Goal: Information Seeking & Learning: Learn about a topic

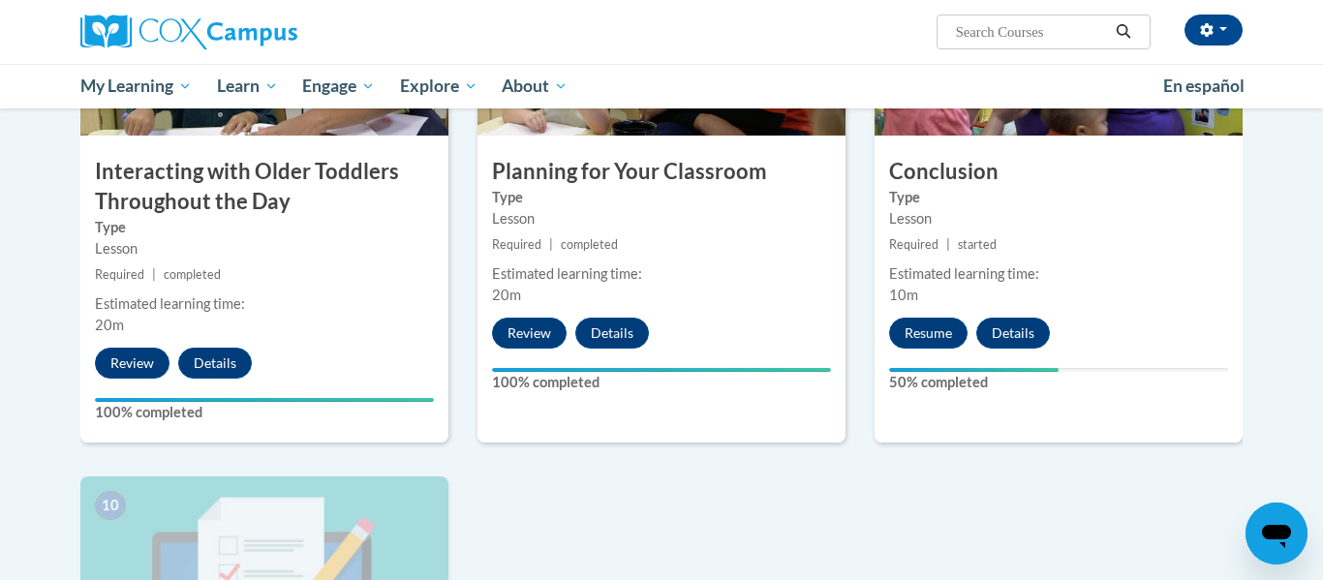
scroll to position [1629, 0]
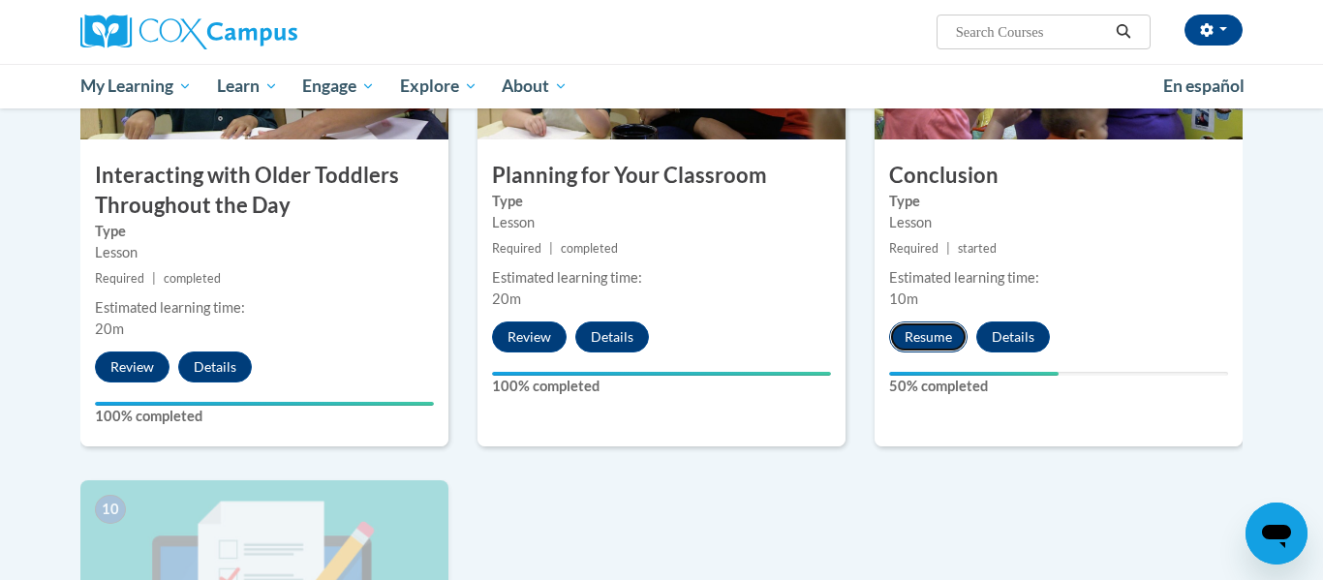
click at [920, 322] on button "Resume" at bounding box center [928, 337] width 78 height 31
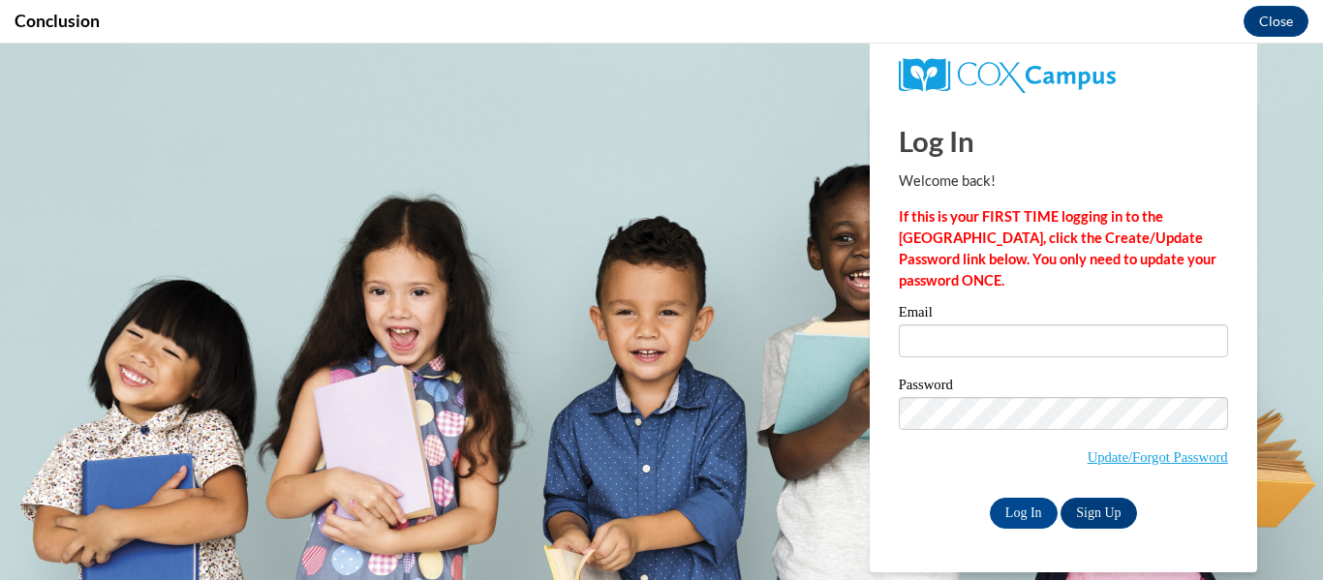
scroll to position [0, 0]
click at [941, 325] on input "Email" at bounding box center [1063, 340] width 329 height 33
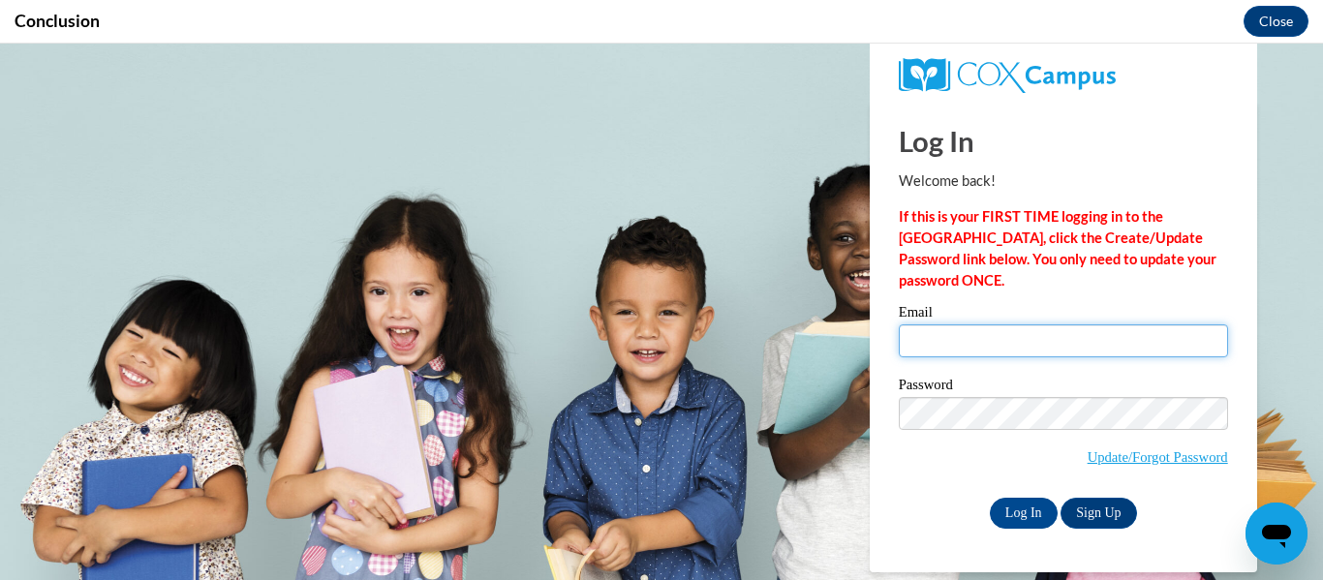
type input "vtaylor@otsegoknights.org"
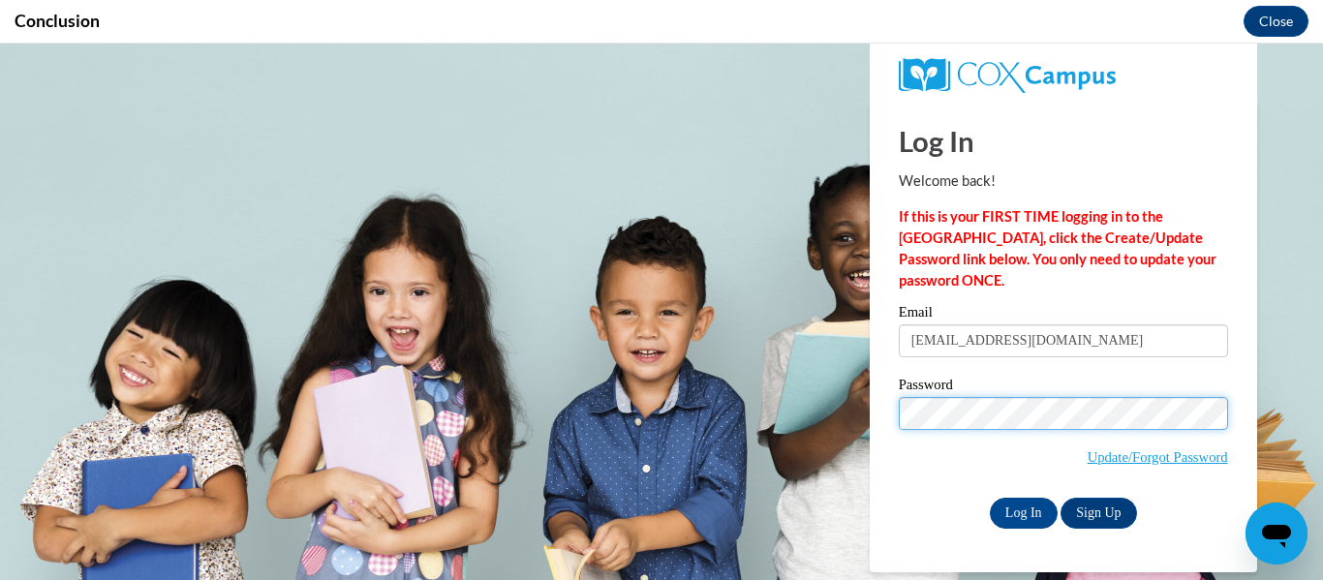
click at [990, 498] on input "Log In" at bounding box center [1024, 513] width 68 height 31
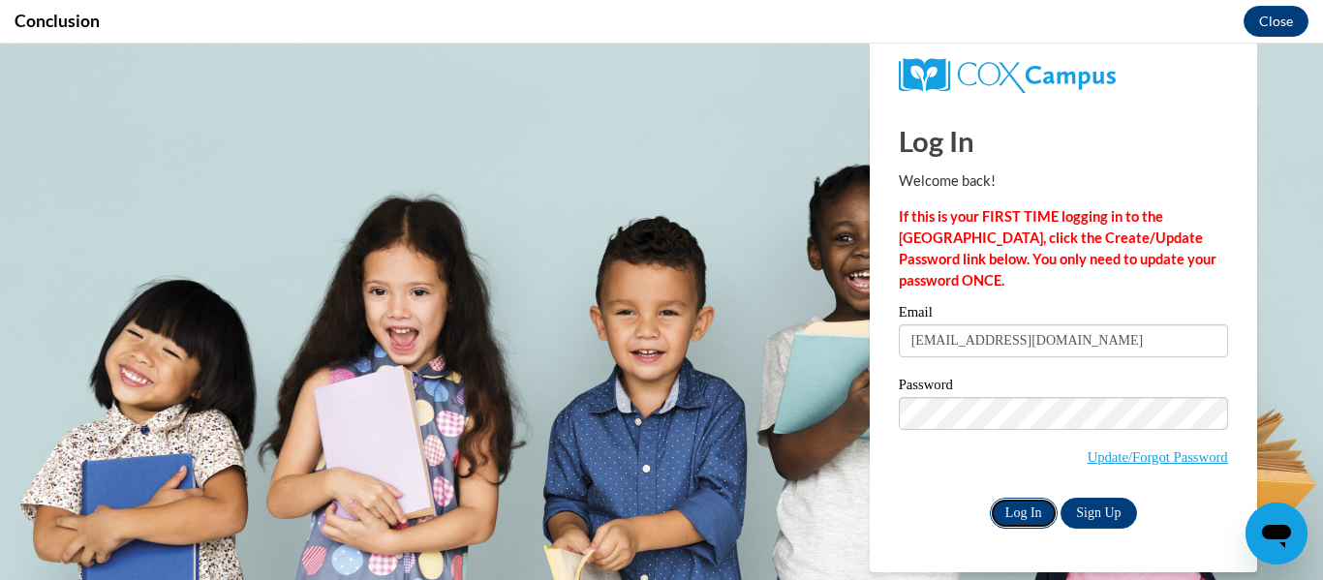
click at [1038, 520] on input "Log In" at bounding box center [1024, 513] width 68 height 31
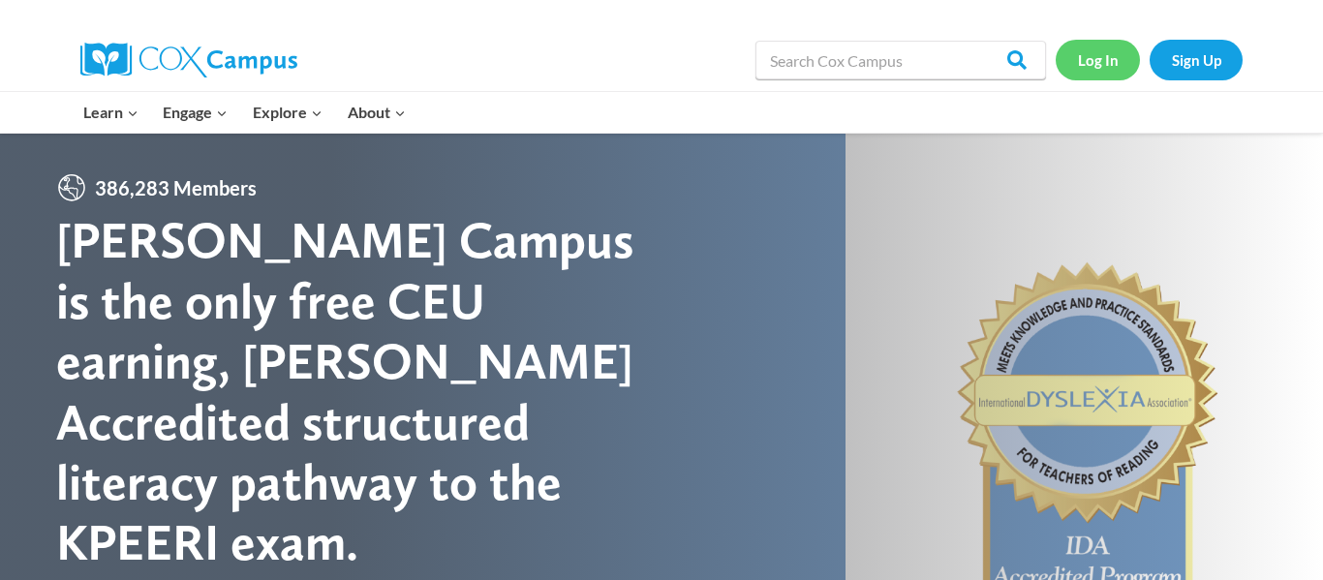
click at [1095, 62] on link "Log In" at bounding box center [1098, 60] width 84 height 40
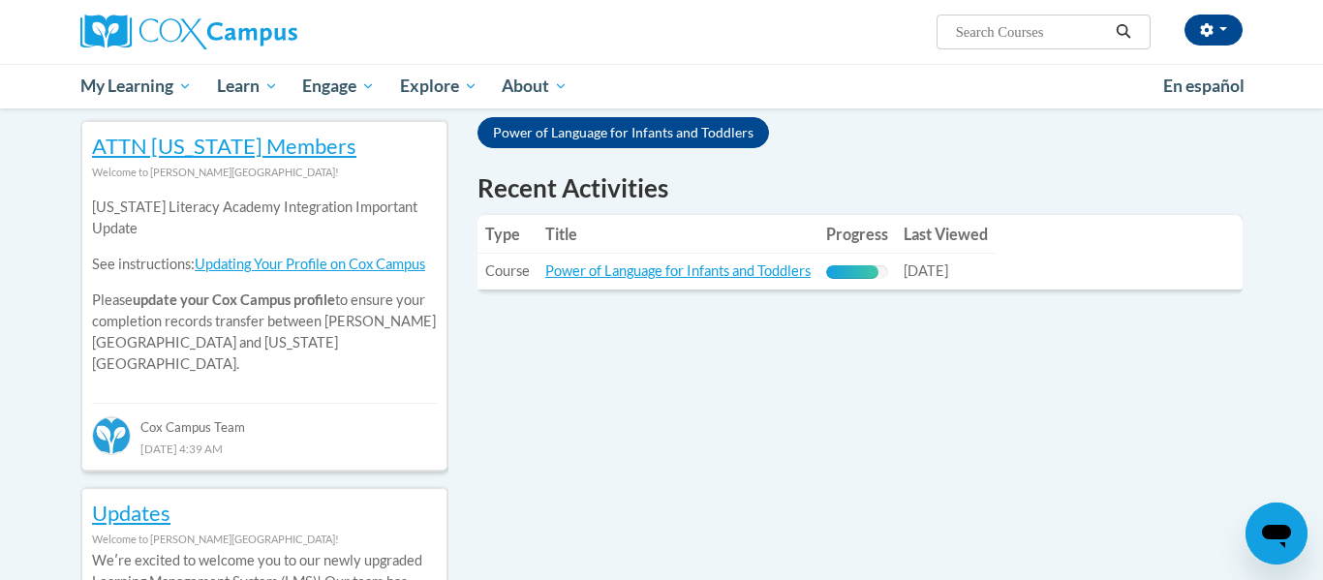
scroll to position [672, 0]
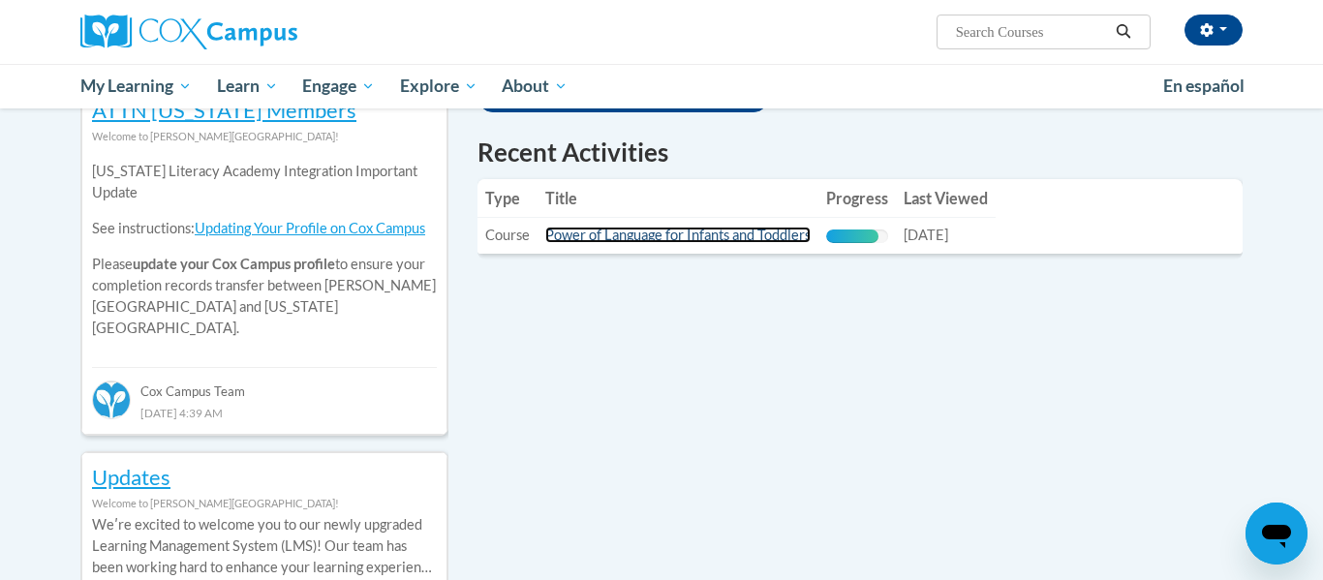
click at [617, 239] on link "Power of Language for Infants and Toddlers" at bounding box center [677, 235] width 265 height 16
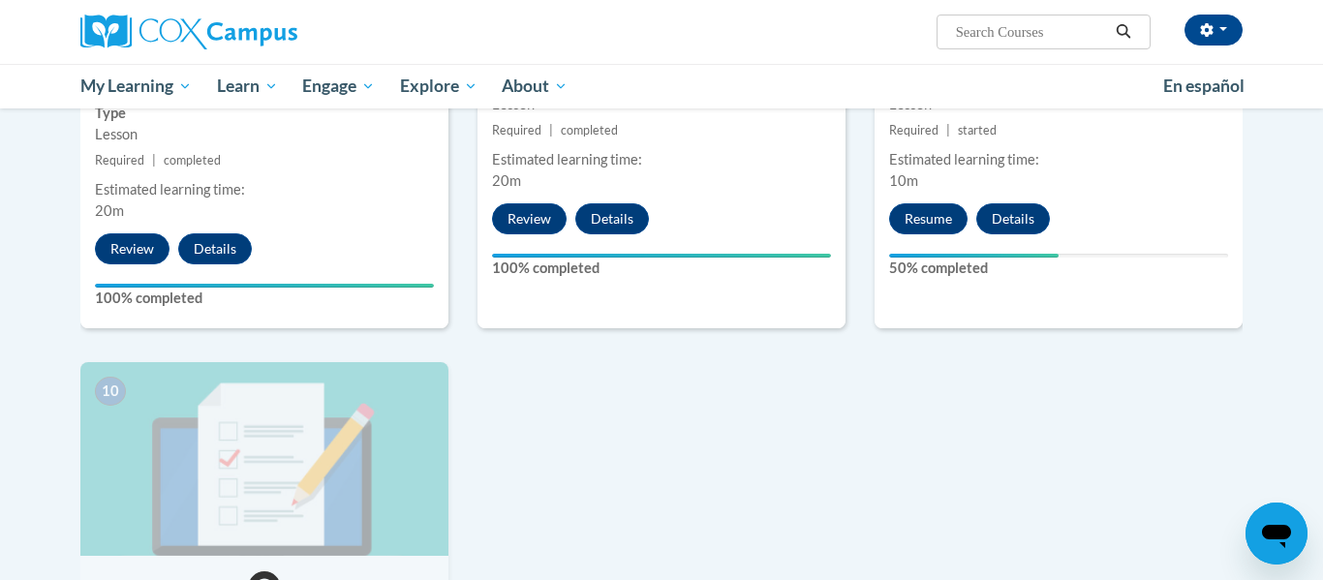
scroll to position [1726, 0]
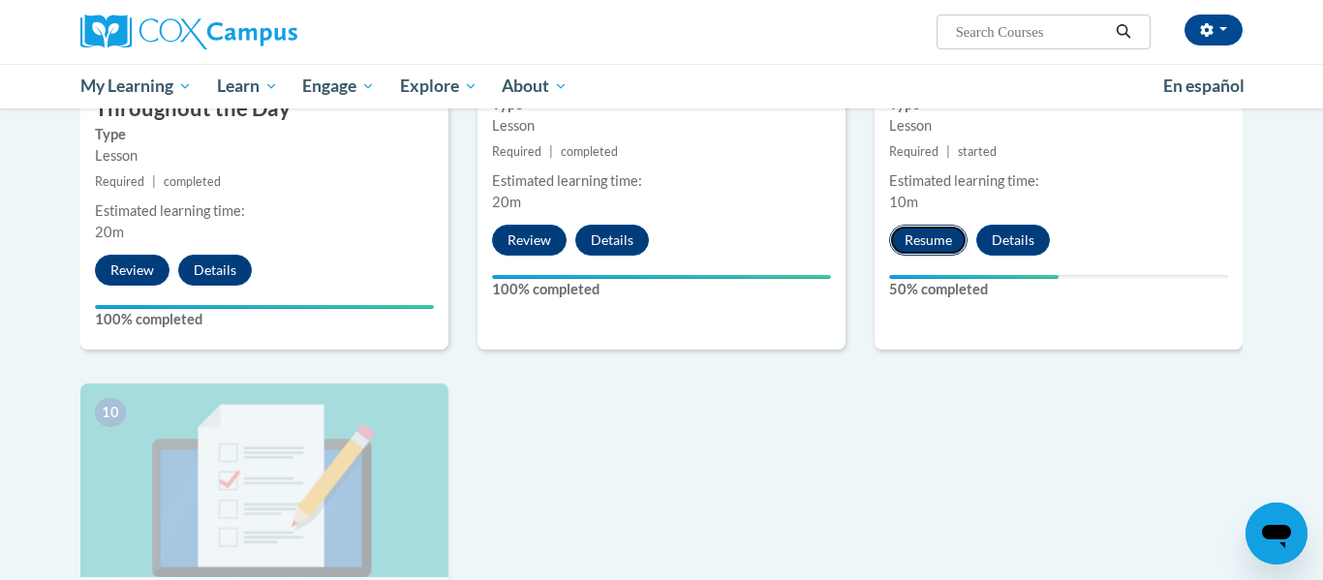
click at [938, 225] on button "Resume" at bounding box center [928, 240] width 78 height 31
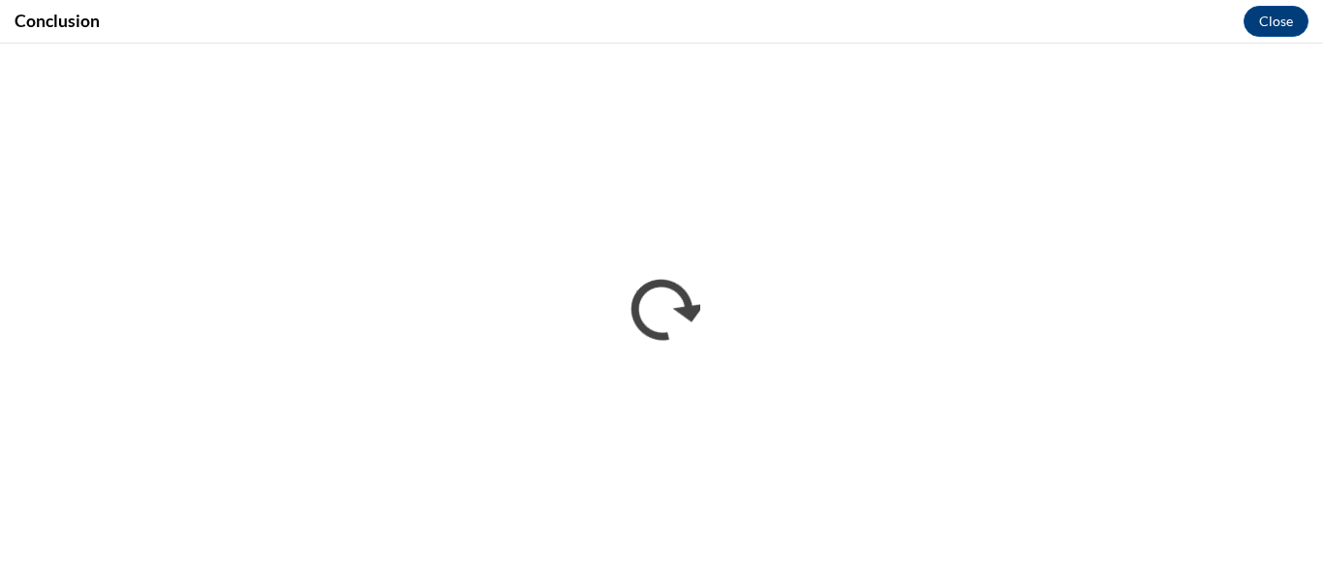
scroll to position [0, 0]
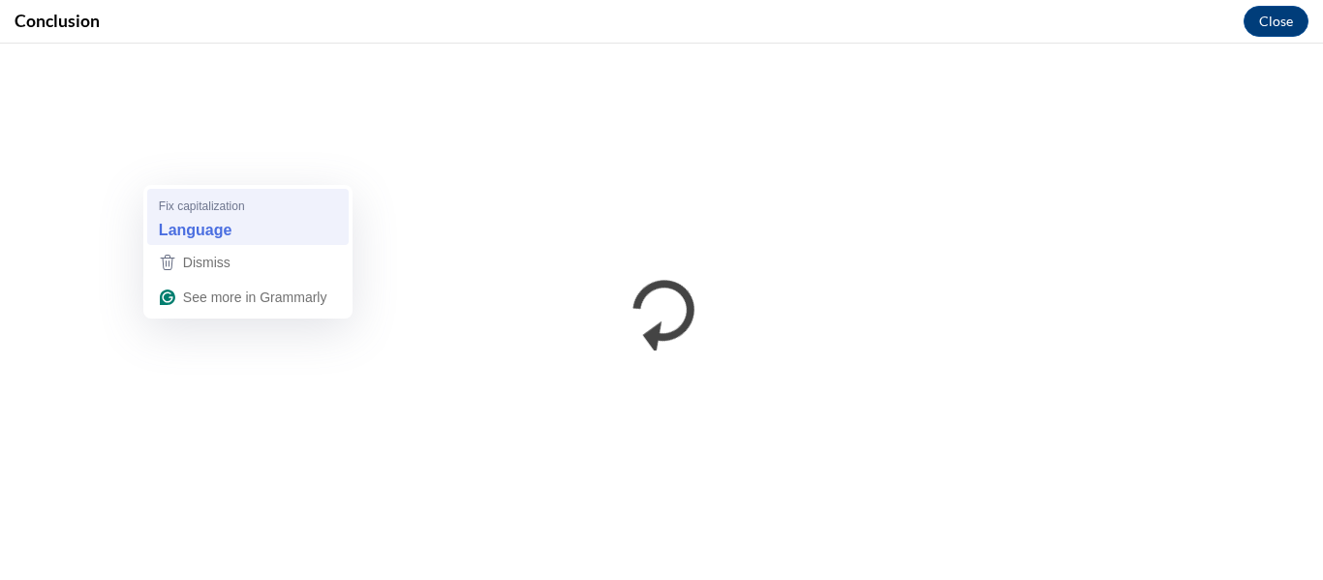
click at [231, 211] on span "Fix capitalization" at bounding box center [202, 206] width 86 height 18
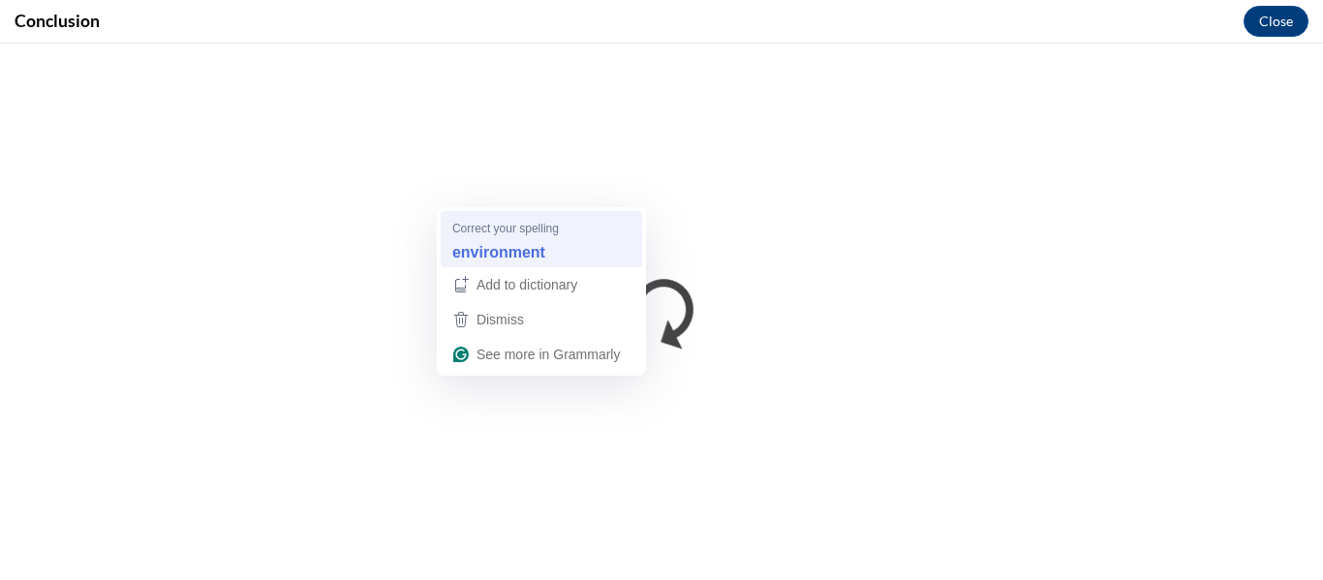
click at [592, 256] on div "environment" at bounding box center [541, 251] width 186 height 31
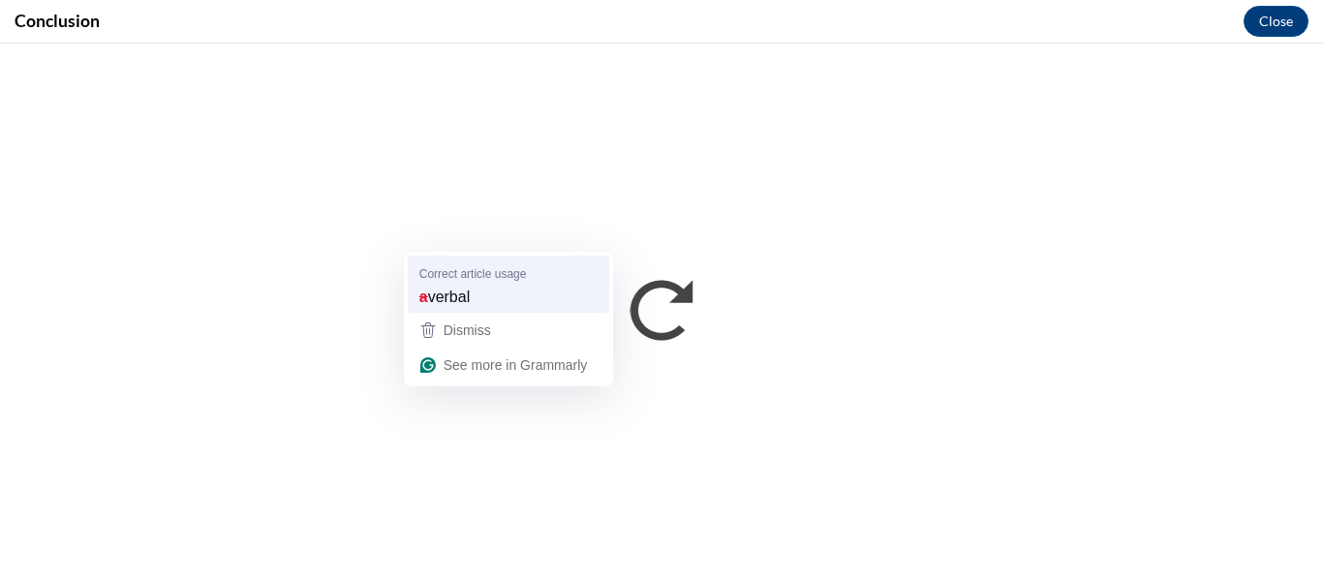
click at [506, 273] on span "Correct article usage" at bounding box center [473, 273] width 108 height 18
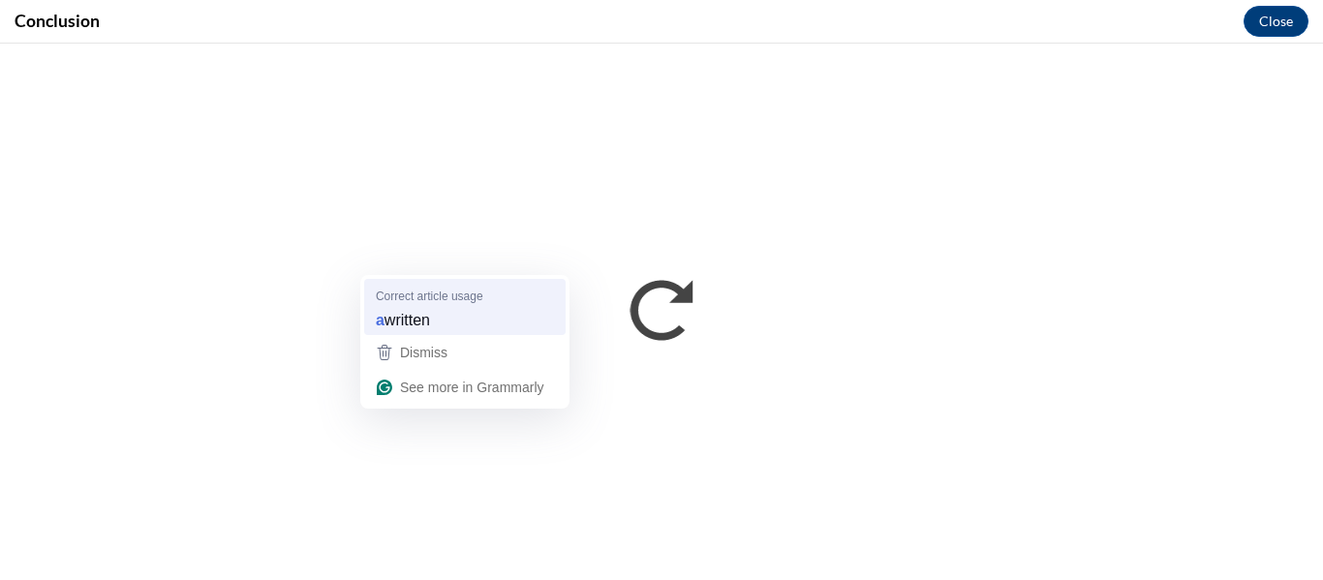
click at [430, 311] on span "written" at bounding box center [408, 319] width 46 height 21
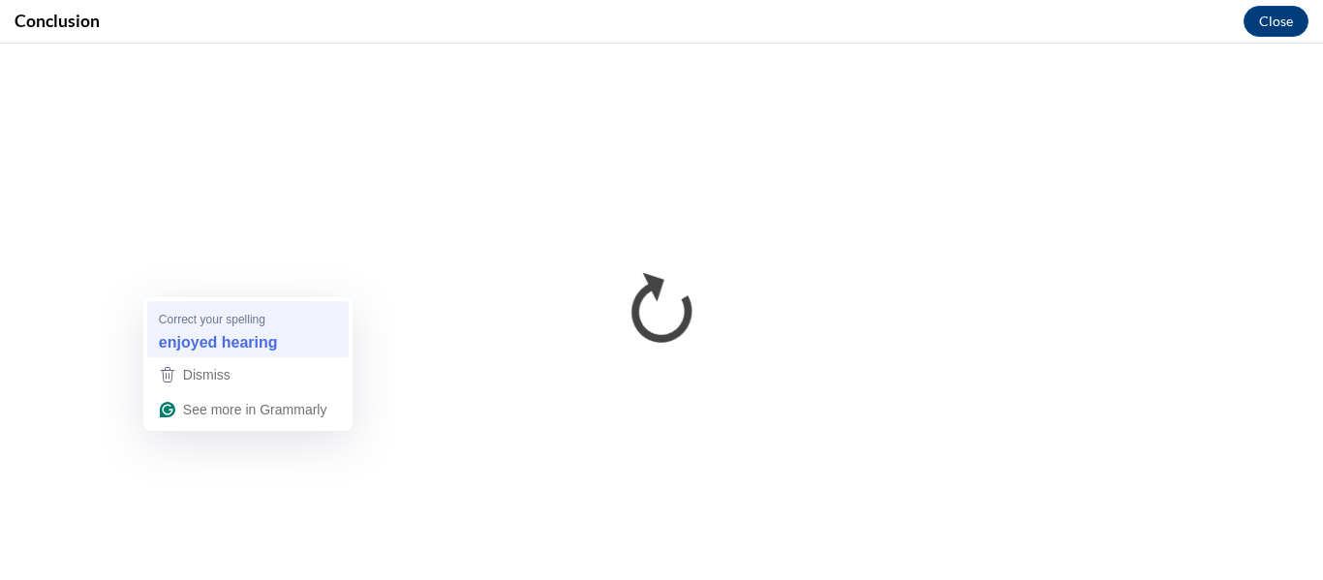
click at [265, 339] on strong "enjoyed hearing" at bounding box center [218, 341] width 119 height 21
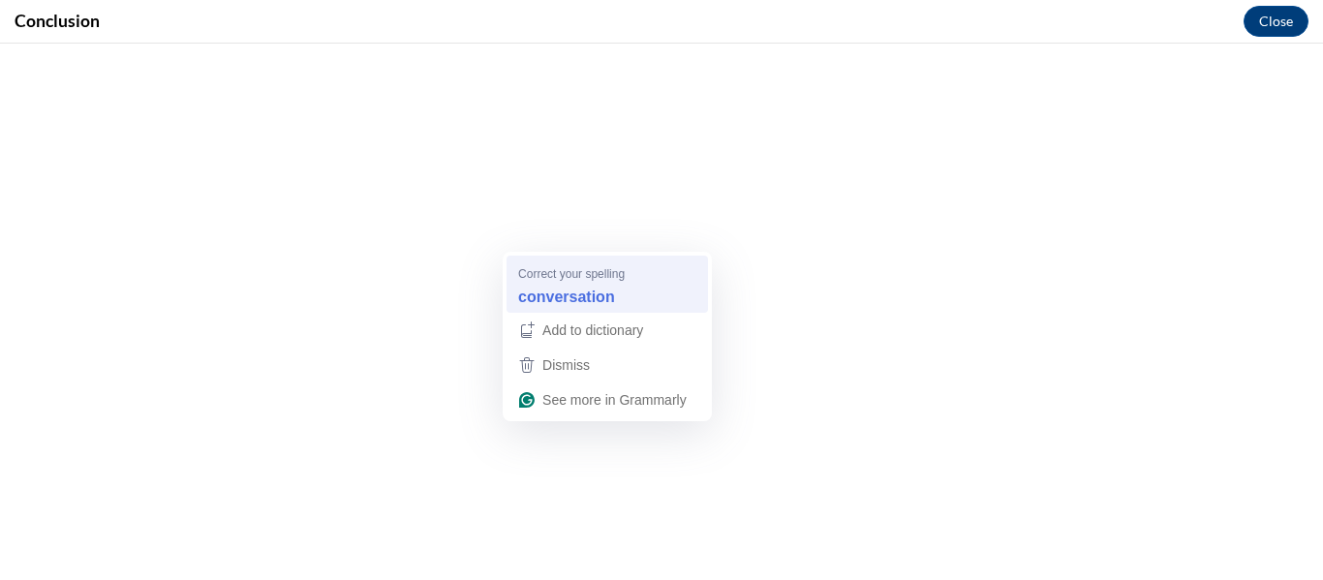
click at [619, 294] on div "conversation" at bounding box center [607, 297] width 186 height 31
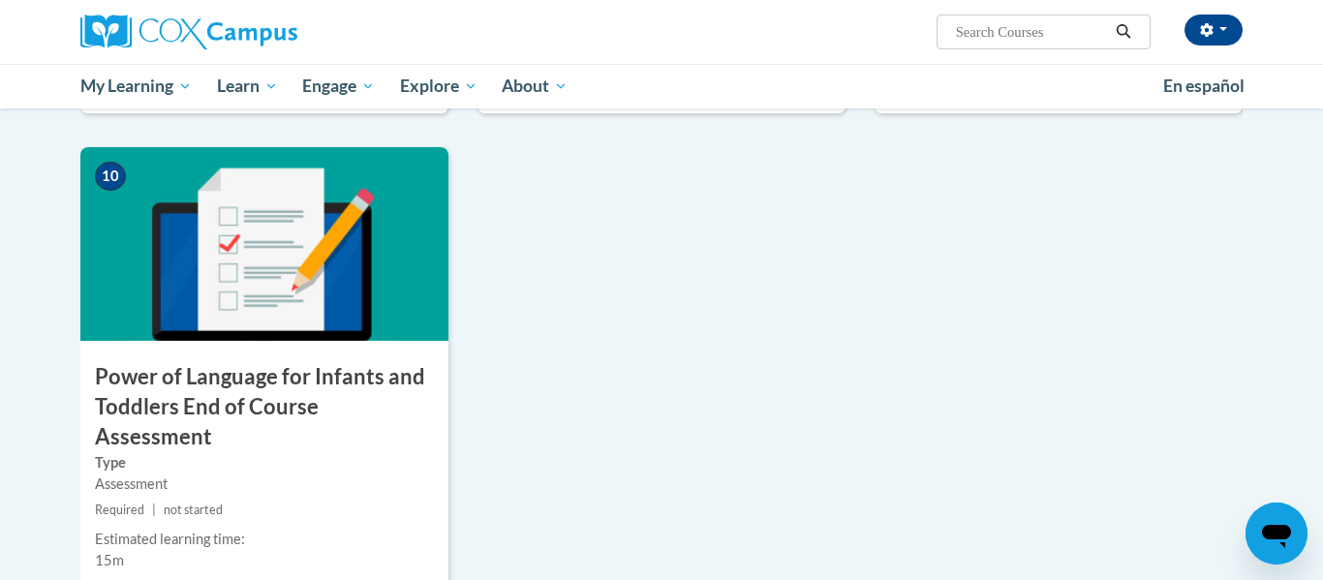
scroll to position [1992, 0]
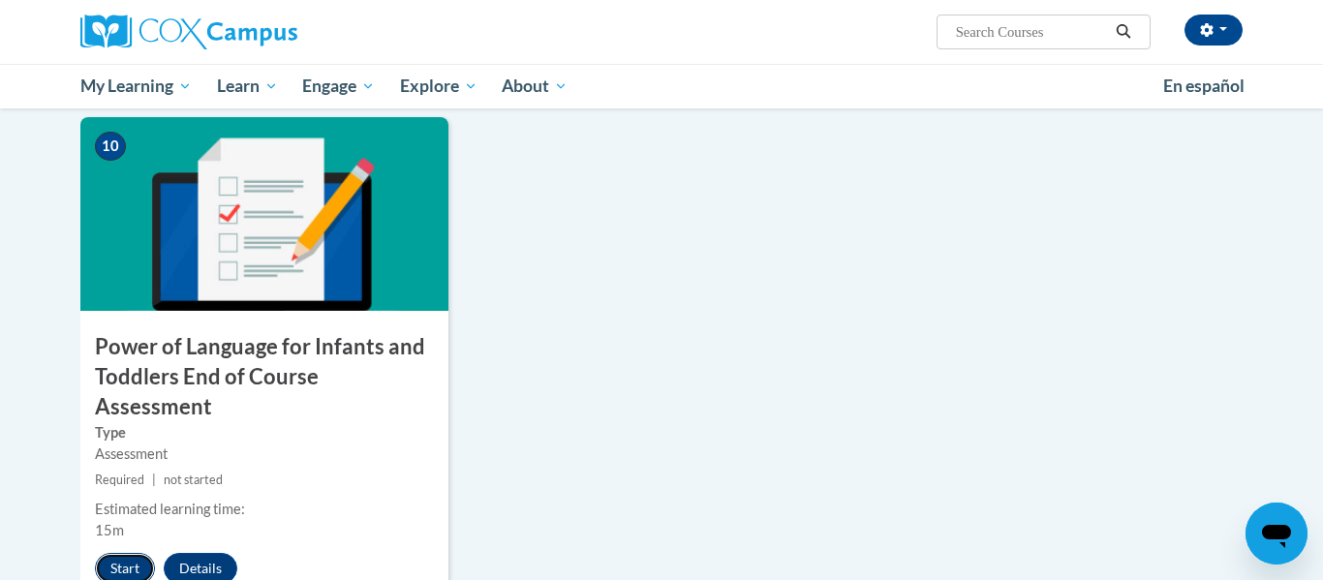
click at [131, 553] on button "Start" at bounding box center [125, 568] width 60 height 31
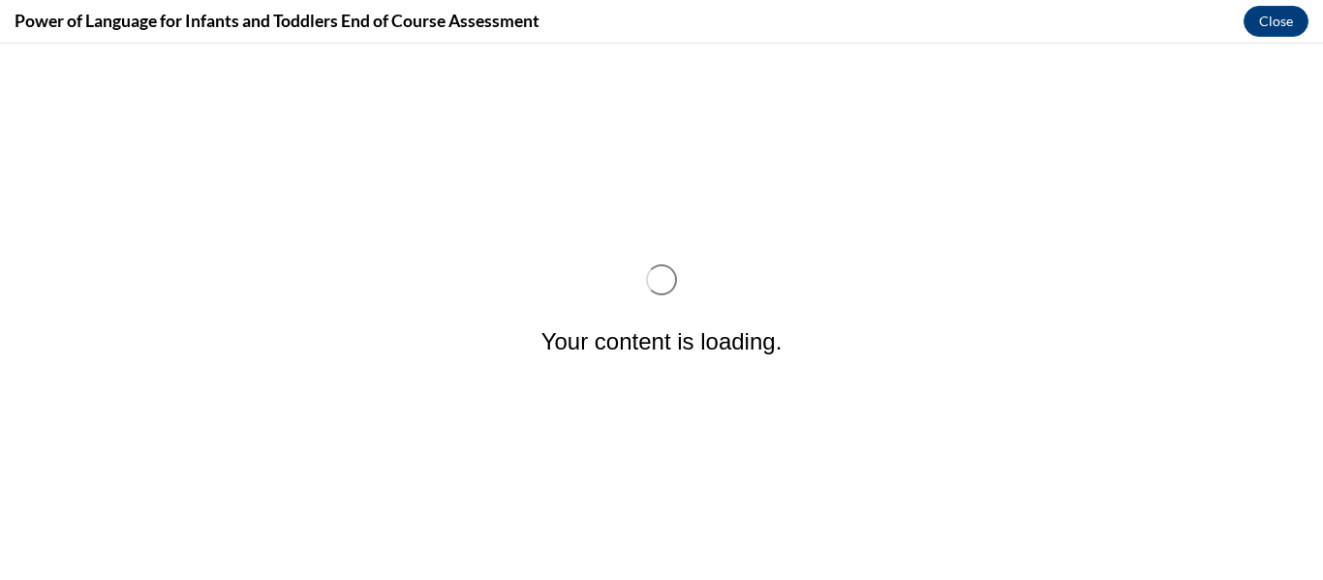
scroll to position [0, 0]
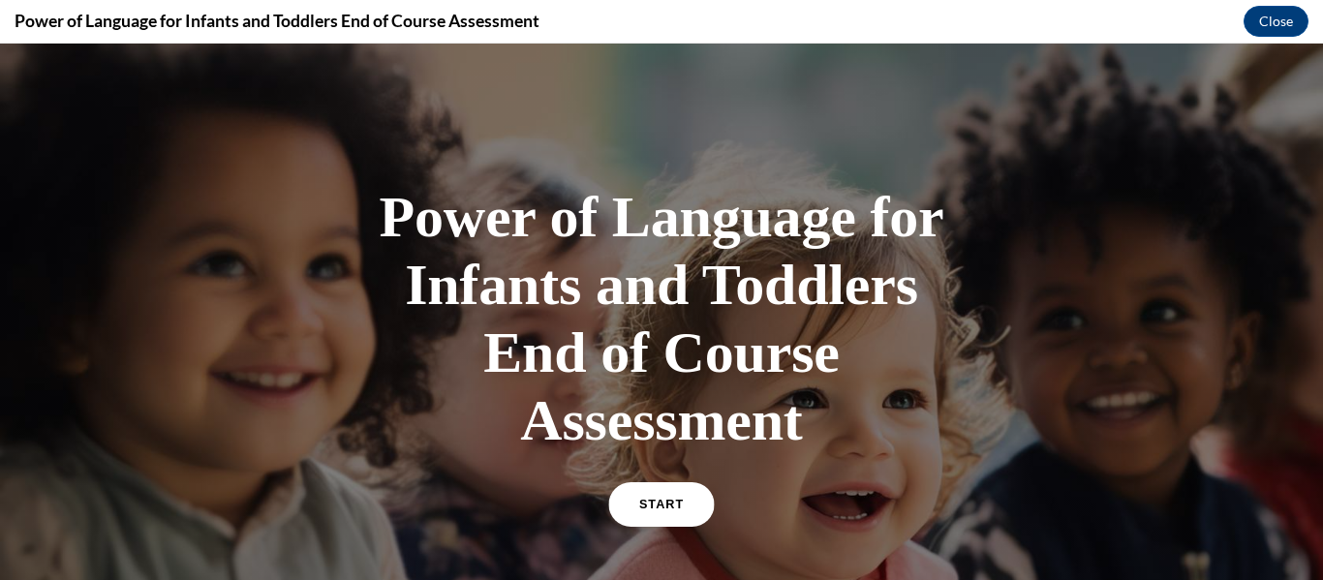
click at [653, 502] on span "START" at bounding box center [661, 505] width 45 height 15
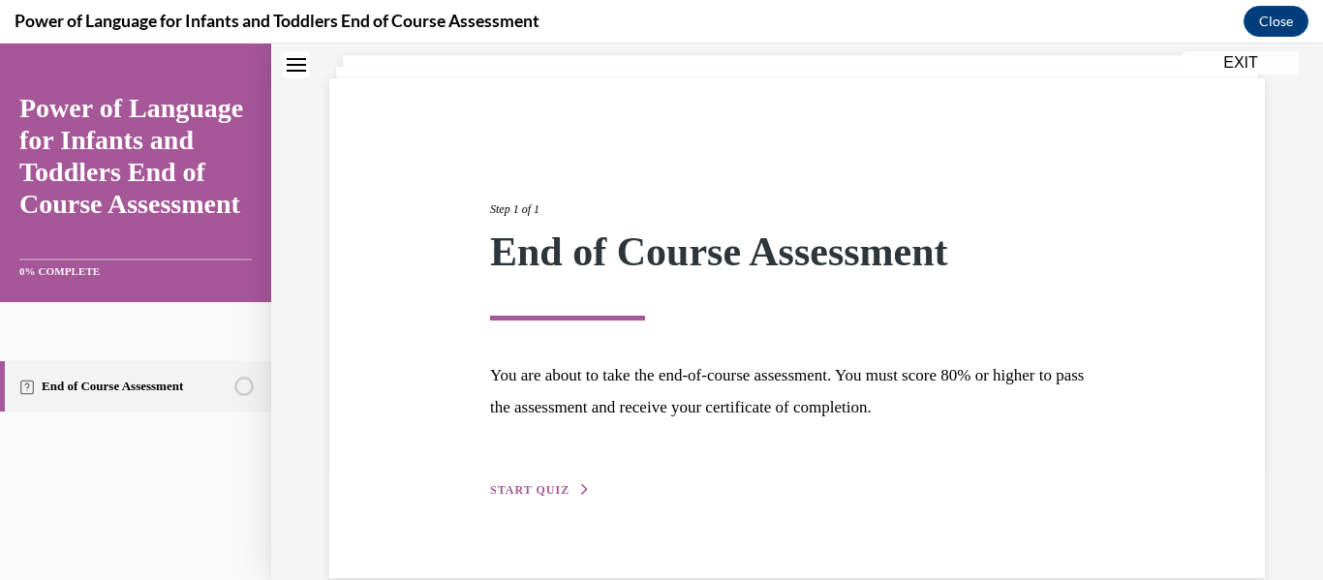
scroll to position [150, 0]
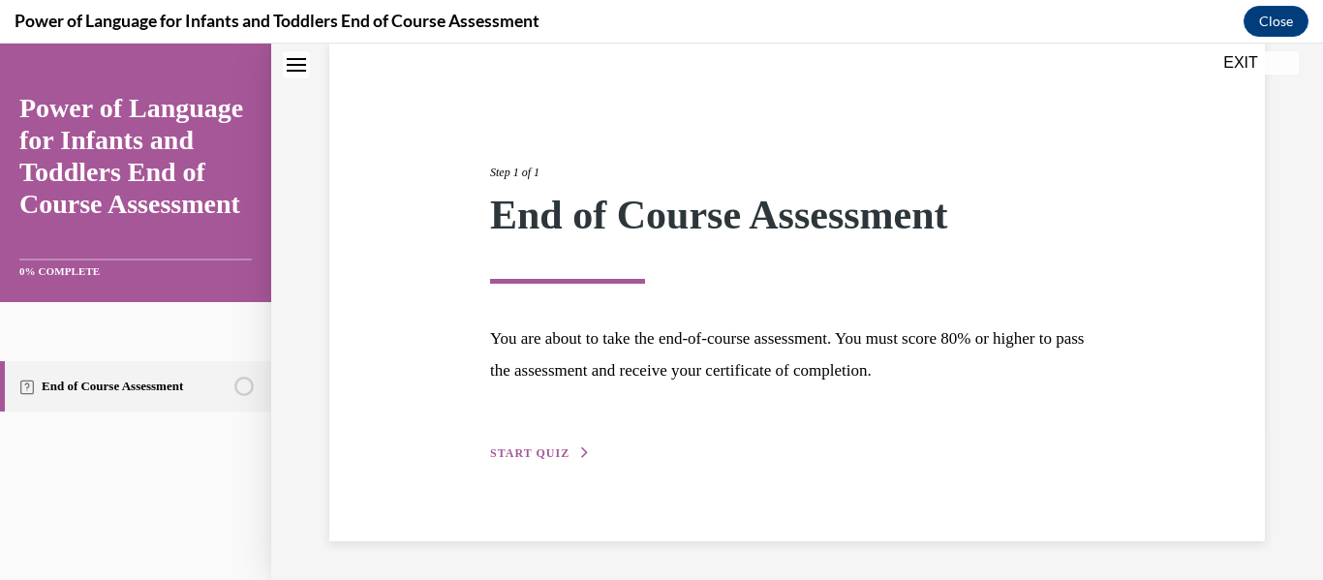
click at [541, 451] on span "START QUIZ" at bounding box center [529, 454] width 79 height 14
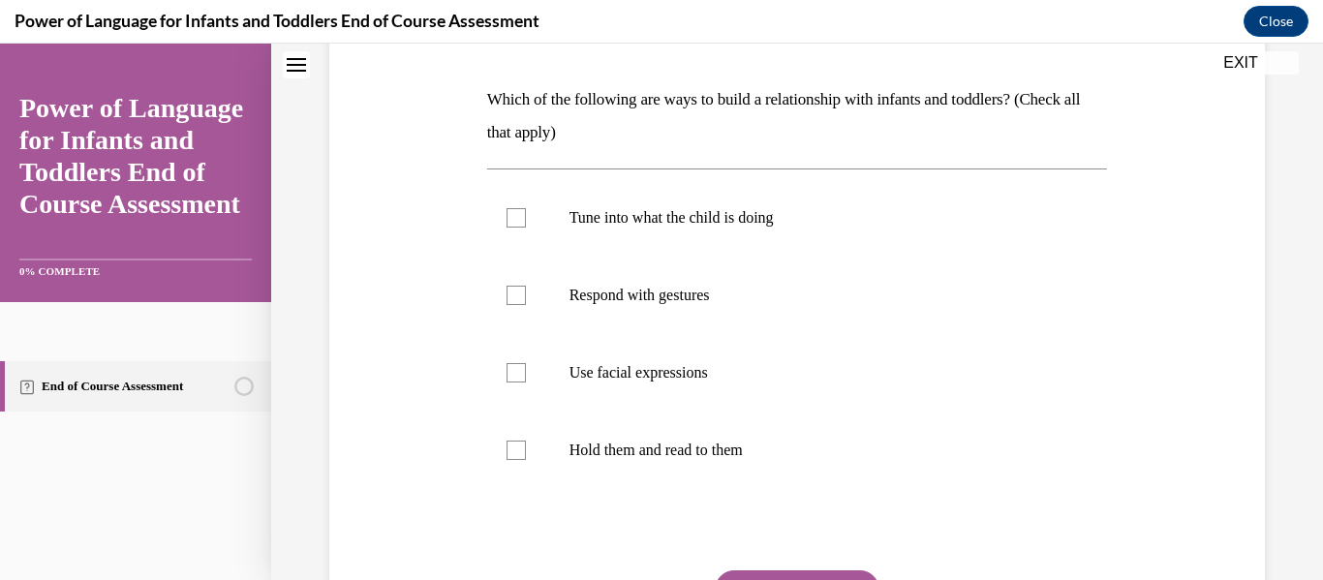
scroll to position [290, 0]
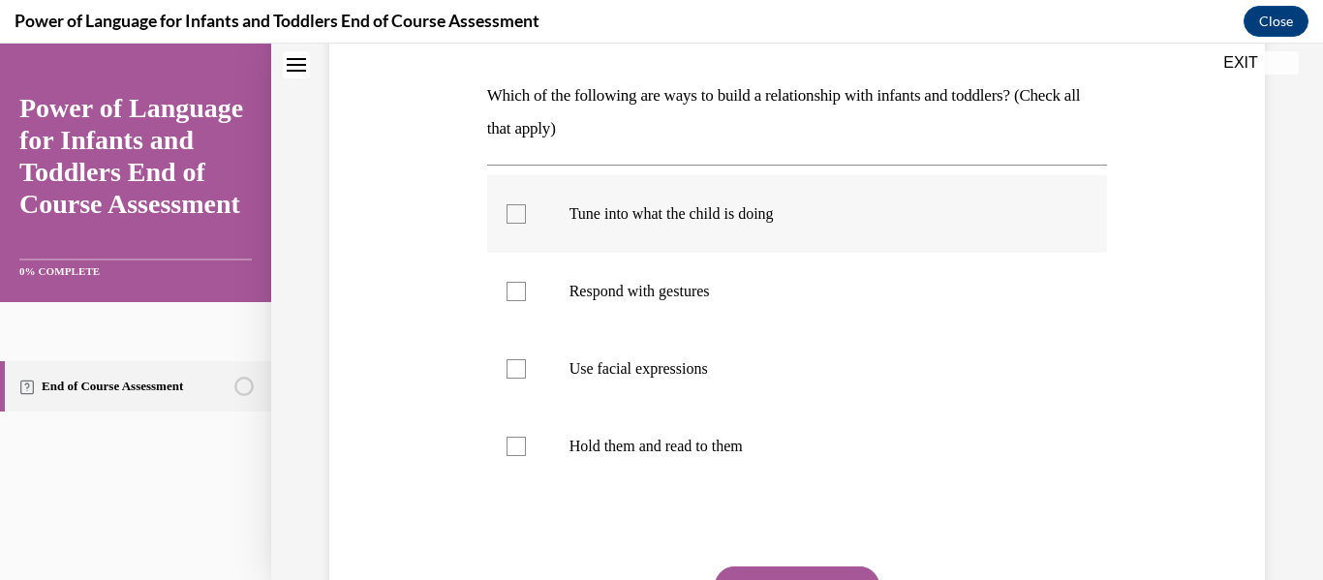
click at [509, 206] on div at bounding box center [516, 213] width 19 height 19
click at [509, 206] on input "Tune into what the child is doing" at bounding box center [516, 213] width 19 height 19
checkbox input "true"
click at [512, 294] on div at bounding box center [516, 291] width 19 height 19
click at [512, 294] on input "Respond with gestures" at bounding box center [516, 291] width 19 height 19
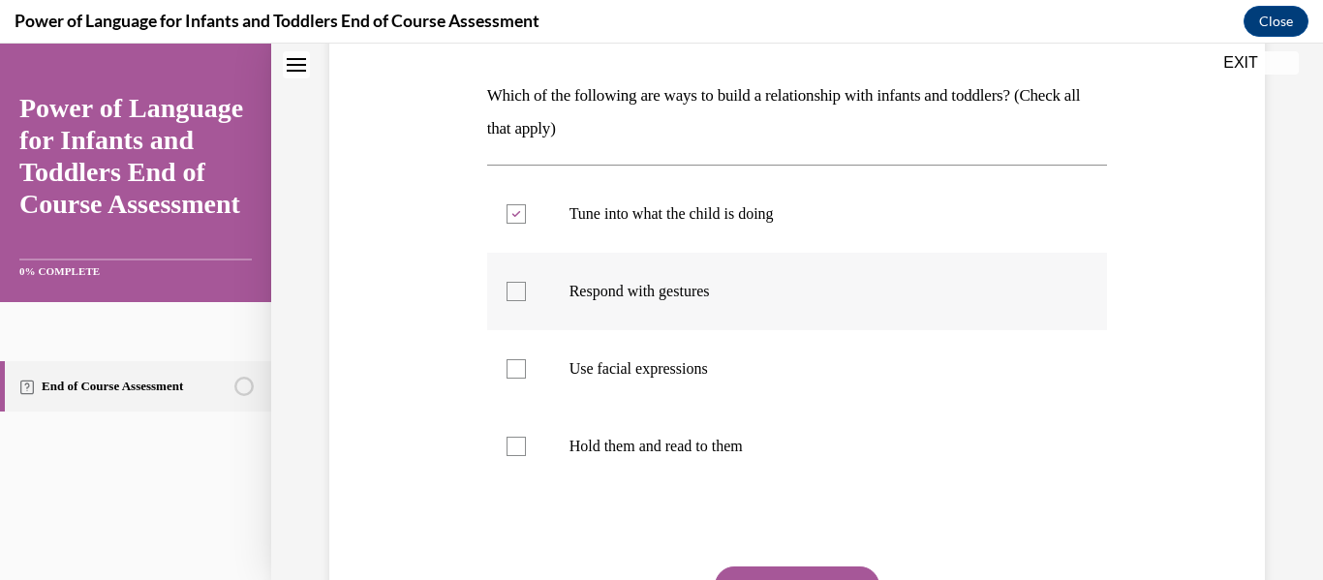
checkbox input "true"
click at [520, 373] on div at bounding box center [516, 368] width 19 height 19
click at [520, 373] on input "Use facial expressions" at bounding box center [516, 368] width 19 height 19
checkbox input "true"
click at [518, 452] on div at bounding box center [516, 446] width 19 height 19
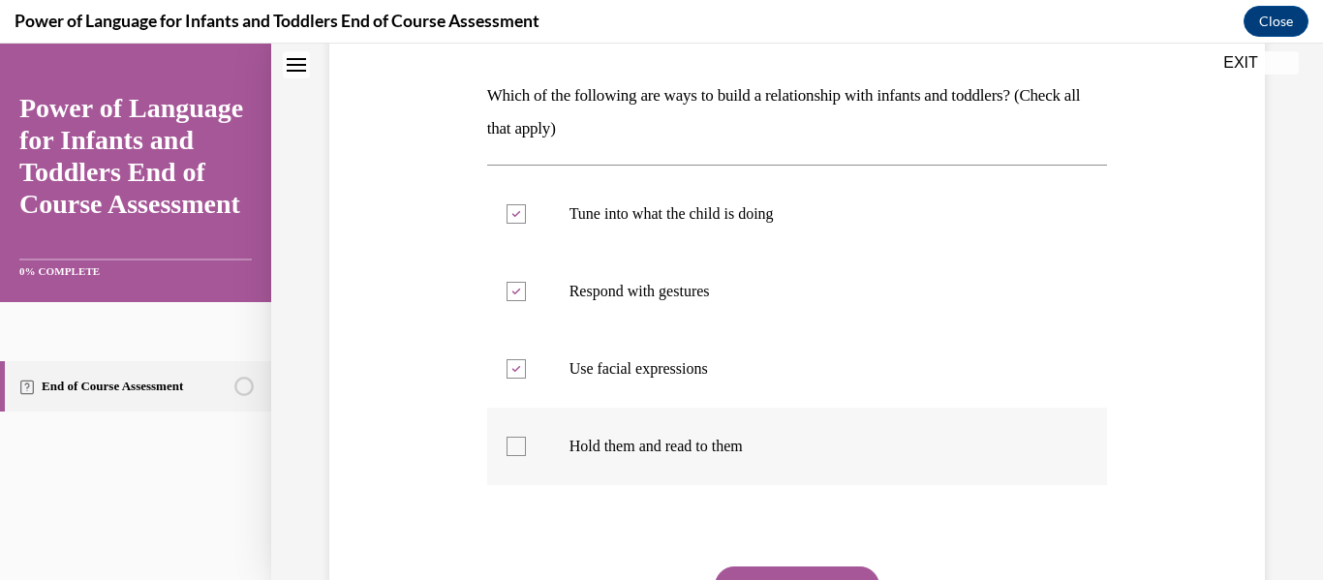
click at [518, 452] on input "Hold them and read to them" at bounding box center [516, 446] width 19 height 19
checkbox input "true"
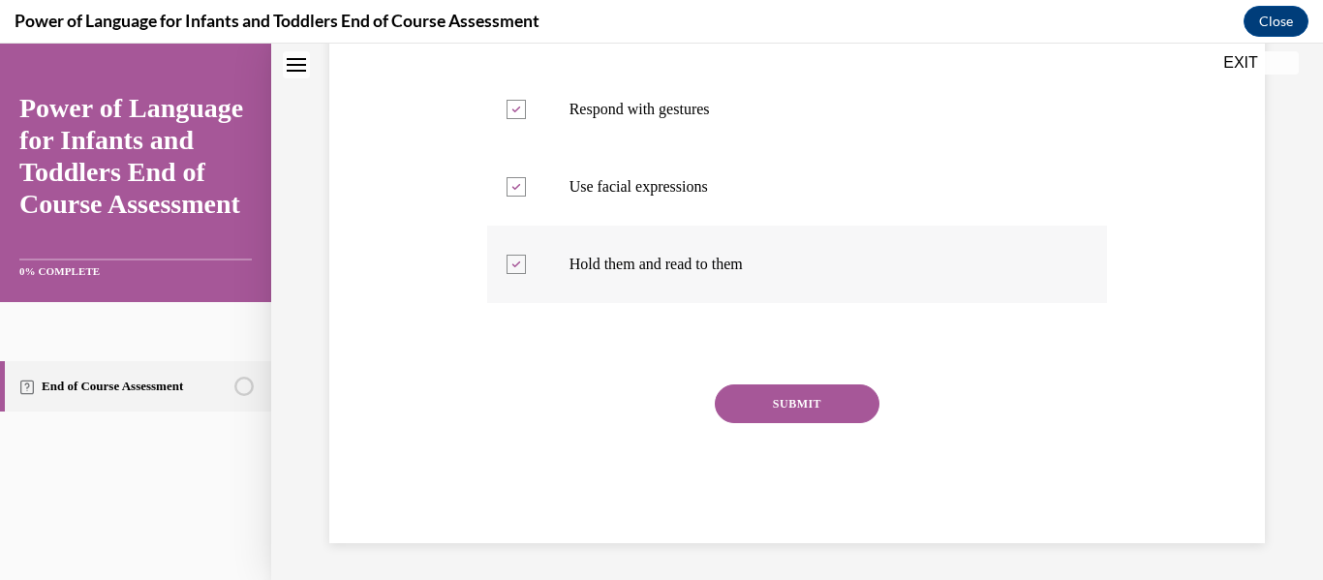
scroll to position [474, 0]
click at [797, 402] on button "SUBMIT" at bounding box center [797, 402] width 165 height 39
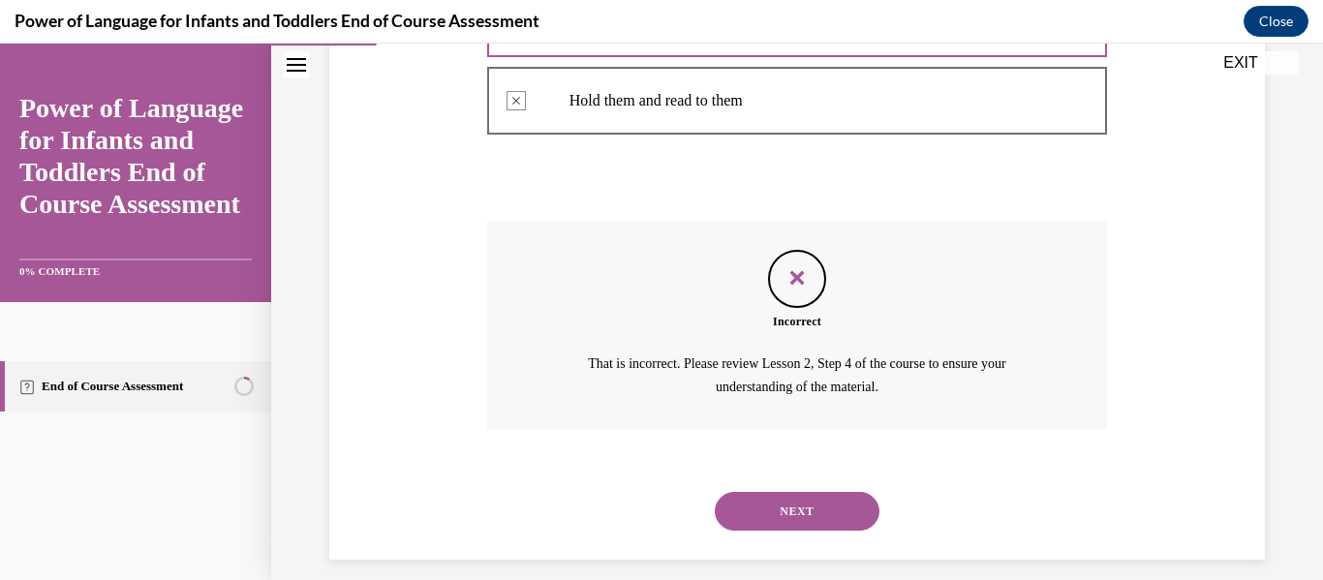
scroll to position [654, 0]
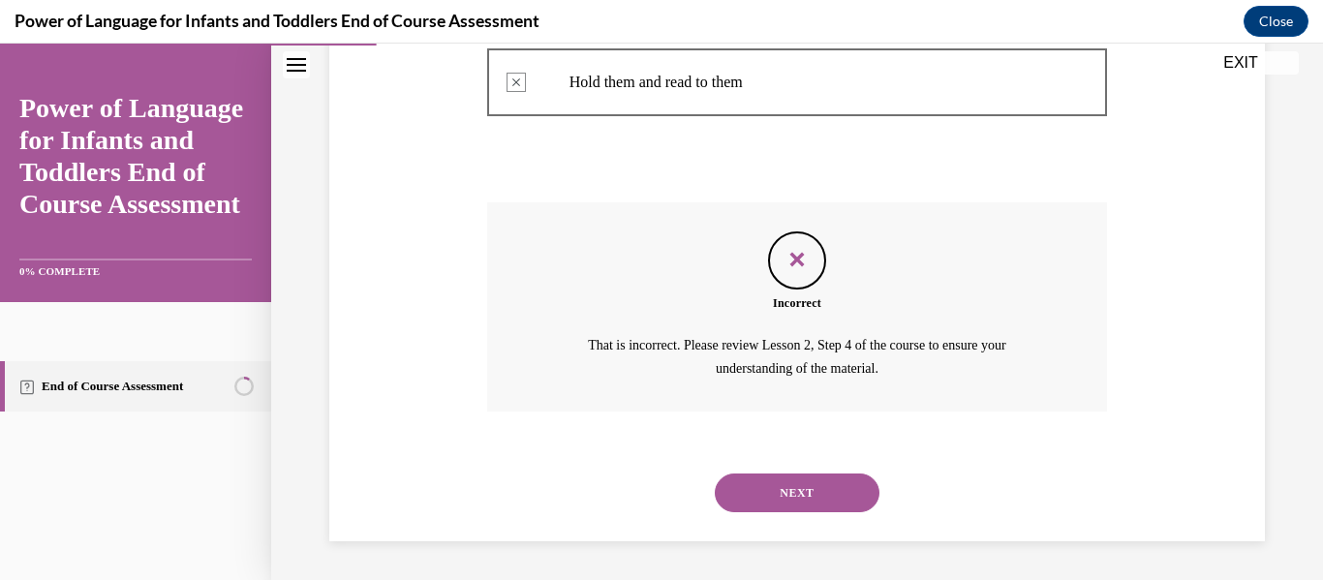
click at [791, 494] on button "NEXT" at bounding box center [797, 493] width 165 height 39
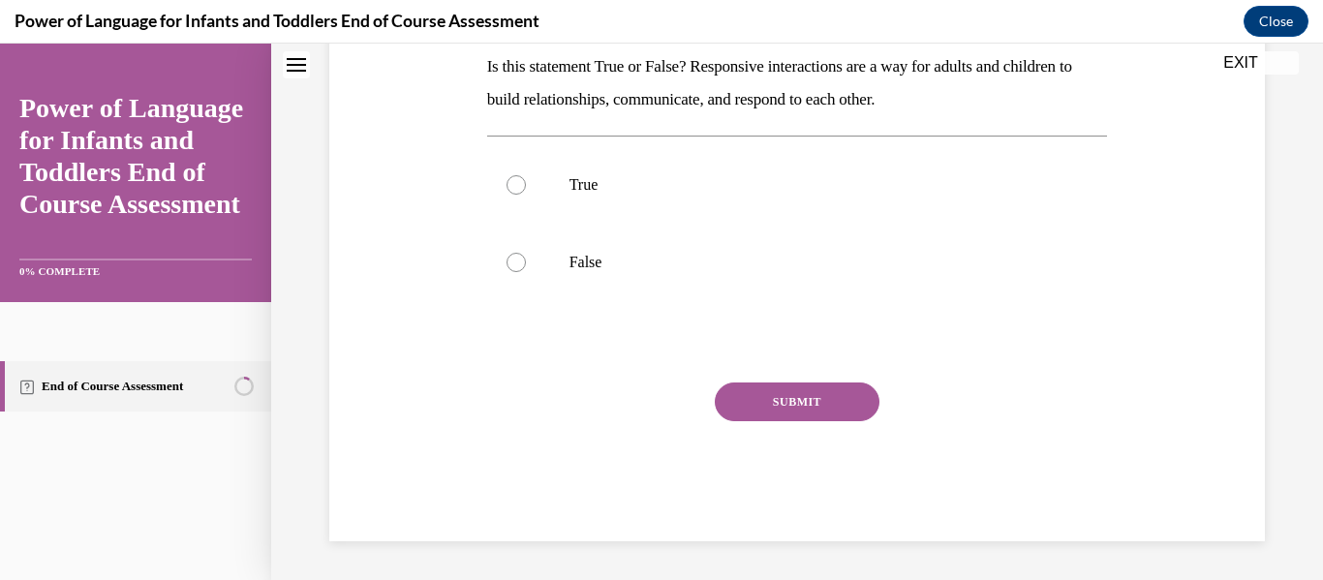
scroll to position [0, 0]
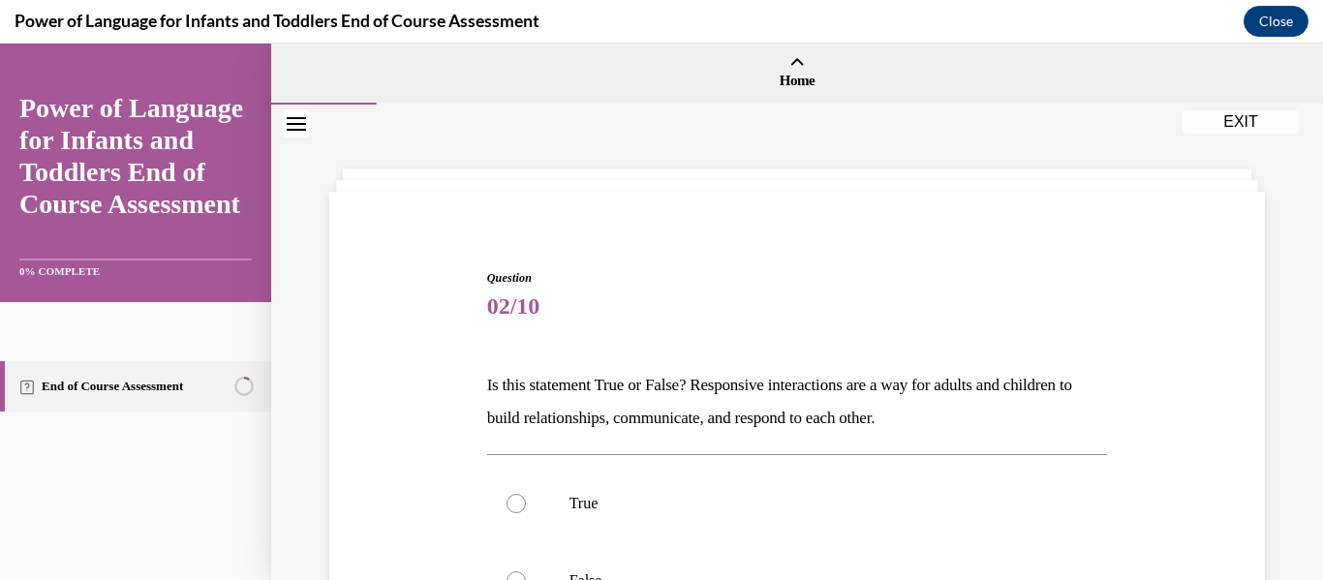
click at [791, 494] on p "True" at bounding box center [815, 503] width 490 height 19
click at [526, 494] on input "True" at bounding box center [516, 503] width 19 height 19
radio input "true"
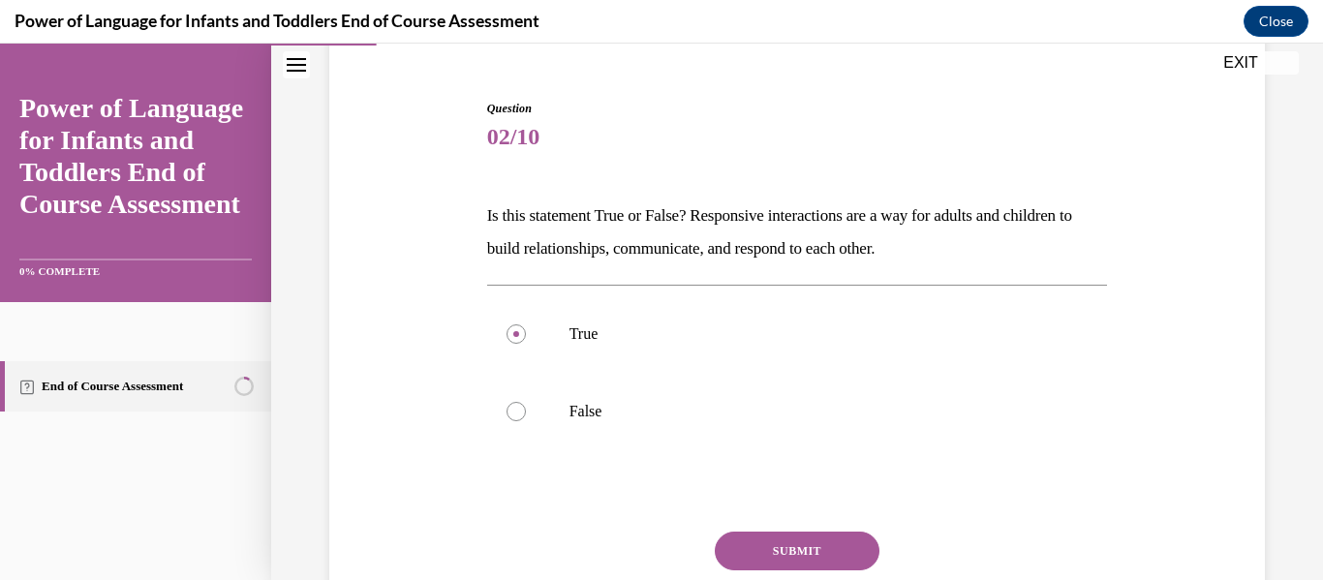
scroll to position [170, 0]
click at [793, 548] on button "SUBMIT" at bounding box center [797, 550] width 165 height 39
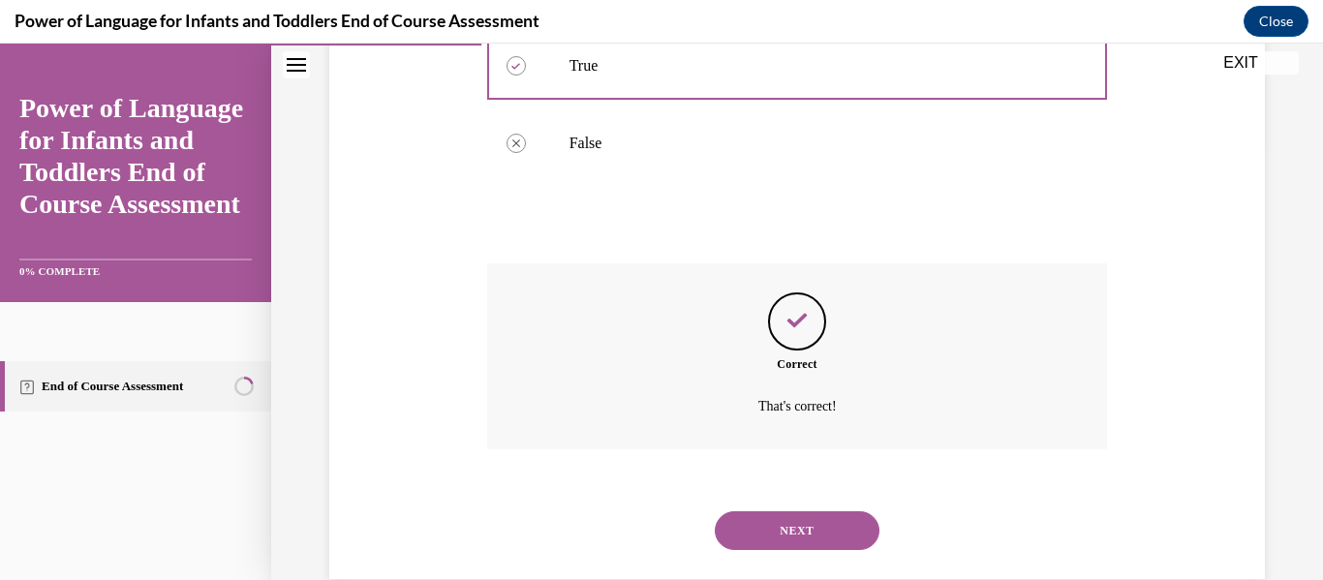
scroll to position [476, 0]
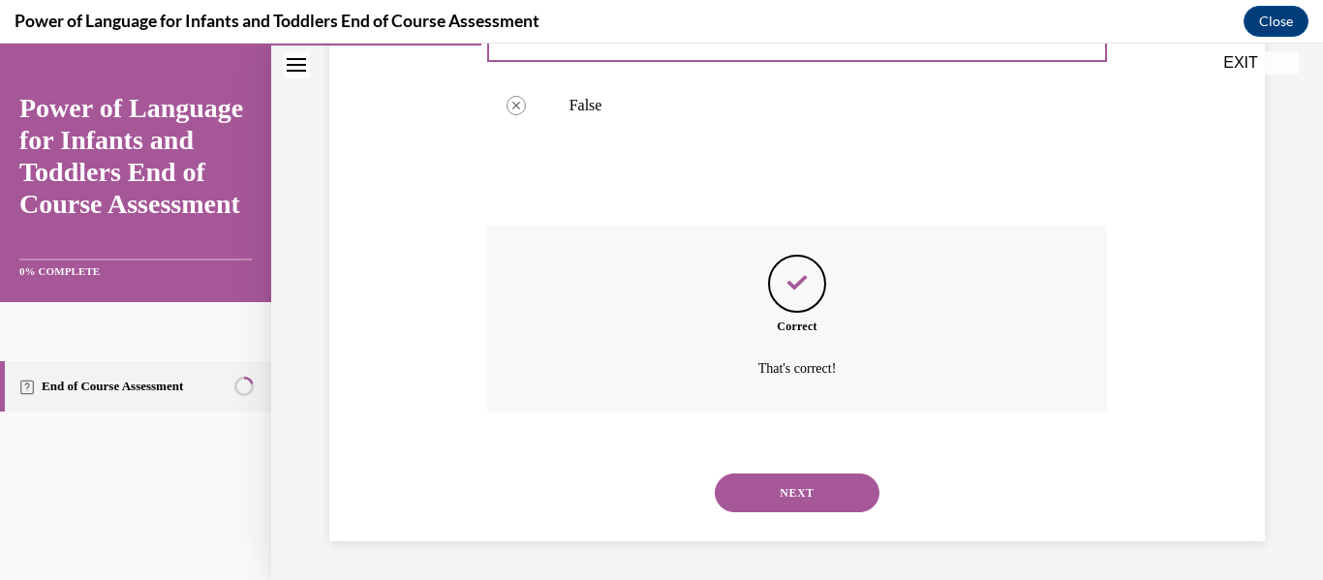
click at [826, 492] on button "NEXT" at bounding box center [797, 493] width 165 height 39
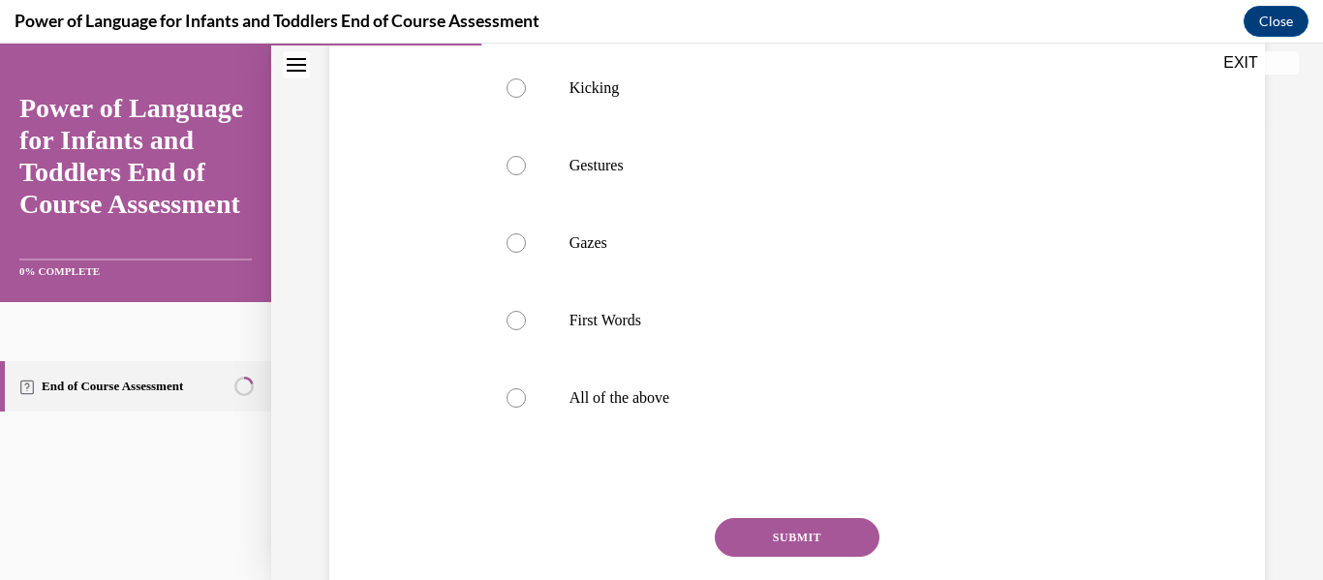
scroll to position [461, 0]
click at [513, 407] on div at bounding box center [516, 396] width 19 height 19
click at [513, 407] on input "All of the above" at bounding box center [516, 396] width 19 height 19
radio input "true"
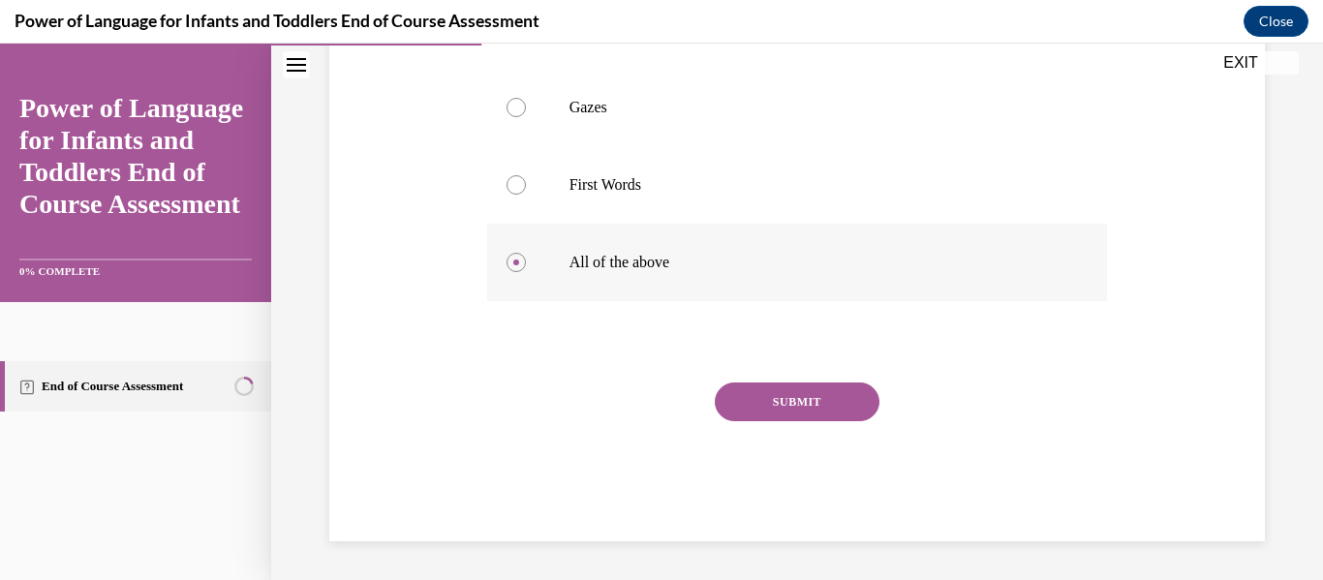
scroll to position [629, 0]
click at [805, 395] on button "SUBMIT" at bounding box center [797, 402] width 165 height 39
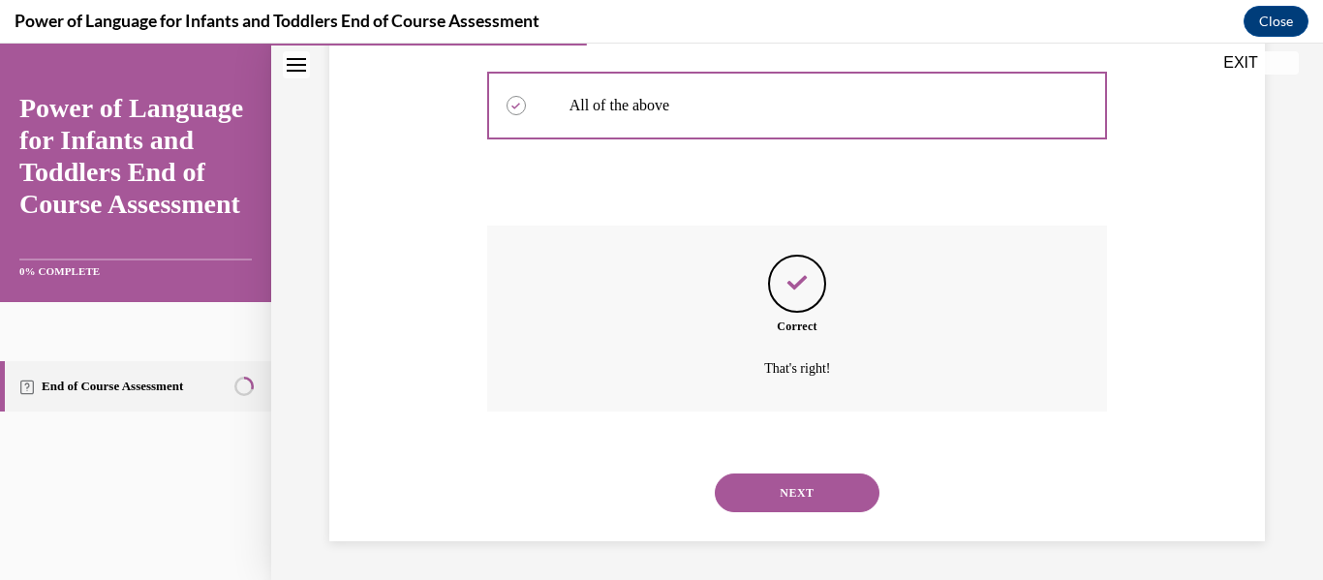
scroll to position [785, 0]
click at [801, 494] on button "NEXT" at bounding box center [797, 493] width 165 height 39
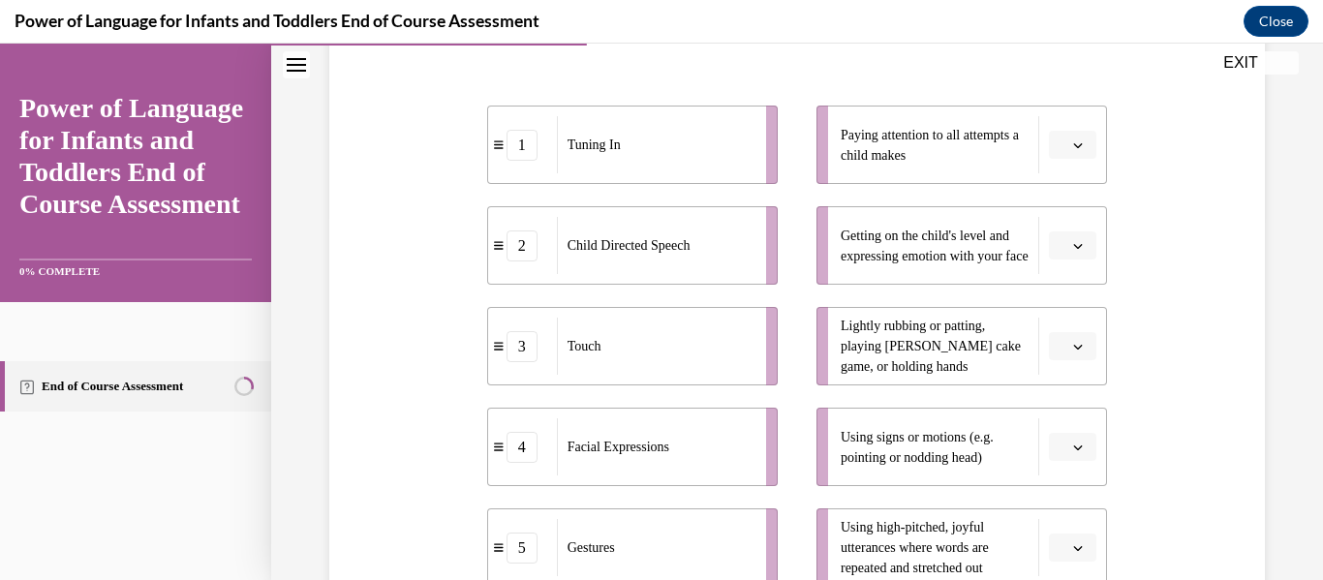
scroll to position [359, 0]
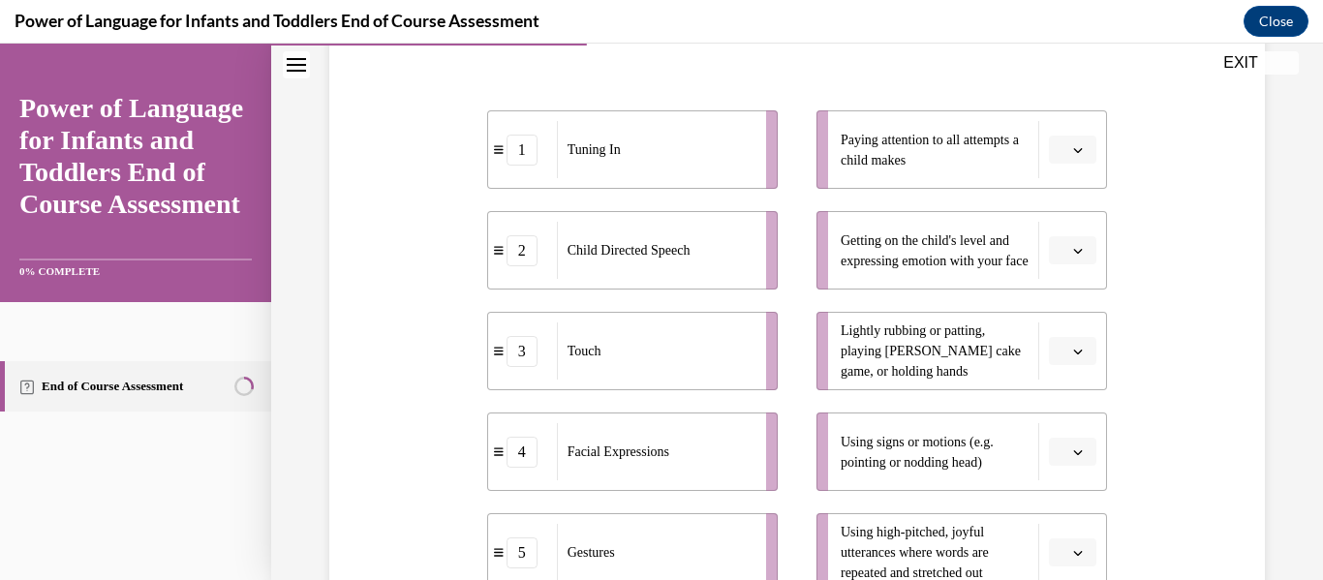
click at [1079, 347] on icon "button" at bounding box center [1078, 352] width 10 height 10
click at [1054, 226] on div "3" at bounding box center [1070, 230] width 48 height 39
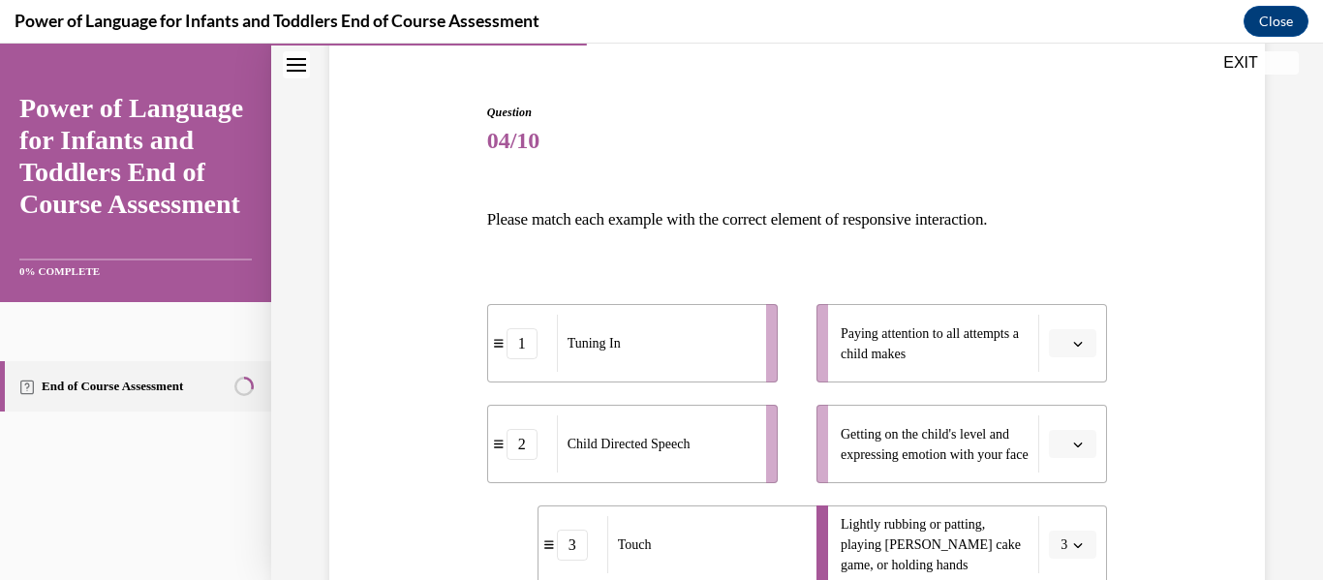
scroll to position [189, 0]
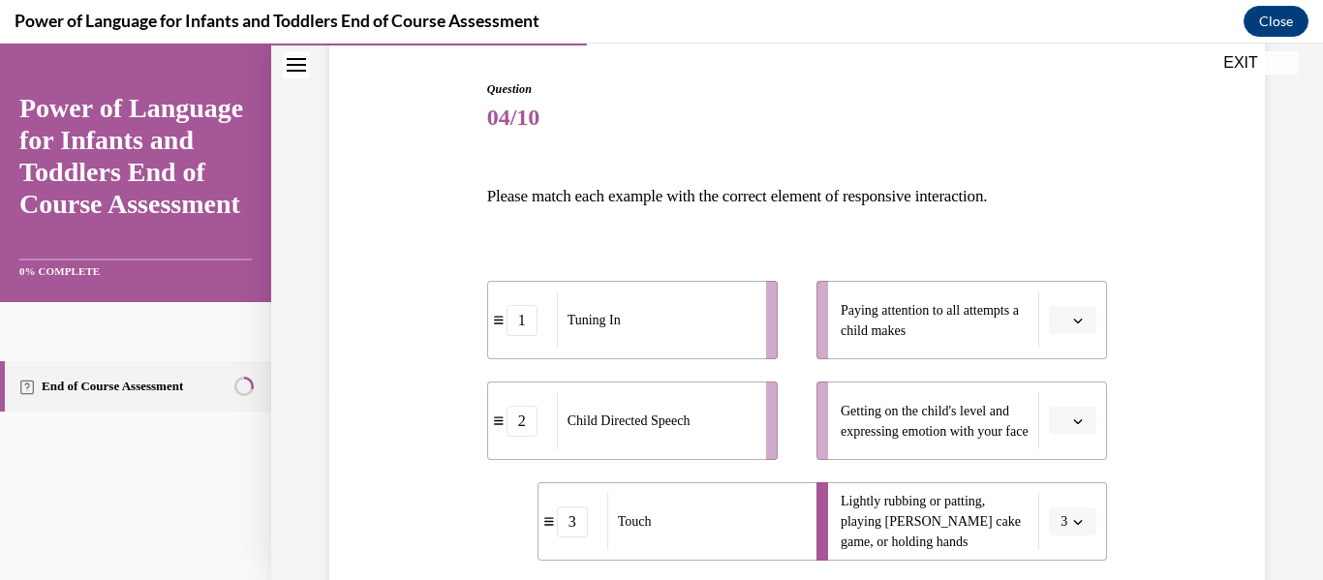
click at [1054, 226] on div "Question 04/10 Please match each example with the correct element of responsive…" at bounding box center [797, 541] width 621 height 922
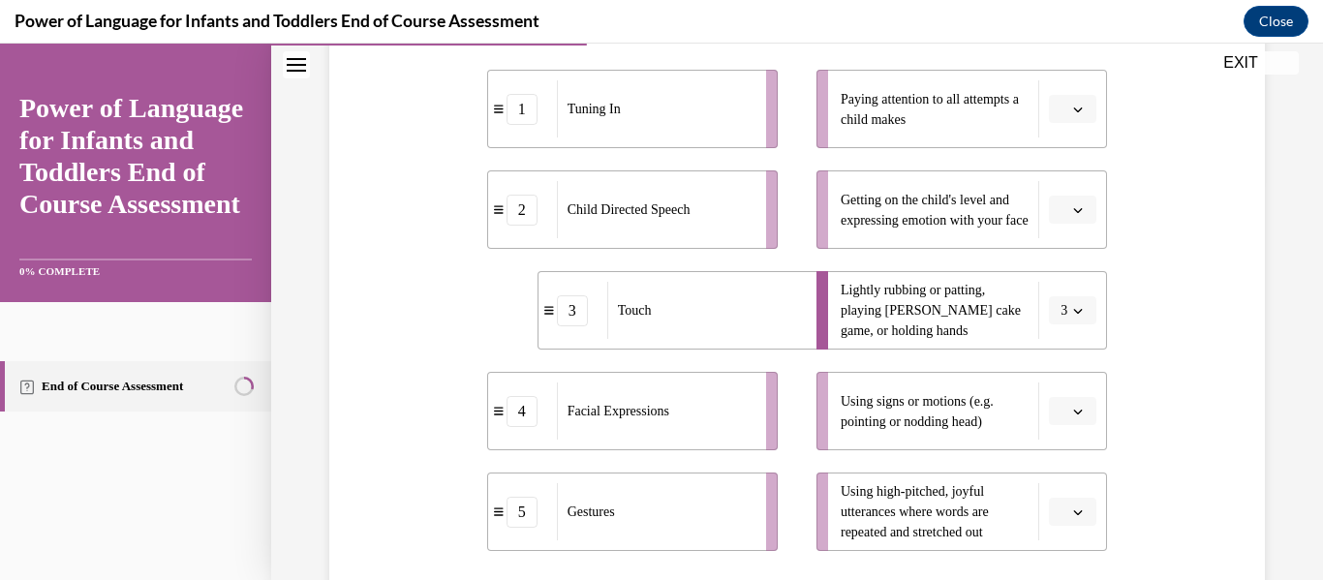
scroll to position [410, 0]
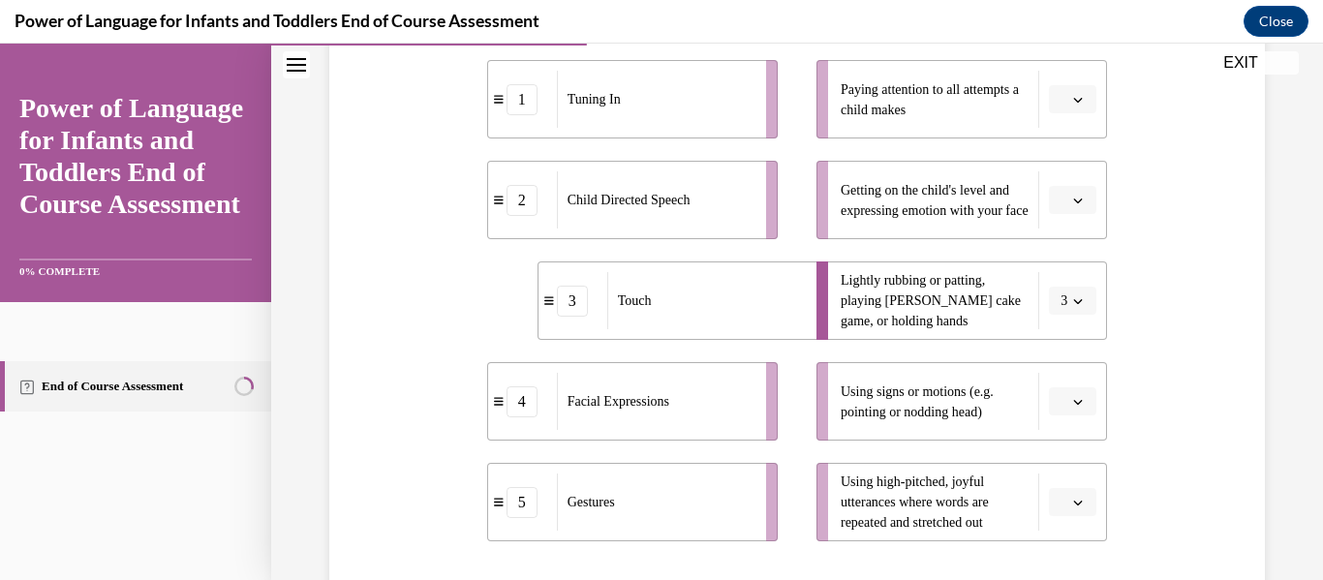
click at [1085, 408] on button "button" at bounding box center [1072, 401] width 47 height 29
click at [1066, 358] on span "5" at bounding box center [1065, 358] width 7 height 15
click at [1073, 522] on li "Using high-pitched, joyful utterances where words are repeated and stretched out" at bounding box center [961, 502] width 291 height 78
click at [1074, 506] on icon "button" at bounding box center [1078, 503] width 10 height 10
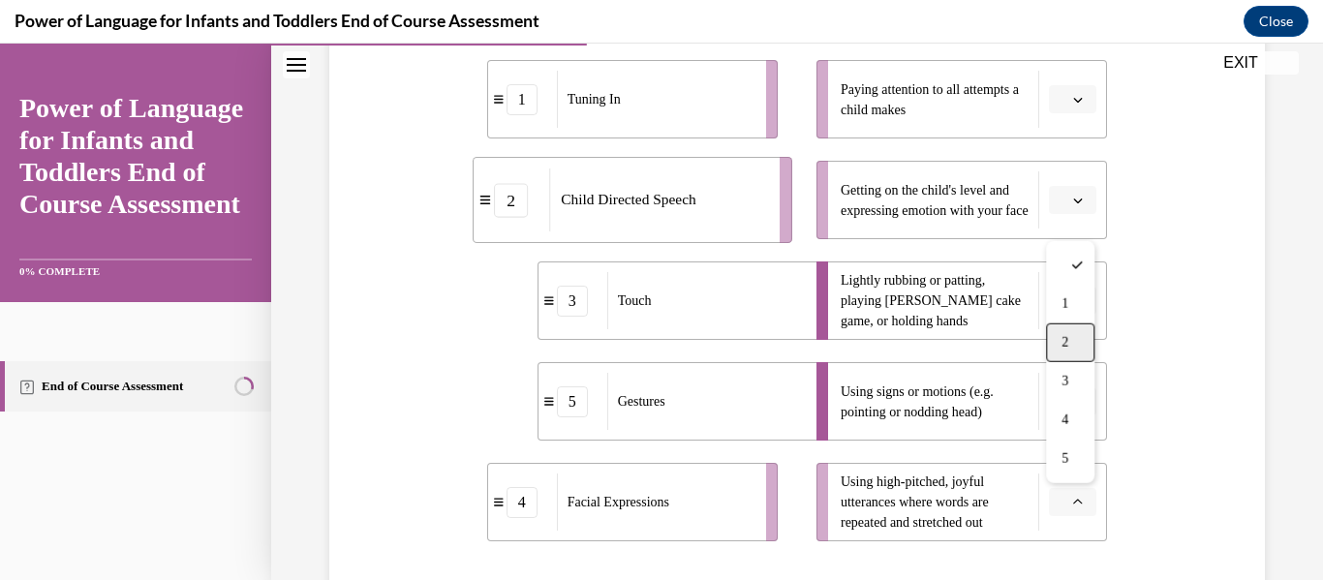
click at [1061, 354] on div "2" at bounding box center [1070, 342] width 48 height 39
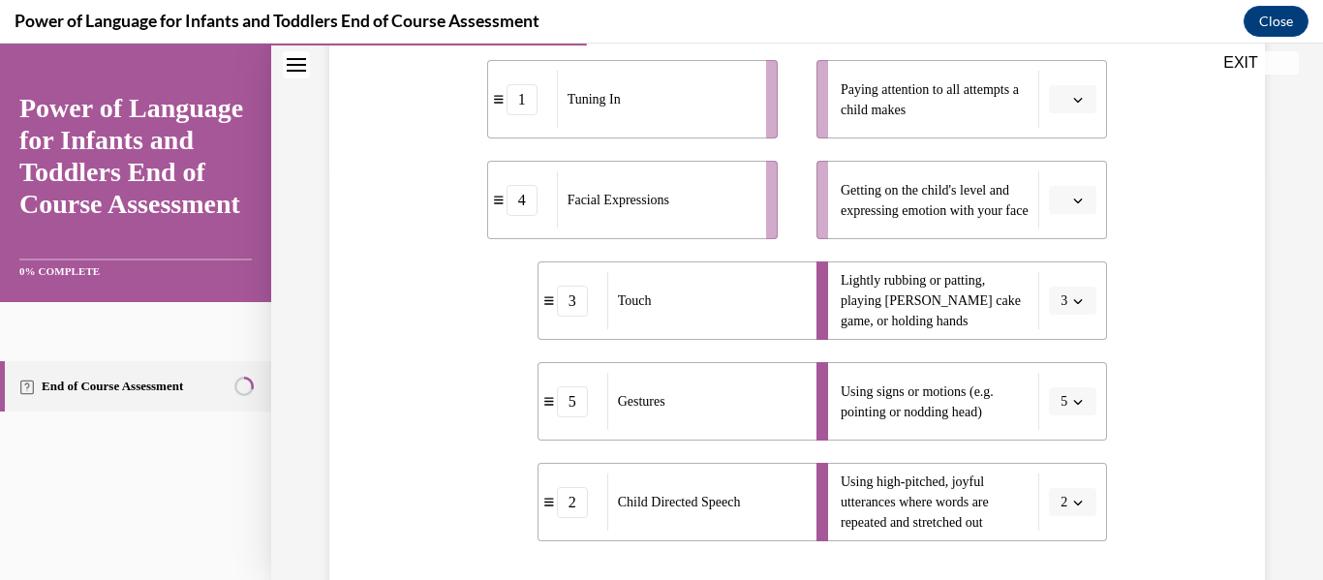
click at [1075, 85] on button "button" at bounding box center [1072, 99] width 47 height 29
click at [1077, 183] on div "1" at bounding box center [1070, 181] width 48 height 39
click at [1087, 195] on button "button" at bounding box center [1072, 200] width 47 height 29
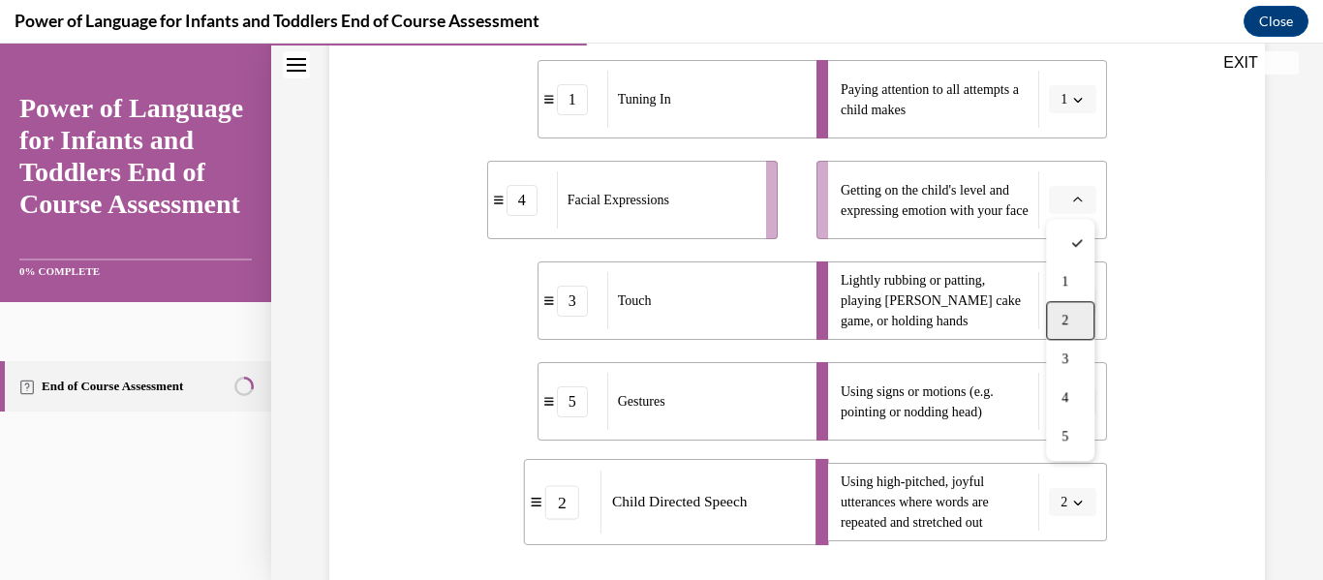
click at [1067, 318] on span "2" at bounding box center [1065, 320] width 7 height 15
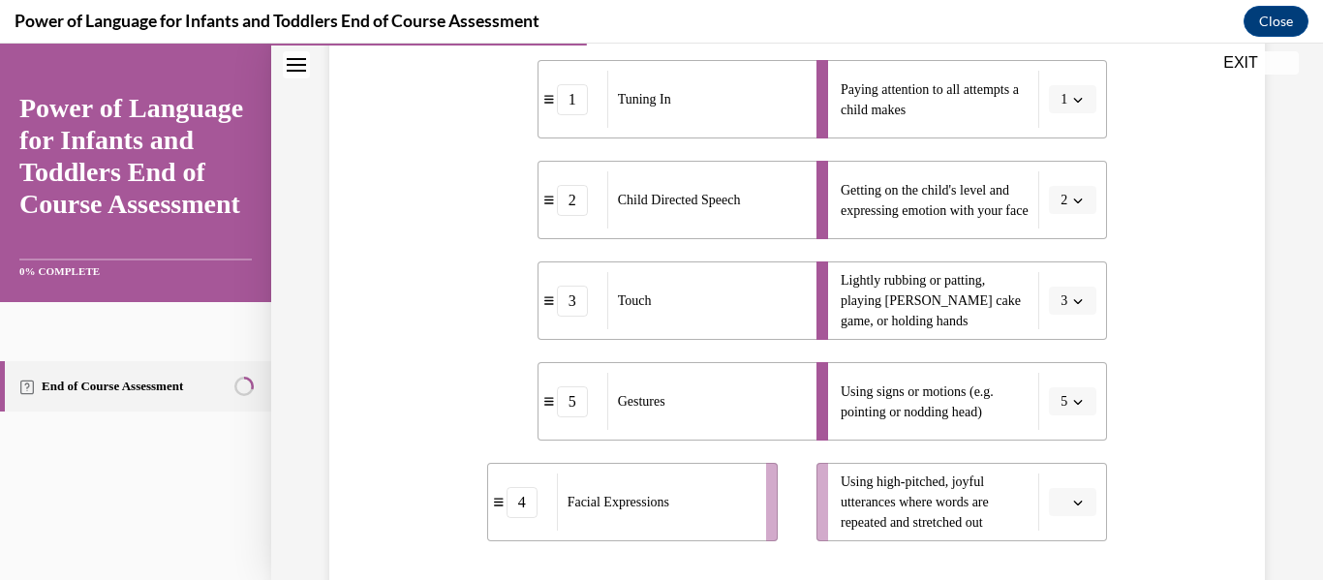
click at [1077, 199] on icon "button" at bounding box center [1078, 201] width 10 height 10
click at [1058, 393] on span "4" at bounding box center [1061, 397] width 7 height 15
click at [1058, 393] on button "5" at bounding box center [1072, 401] width 47 height 29
click at [1079, 506] on icon "button" at bounding box center [1078, 503] width 10 height 10
click at [1063, 344] on span "2" at bounding box center [1065, 342] width 7 height 15
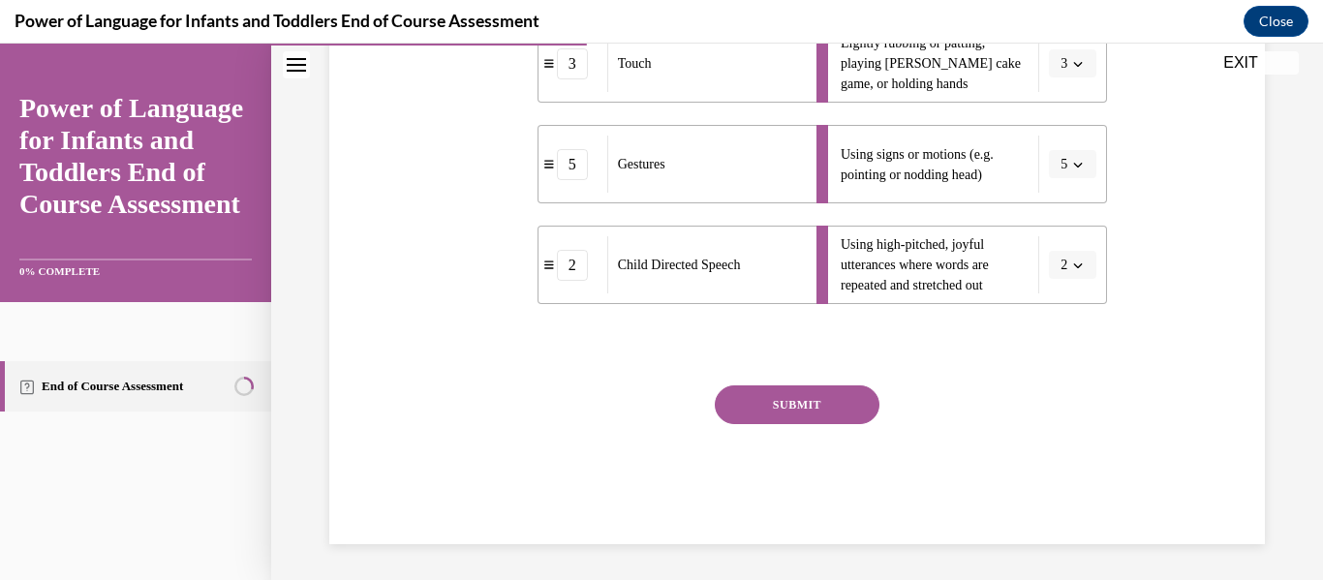
scroll to position [650, 0]
click at [818, 392] on button "SUBMIT" at bounding box center [797, 402] width 165 height 39
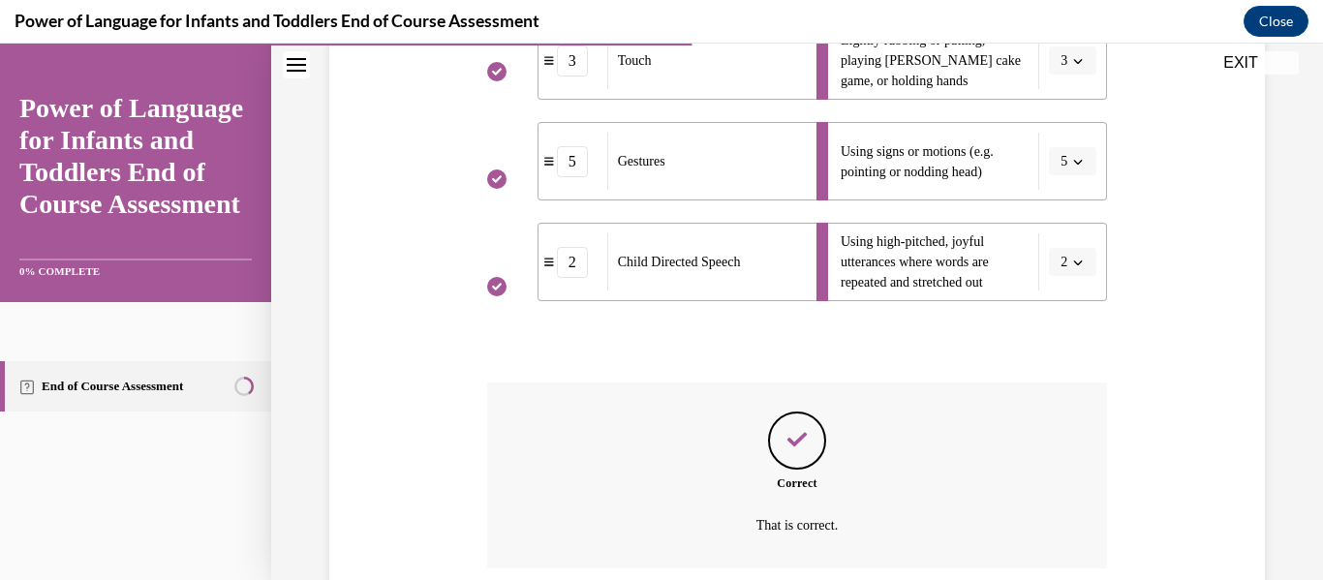
scroll to position [807, 0]
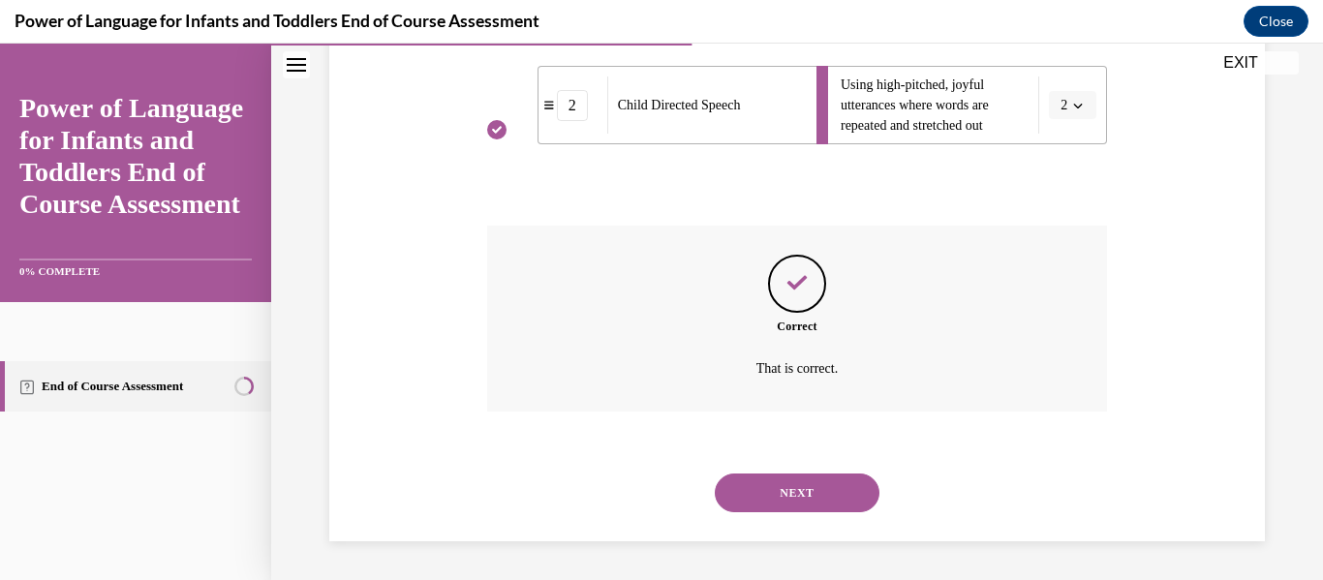
click at [834, 496] on button "NEXT" at bounding box center [797, 493] width 165 height 39
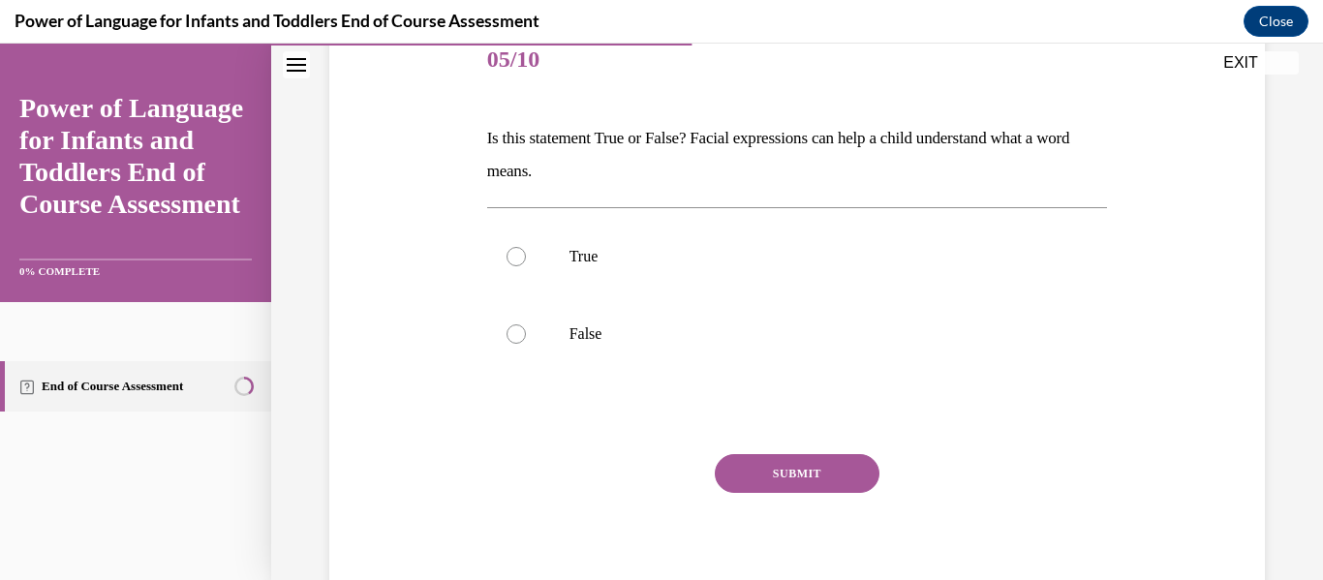
scroll to position [251, 0]
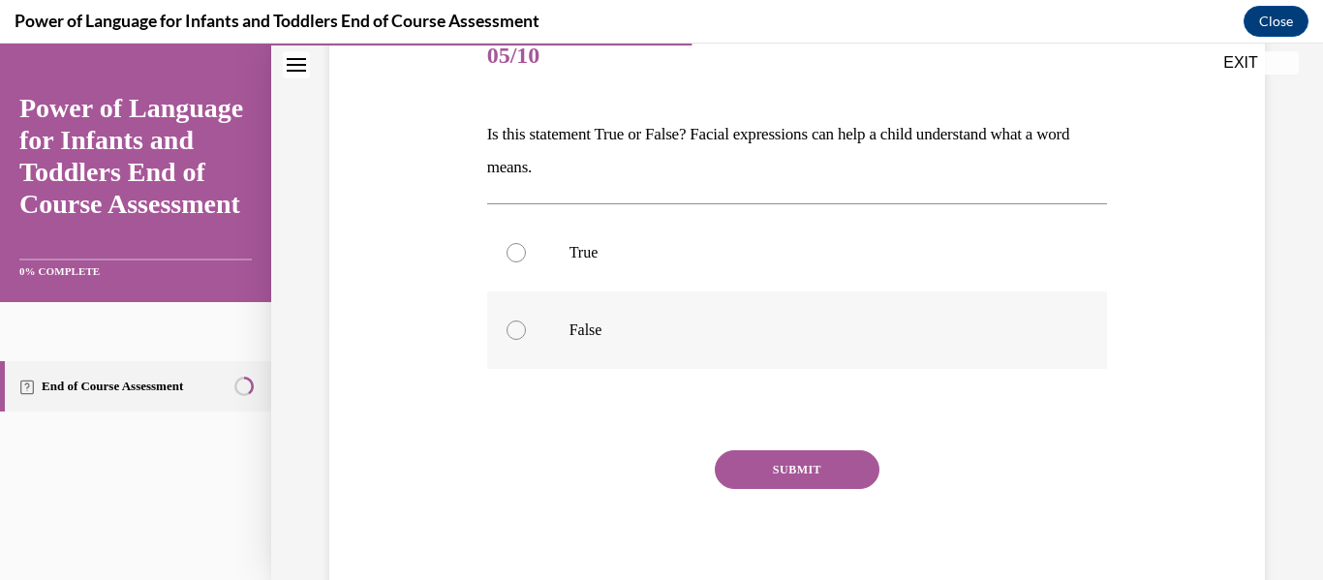
click at [515, 321] on div at bounding box center [516, 330] width 19 height 19
click at [515, 321] on input "False" at bounding box center [516, 330] width 19 height 19
radio input "true"
click at [789, 456] on button "SUBMIT" at bounding box center [797, 469] width 165 height 39
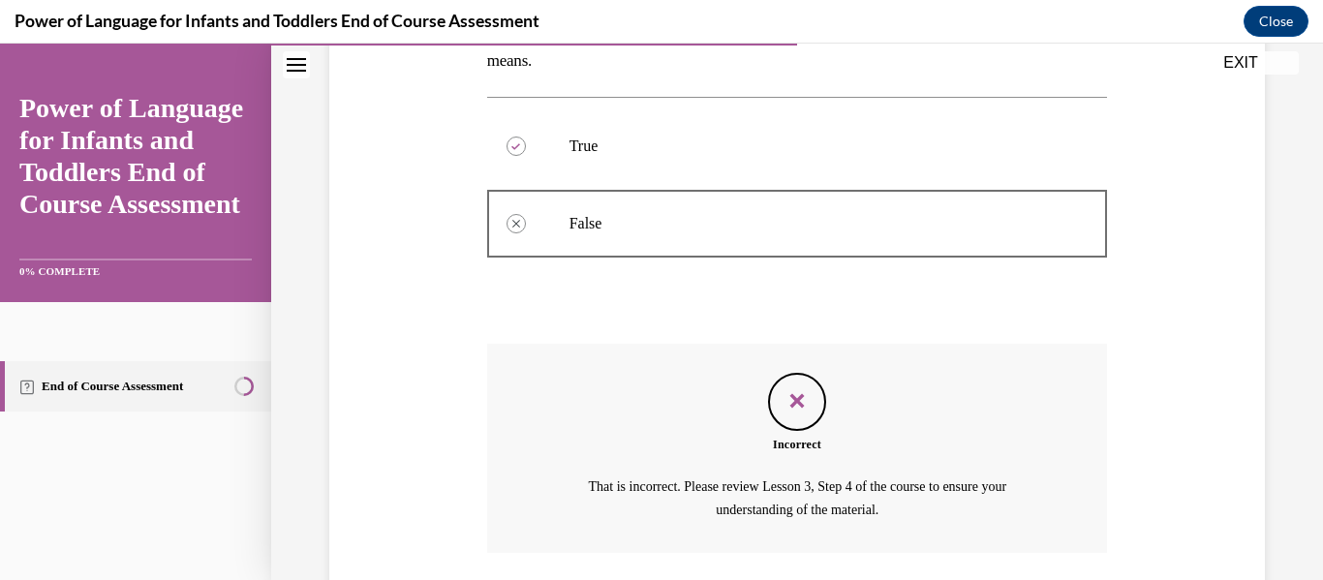
scroll to position [499, 0]
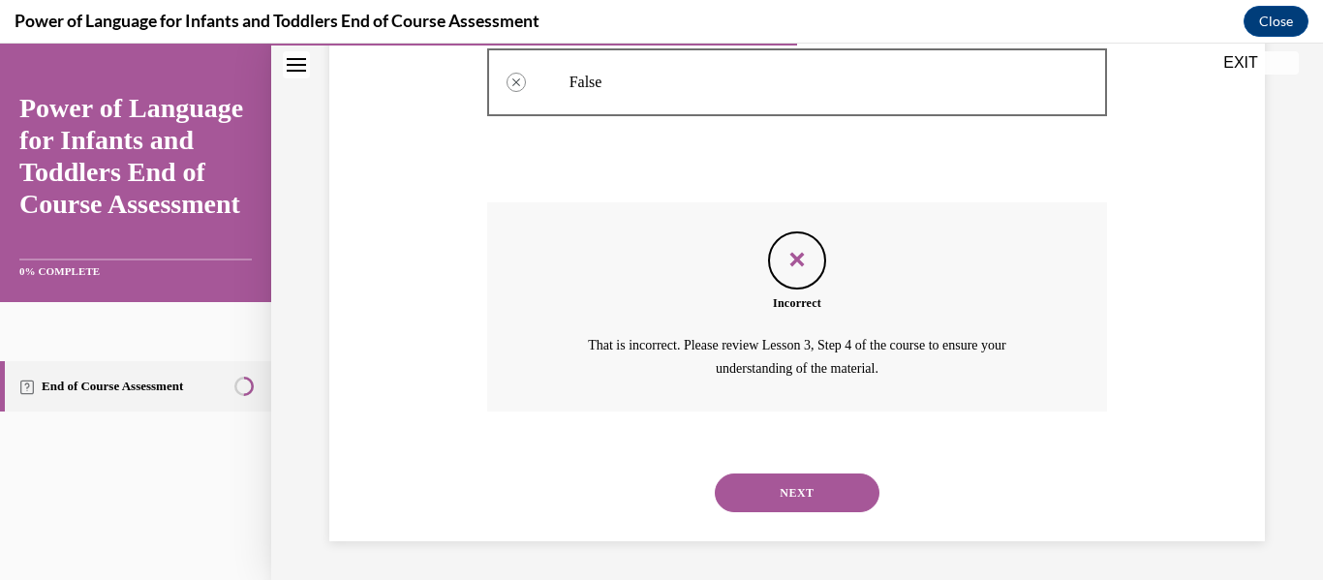
click at [795, 493] on button "NEXT" at bounding box center [797, 493] width 165 height 39
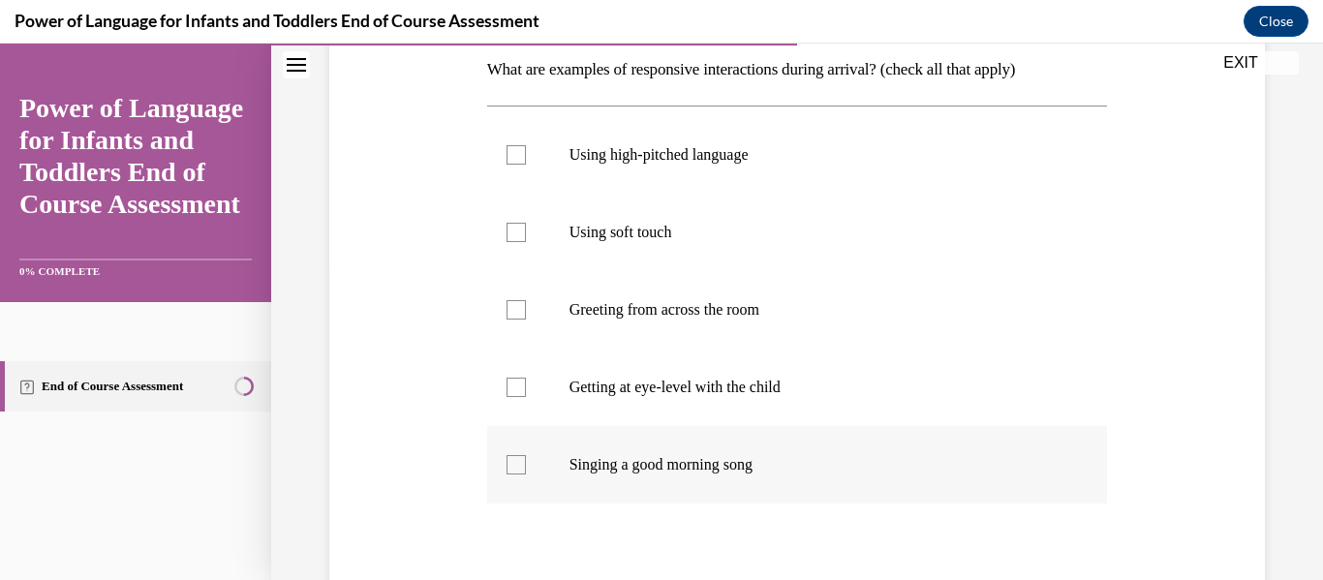
scroll to position [328, 0]
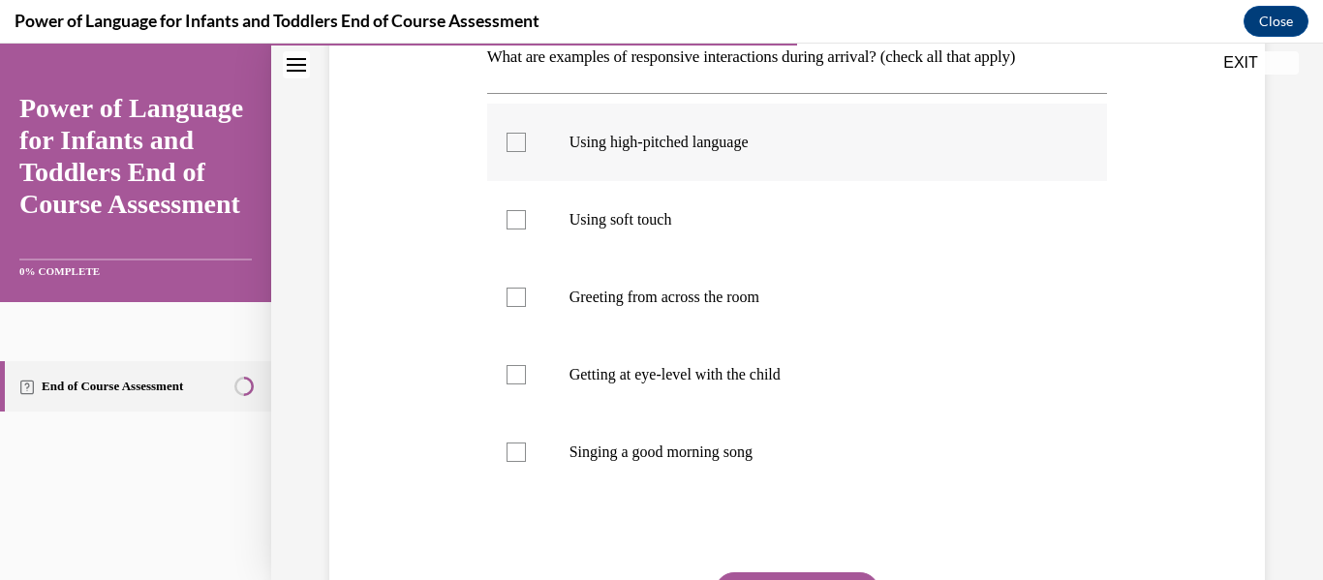
click at [513, 142] on div at bounding box center [516, 142] width 19 height 19
click at [513, 142] on input "Using high-pitched language" at bounding box center [516, 142] width 19 height 19
checkbox input "true"
click at [515, 215] on div at bounding box center [516, 219] width 19 height 19
click at [515, 215] on input "Using soft touch" at bounding box center [516, 219] width 19 height 19
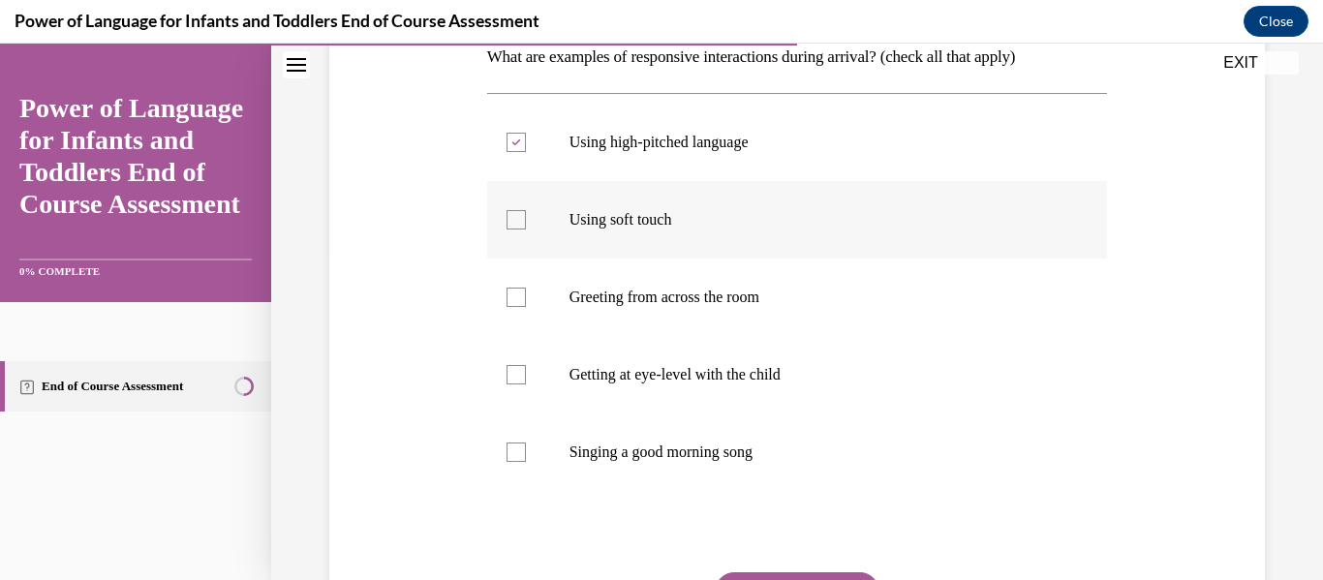
checkbox input "true"
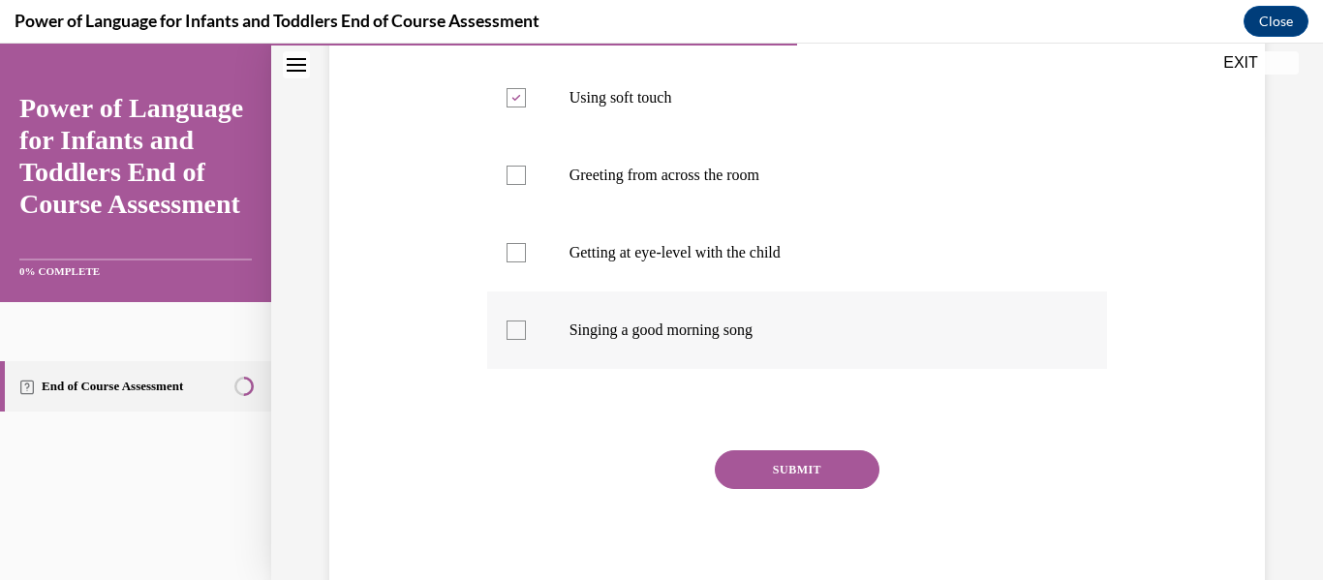
scroll to position [454, 0]
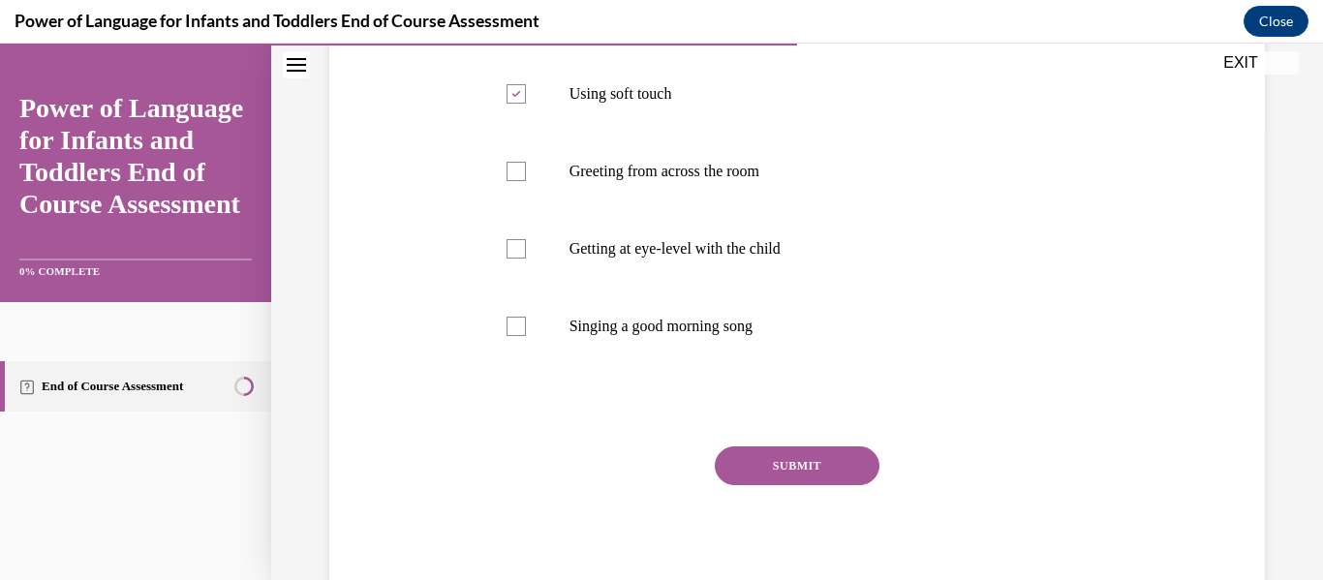
click at [840, 463] on button "SUBMIT" at bounding box center [797, 466] width 165 height 39
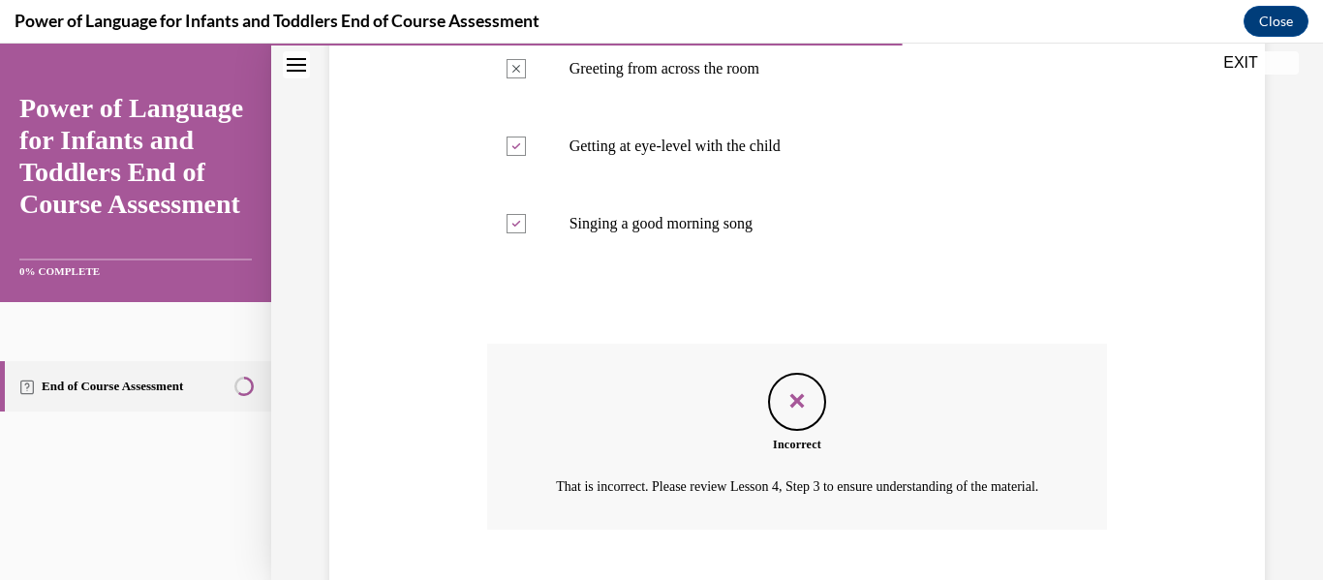
scroll to position [698, 0]
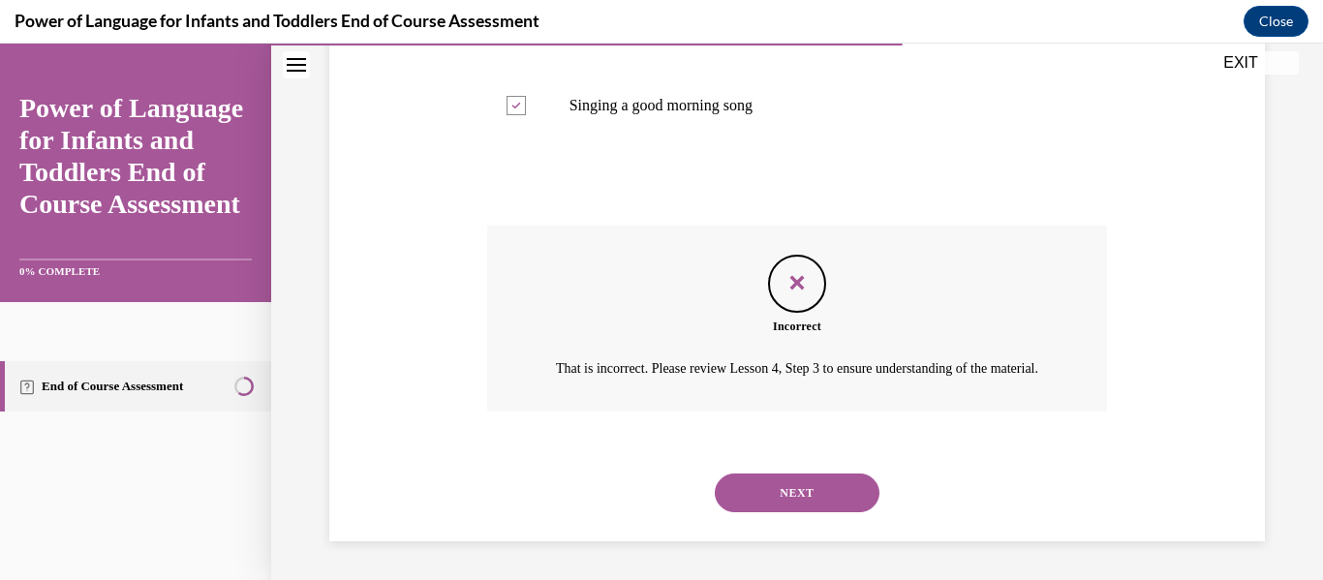
click at [817, 479] on button "NEXT" at bounding box center [797, 493] width 165 height 39
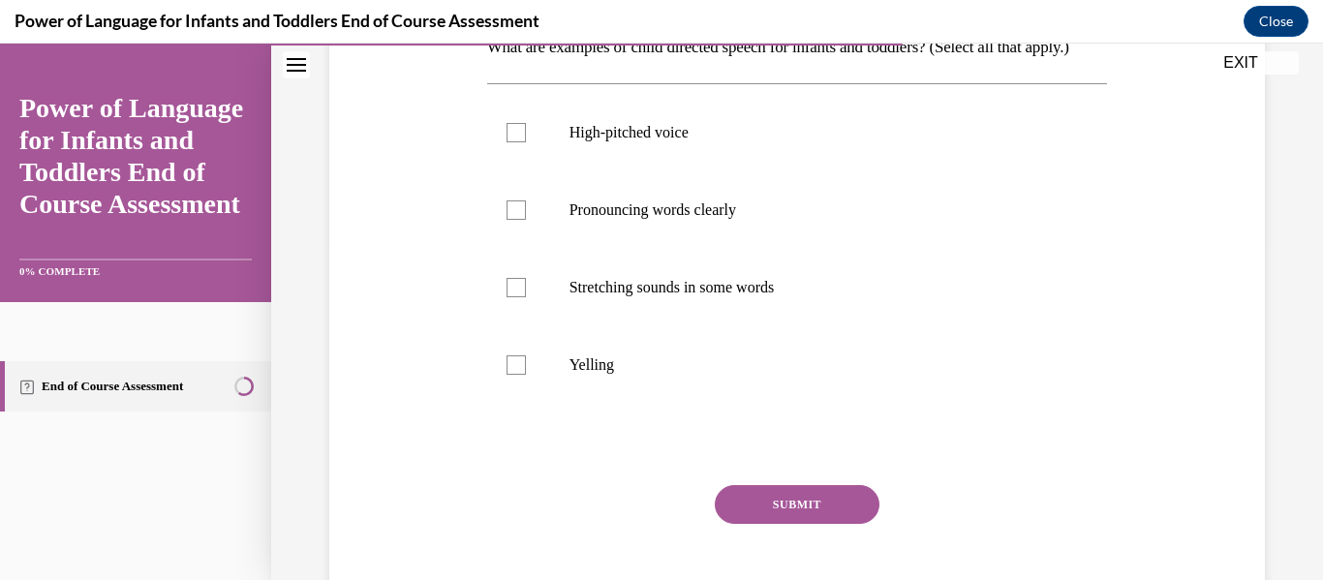
scroll to position [343, 0]
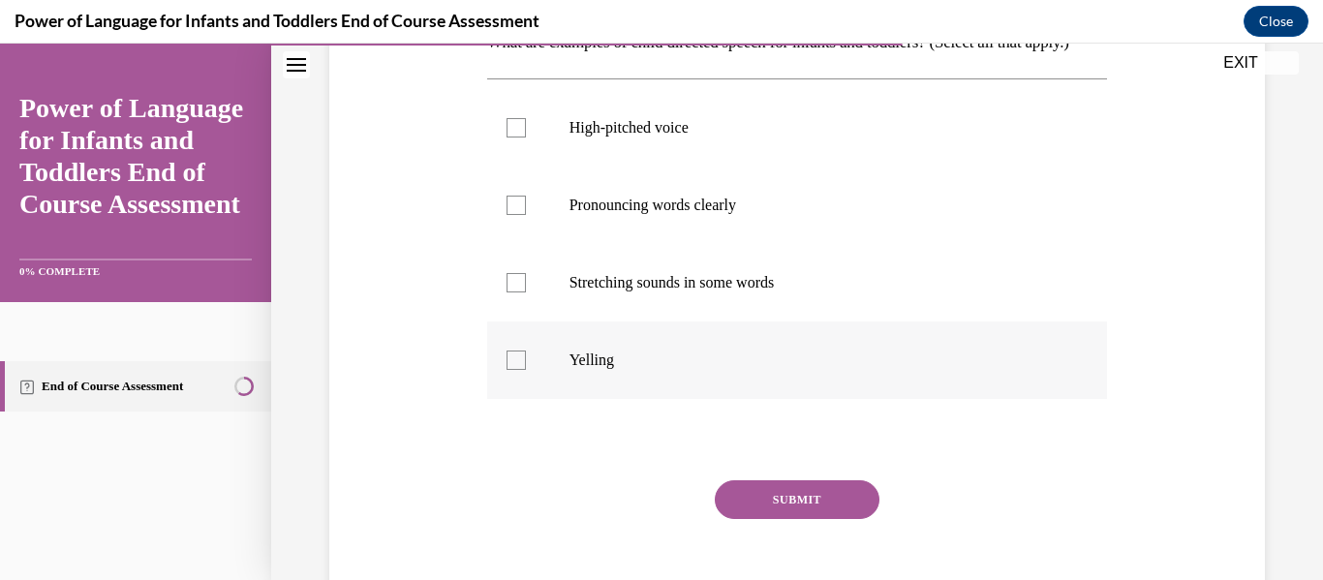
click at [652, 370] on p "Yelling" at bounding box center [815, 360] width 490 height 19
click at [526, 370] on input "Yelling" at bounding box center [516, 360] width 19 height 19
click at [652, 370] on p "Yelling" at bounding box center [815, 360] width 490 height 19
click at [526, 370] on input "Yelling" at bounding box center [516, 360] width 19 height 19
checkbox input "false"
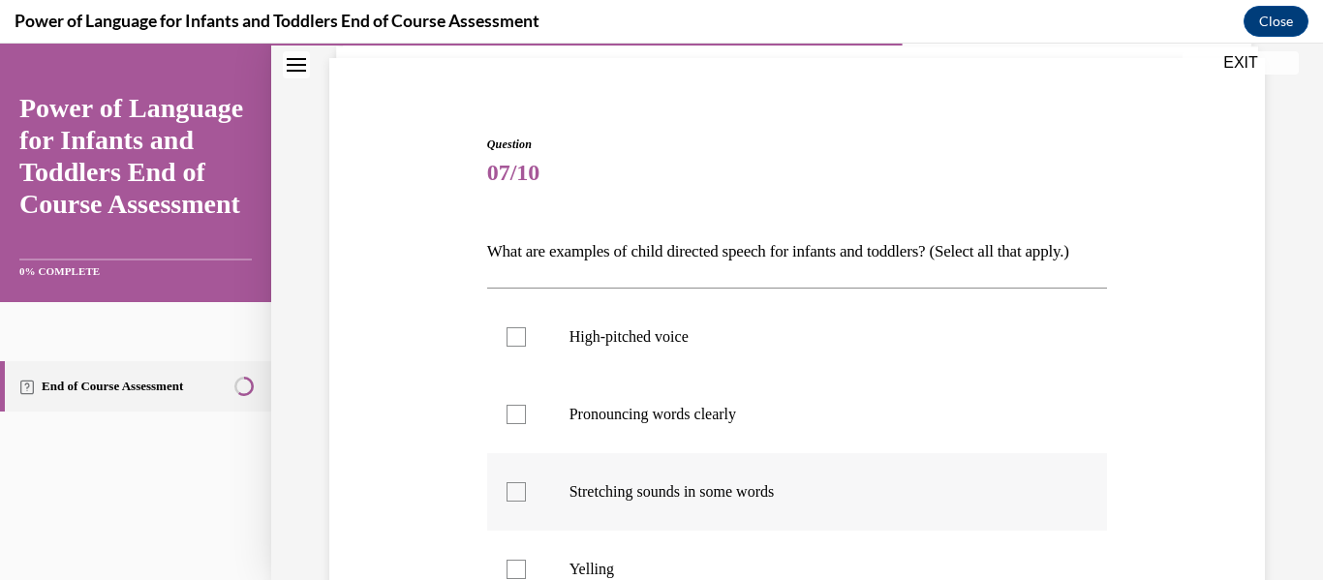
scroll to position [131, 0]
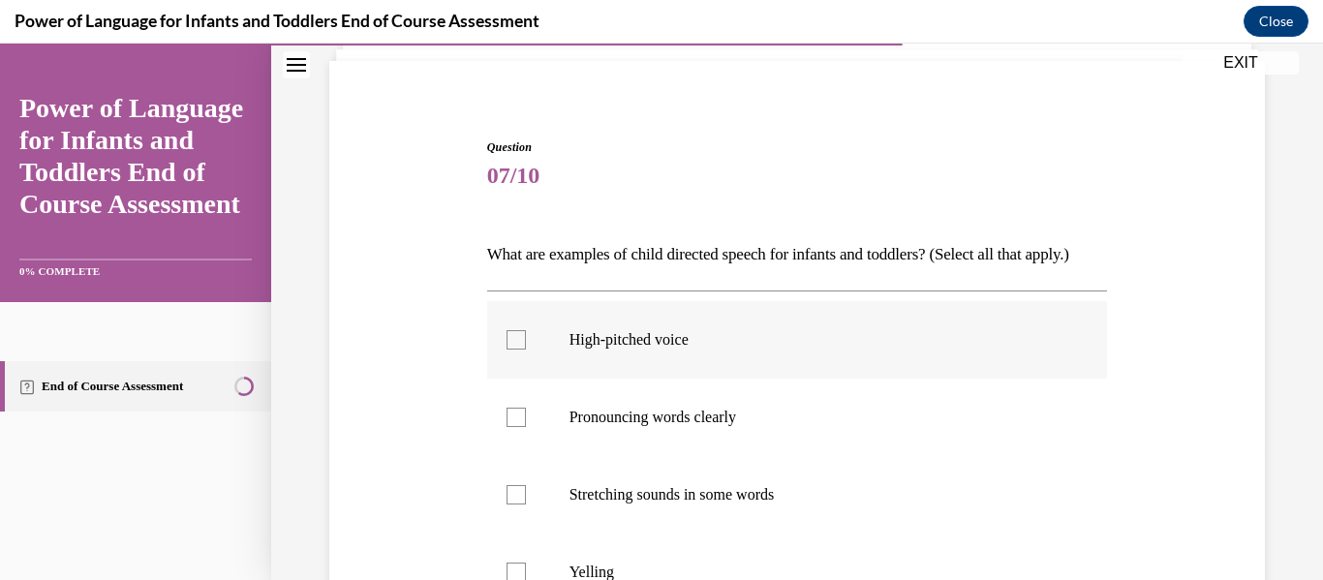
click at [511, 350] on div at bounding box center [516, 339] width 19 height 19
click at [511, 350] on input "High-pitched voice" at bounding box center [516, 339] width 19 height 19
checkbox input "true"
click at [516, 427] on div at bounding box center [516, 417] width 19 height 19
click at [516, 427] on input "Pronouncing words clearly" at bounding box center [516, 417] width 19 height 19
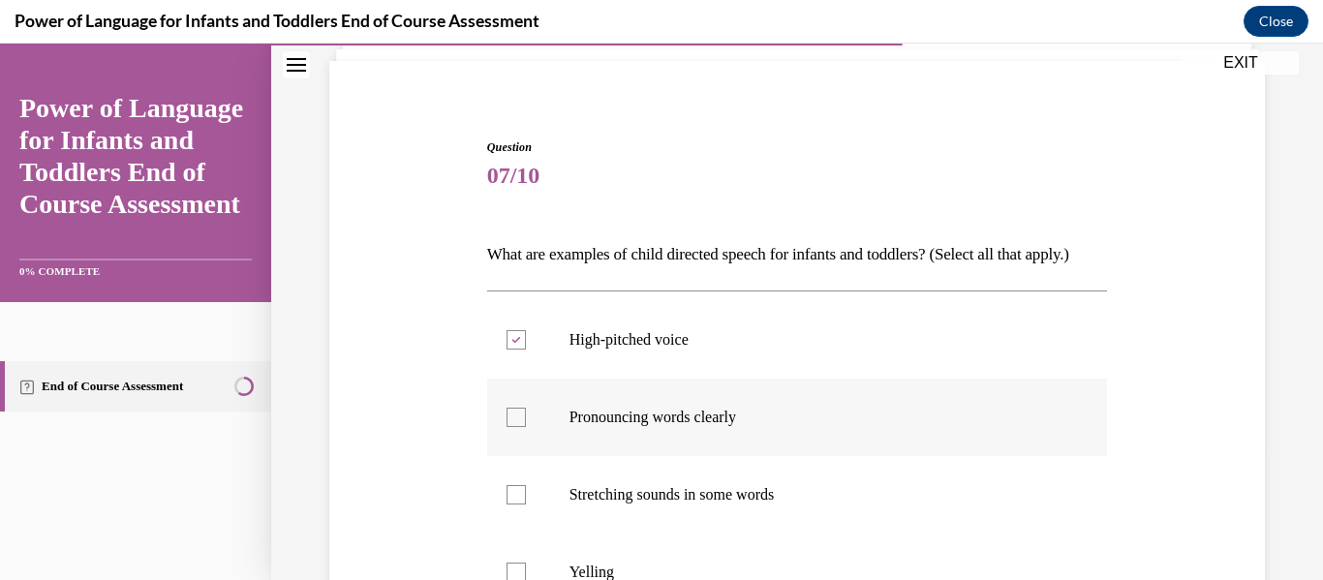
checkbox input "true"
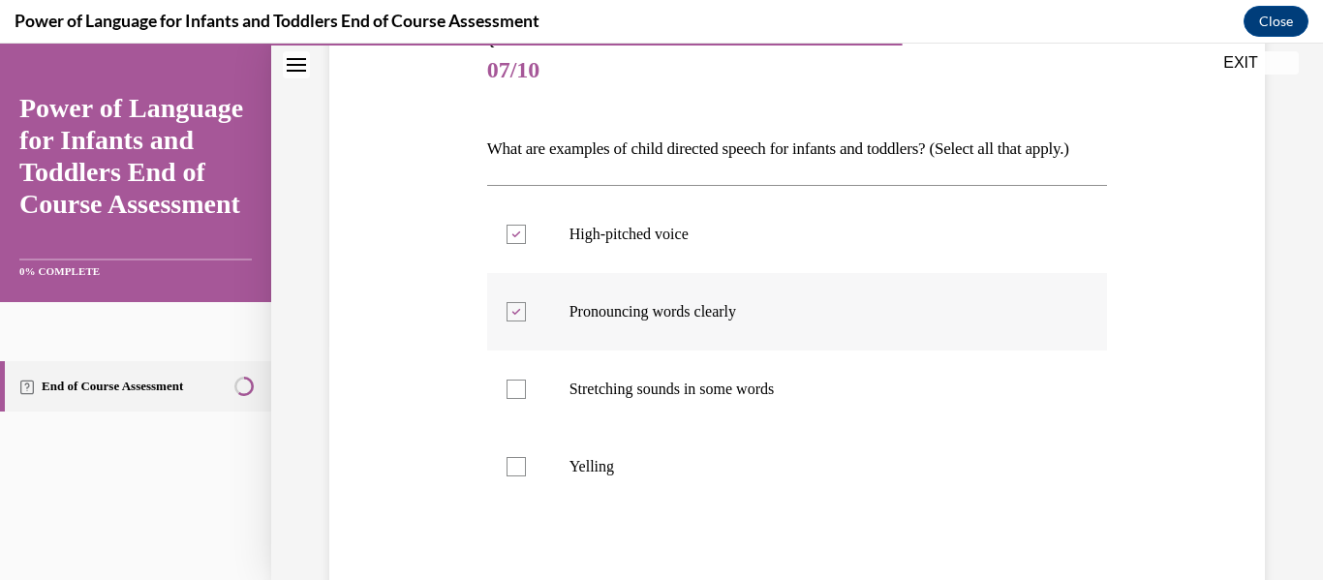
scroll to position [277, 0]
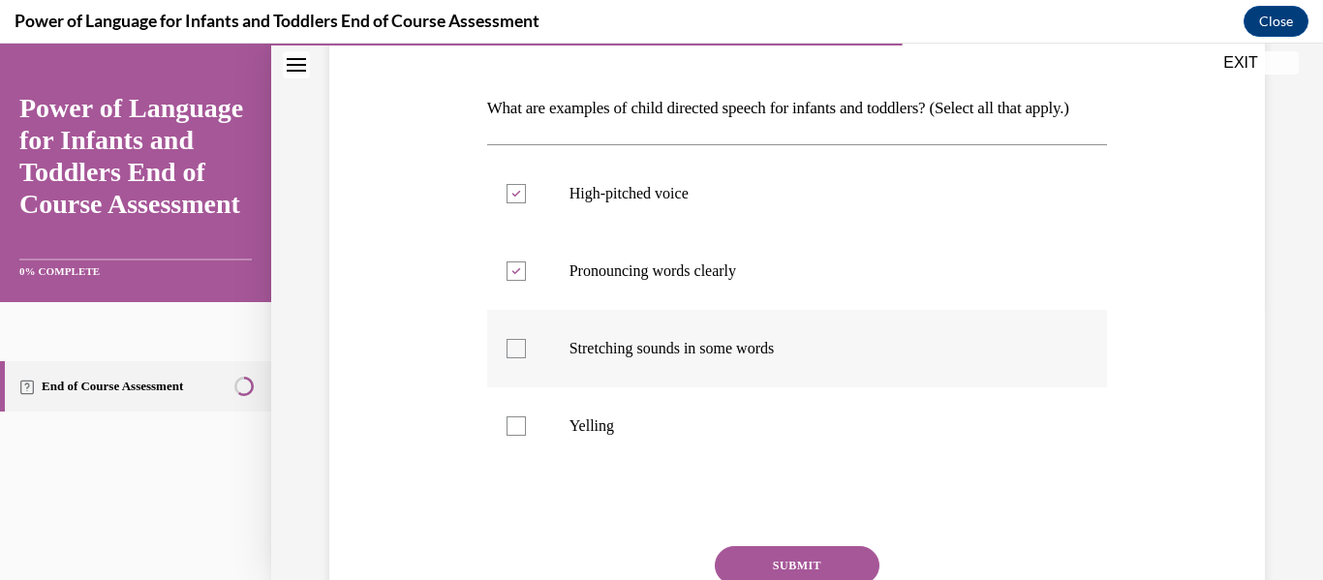
click at [518, 358] on div at bounding box center [516, 348] width 19 height 19
click at [518, 358] on input "Stretching sounds in some words" at bounding box center [516, 348] width 19 height 19
checkbox input "true"
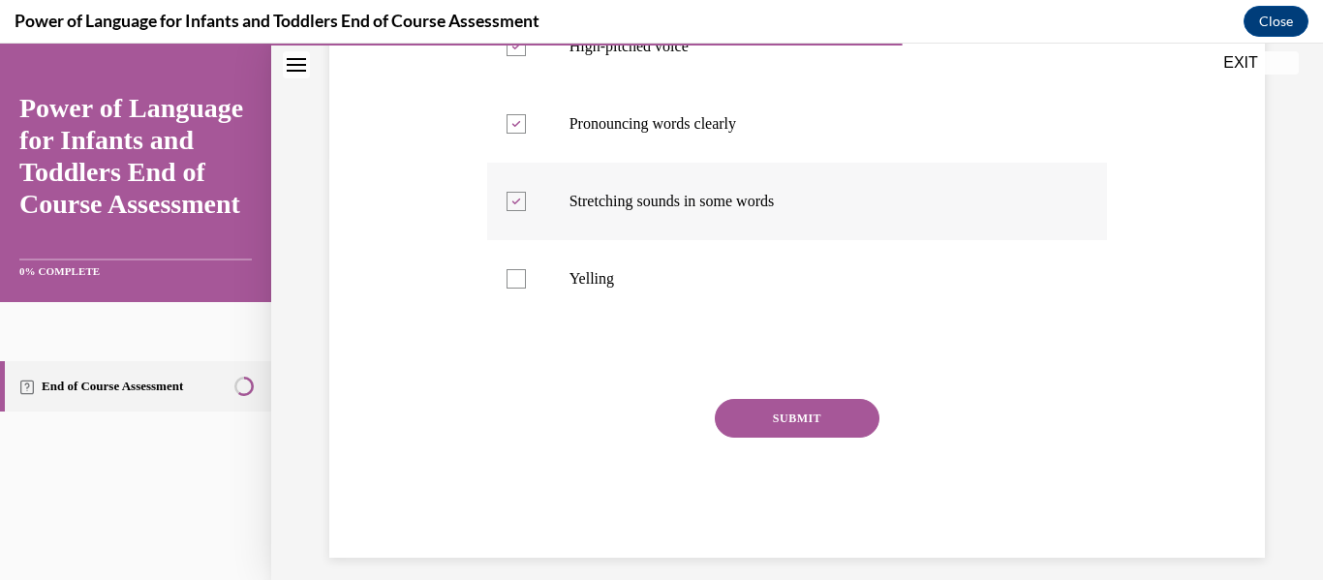
scroll to position [428, 0]
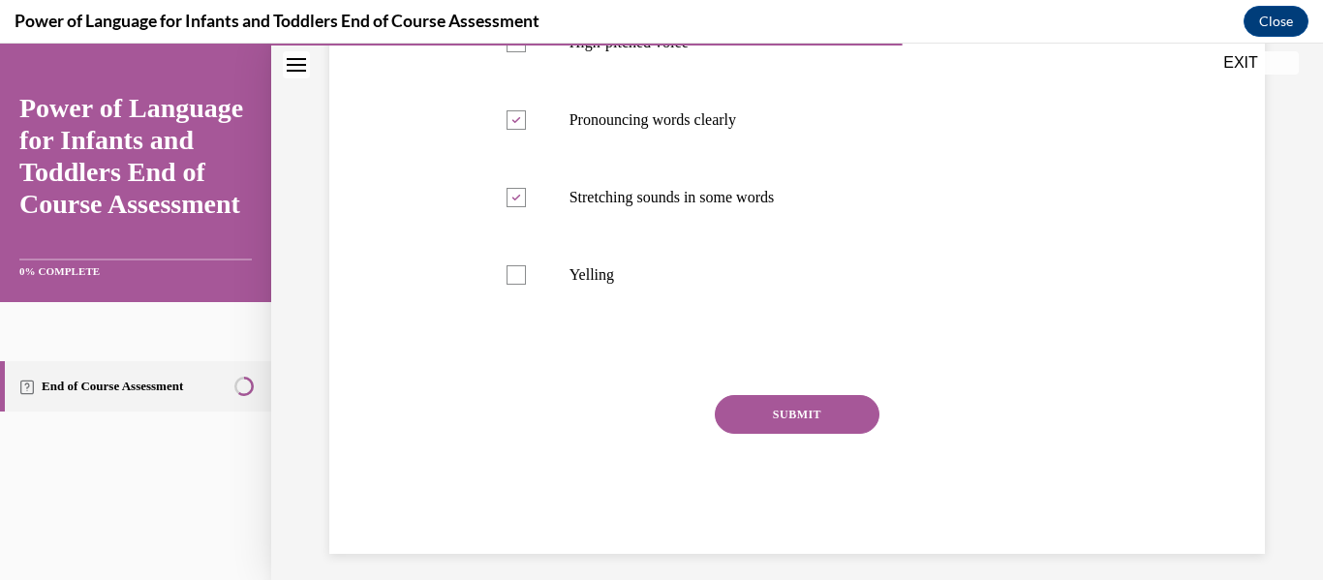
click at [809, 434] on button "SUBMIT" at bounding box center [797, 414] width 165 height 39
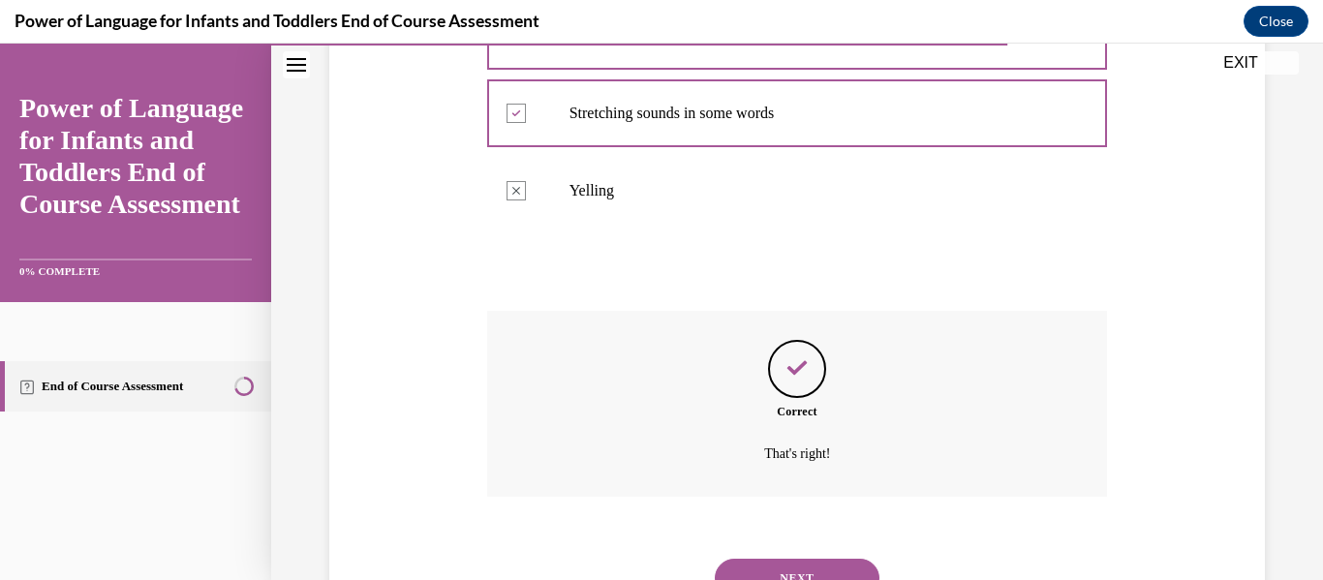
scroll to position [631, 0]
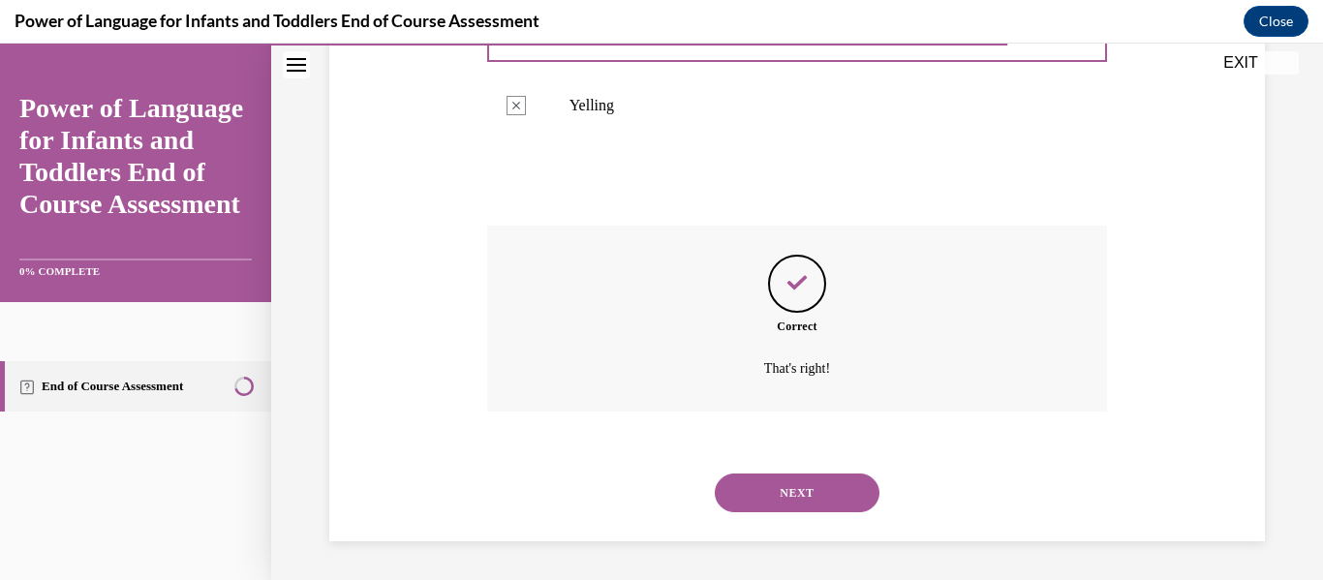
click at [811, 485] on button "NEXT" at bounding box center [797, 493] width 165 height 39
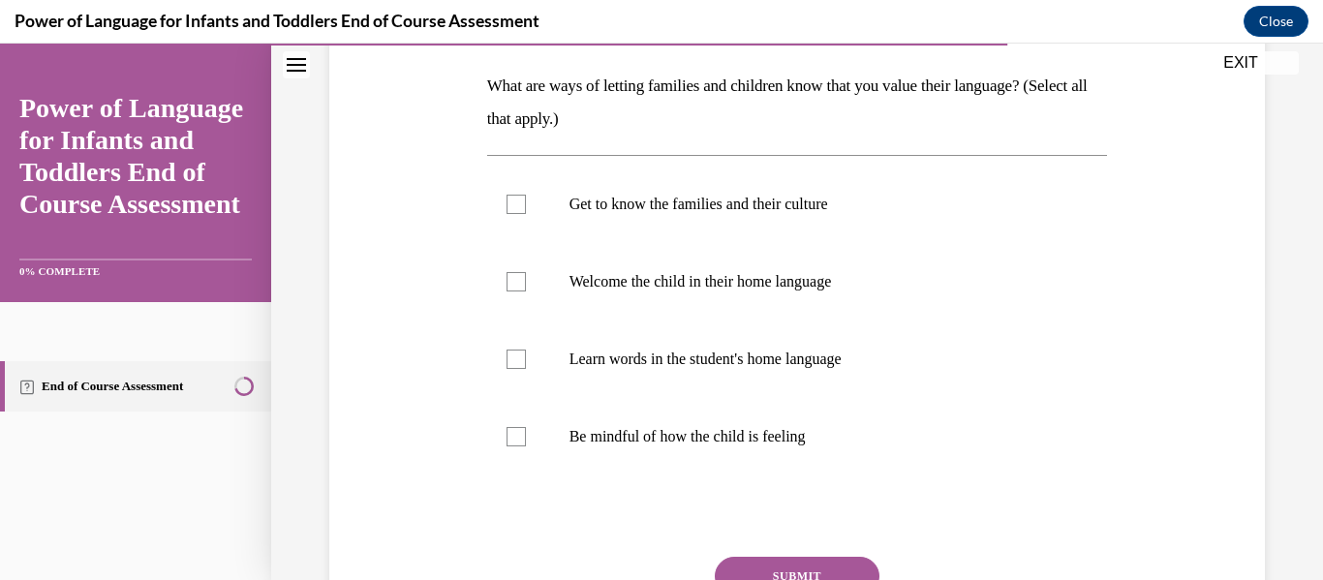
scroll to position [300, 0]
click at [508, 208] on div at bounding box center [516, 203] width 19 height 19
click at [508, 208] on input "Get to know the families and their culture" at bounding box center [516, 203] width 19 height 19
checkbox input "true"
click at [494, 348] on label "Learn words in the student's home language" at bounding box center [797, 358] width 621 height 77
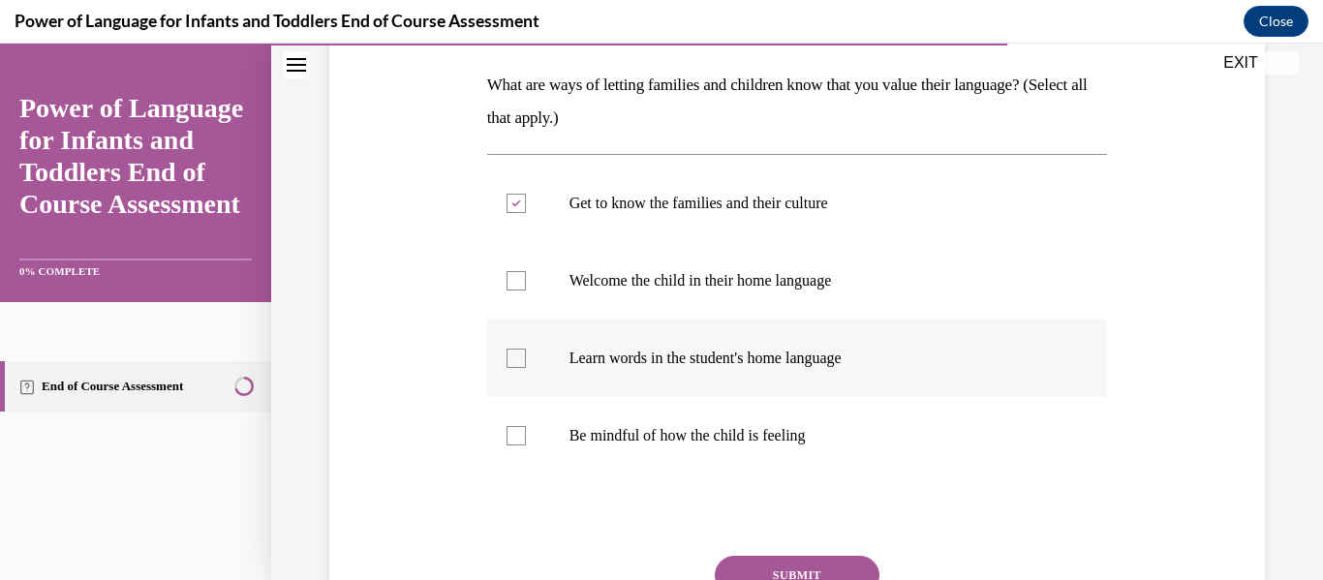
click at [507, 349] on input "Learn words in the student's home language" at bounding box center [516, 358] width 19 height 19
checkbox input "true"
click at [517, 285] on div at bounding box center [516, 280] width 19 height 19
click at [517, 285] on input "Welcome the child in their home language" at bounding box center [516, 280] width 19 height 19
checkbox input "true"
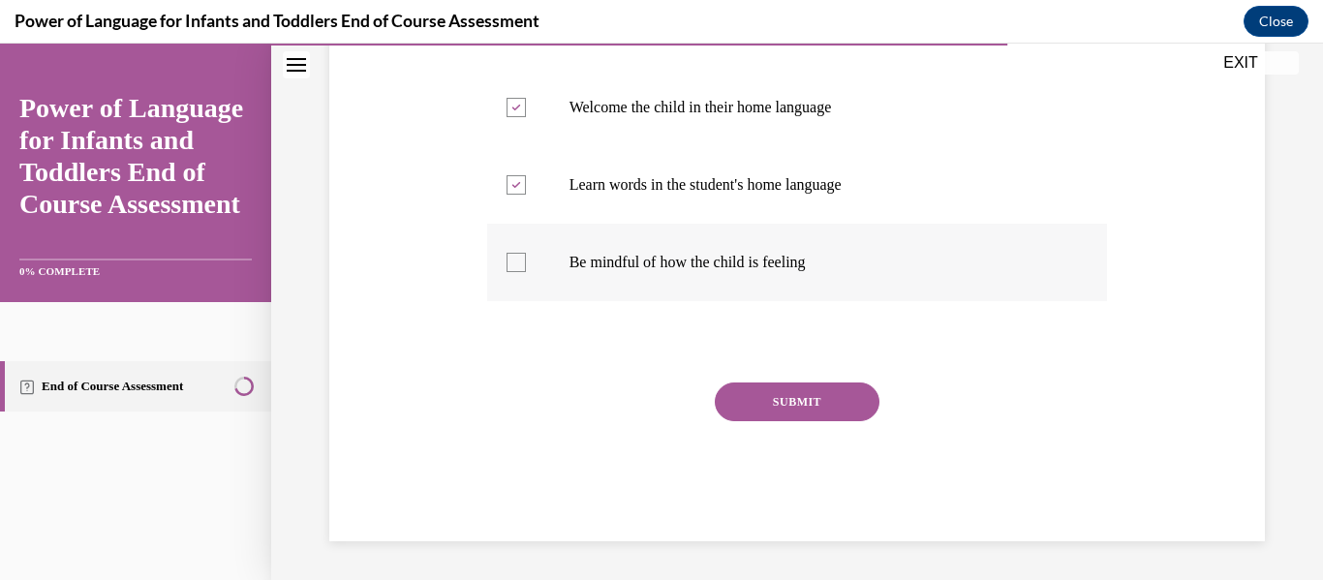
click at [841, 399] on button "SUBMIT" at bounding box center [797, 402] width 165 height 39
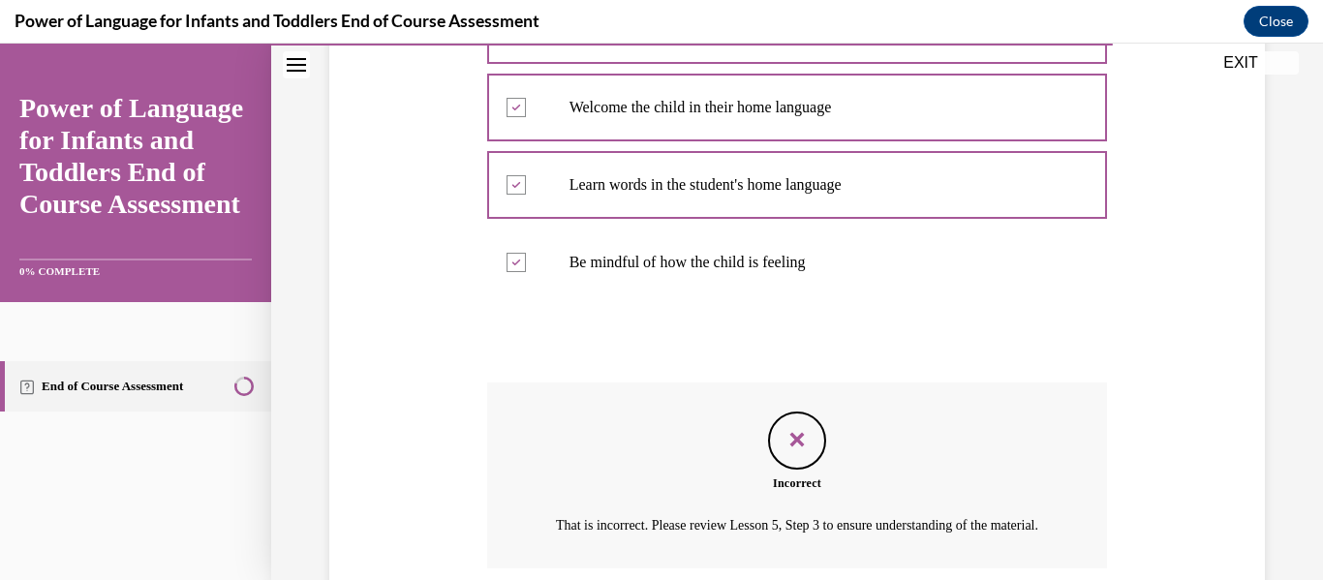
scroll to position [654, 0]
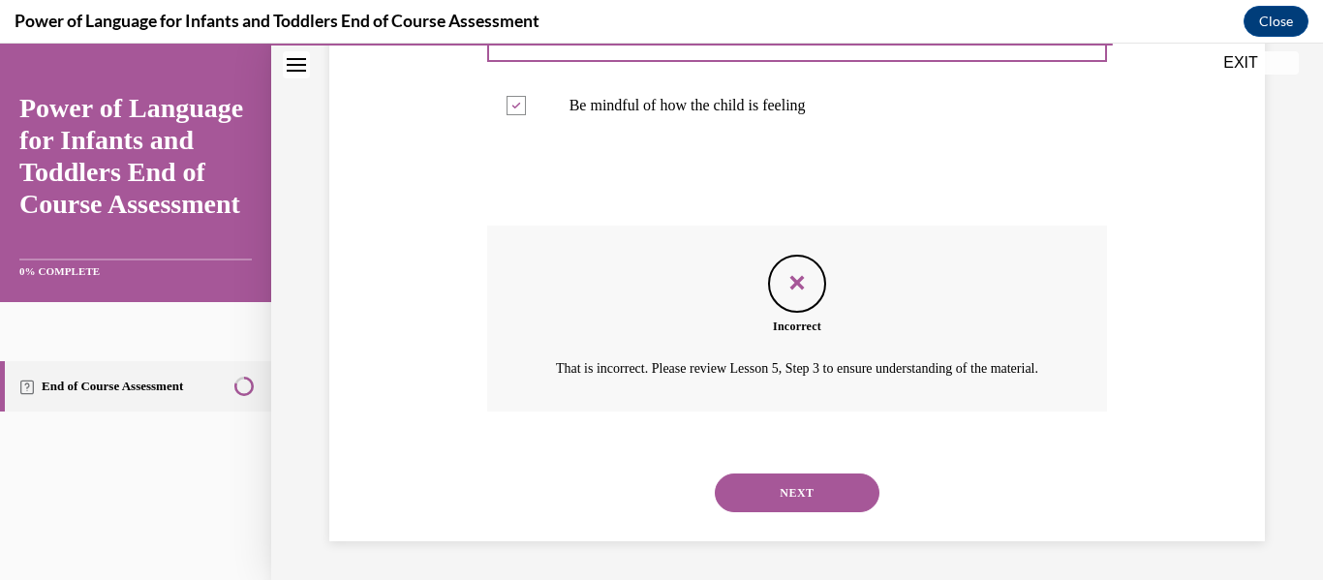
click at [802, 495] on button "NEXT" at bounding box center [797, 493] width 165 height 39
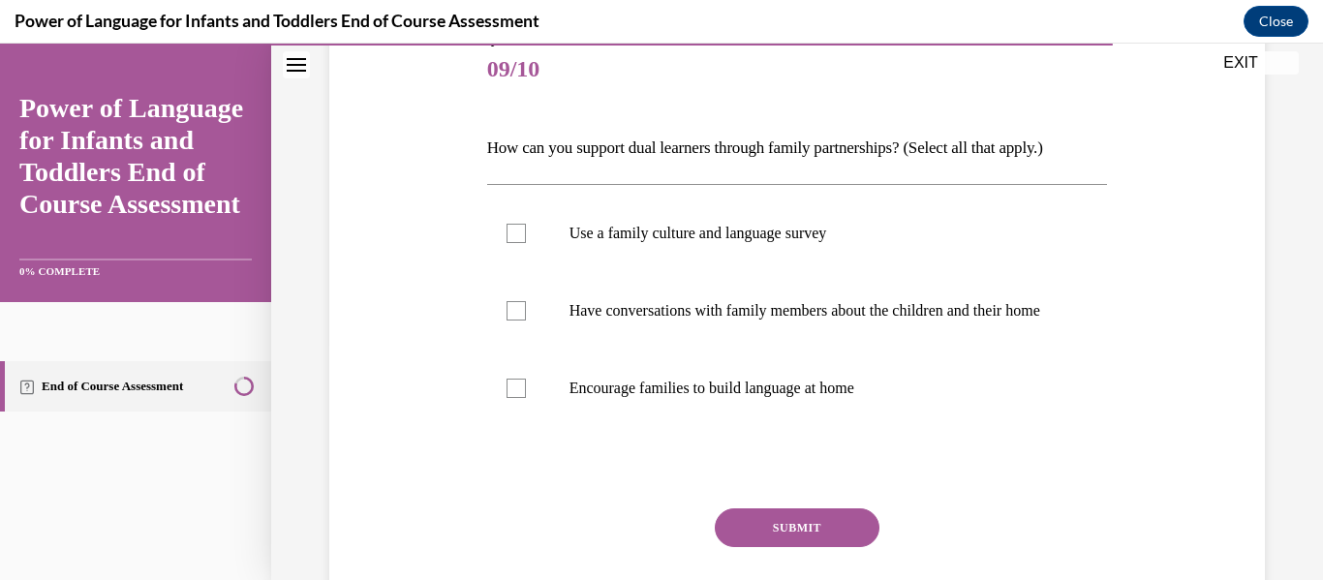
scroll to position [245, 0]
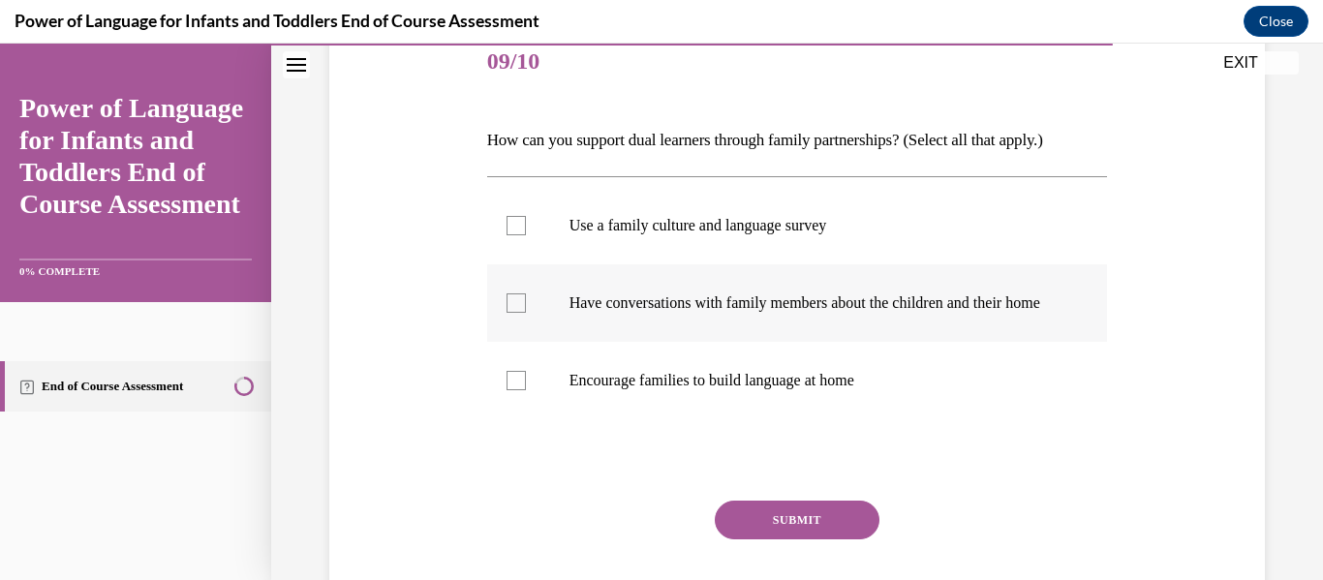
click at [517, 313] on div at bounding box center [516, 302] width 19 height 19
click at [517, 313] on input "Have conversations with family members about the children and their home" at bounding box center [516, 302] width 19 height 19
checkbox input "true"
click at [570, 419] on label "Encourage families to build language at home" at bounding box center [797, 380] width 621 height 77
click at [526, 390] on input "Encourage families to build language at home" at bounding box center [516, 380] width 19 height 19
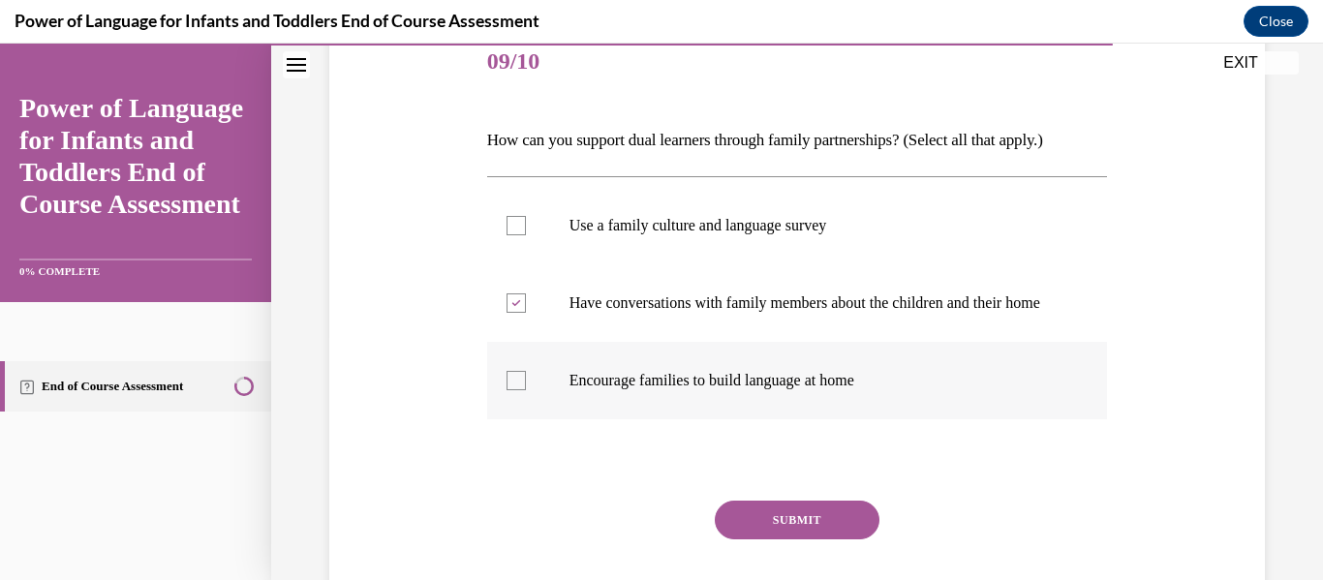
checkbox input "true"
click at [789, 539] on button "SUBMIT" at bounding box center [797, 520] width 165 height 39
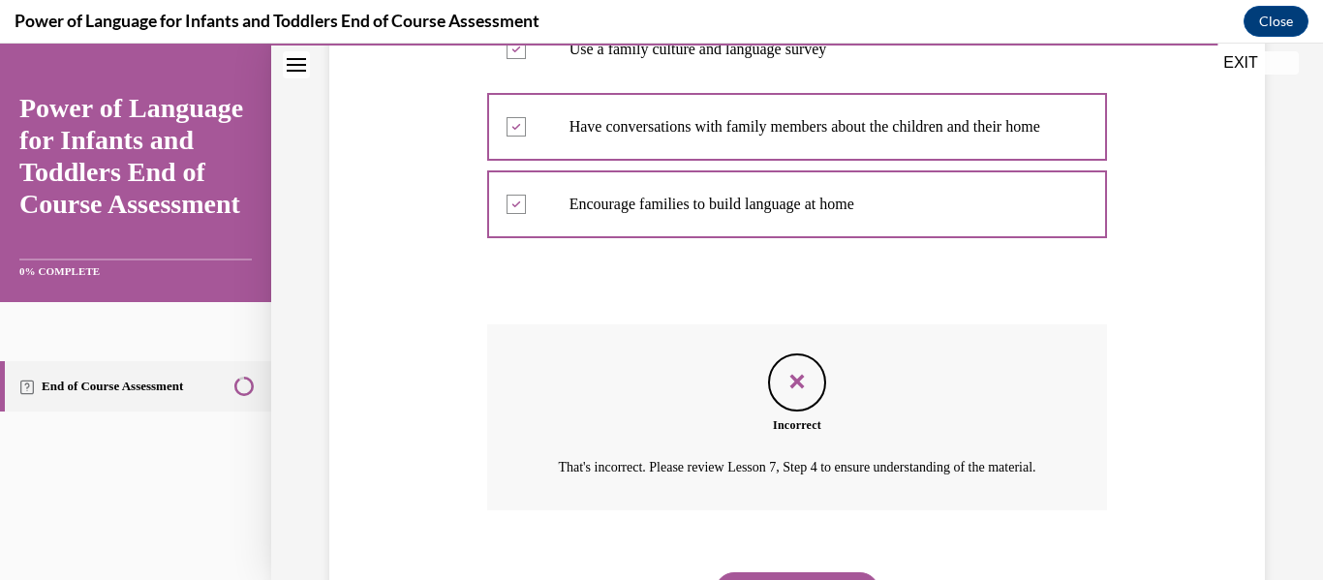
scroll to position [563, 0]
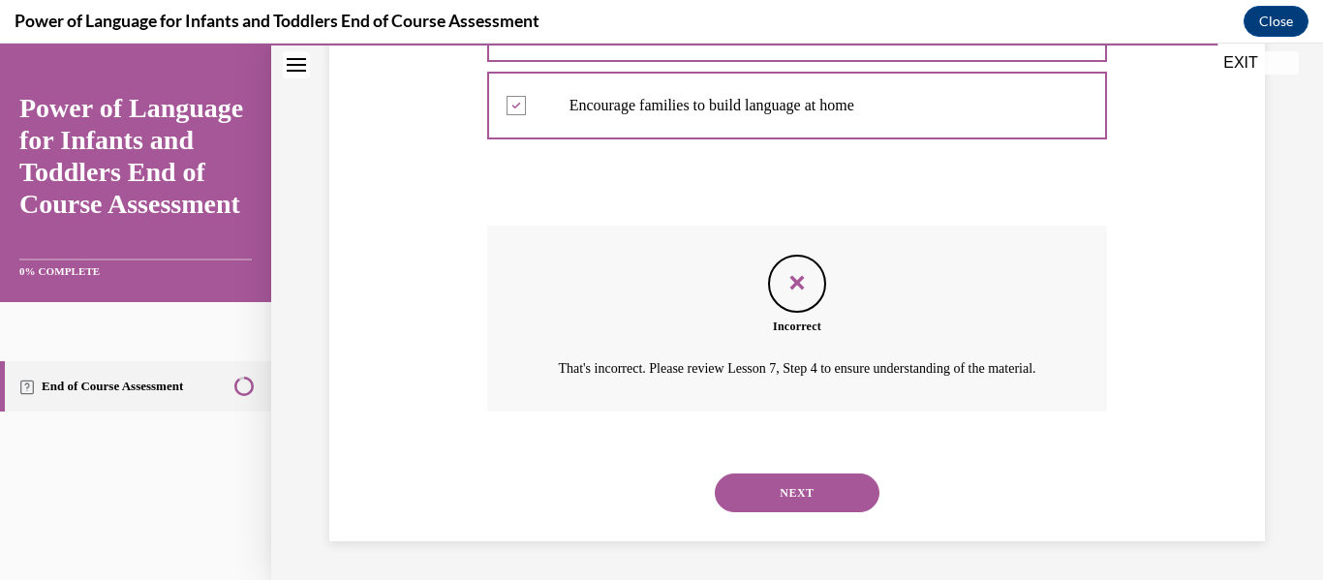
click at [776, 493] on button "NEXT" at bounding box center [797, 493] width 165 height 39
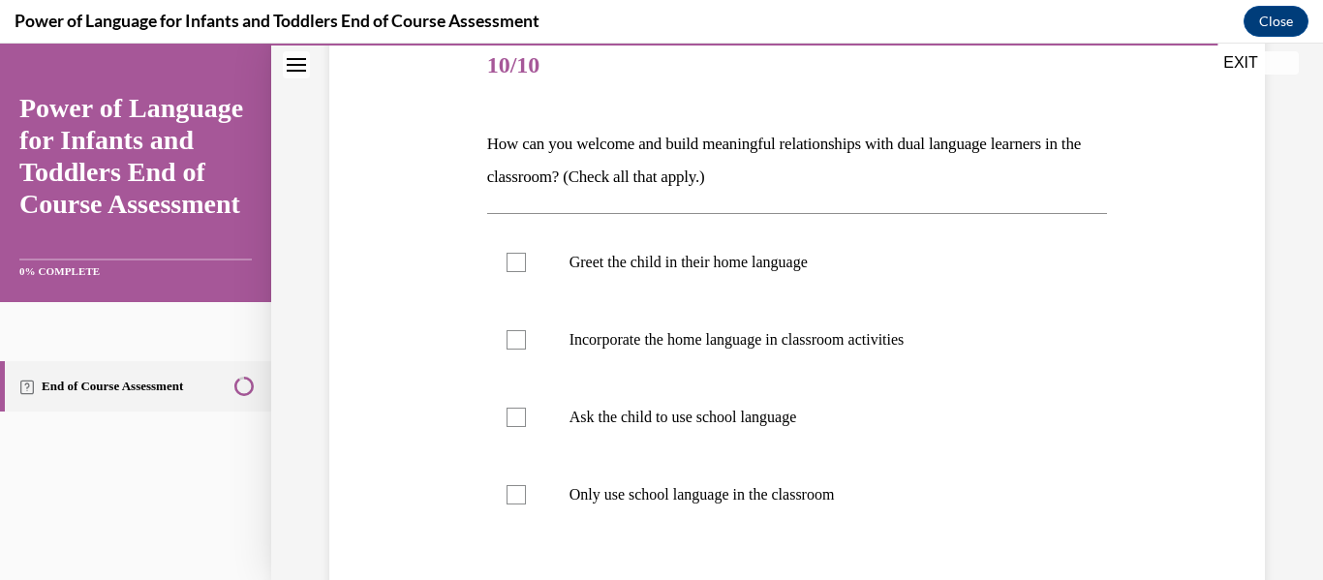
scroll to position [240, 0]
click at [507, 341] on div at bounding box center [516, 340] width 19 height 19
click at [507, 341] on input "Incorporate the home language in classroom activities" at bounding box center [516, 340] width 19 height 19
checkbox input "true"
click at [517, 269] on div at bounding box center [516, 263] width 19 height 19
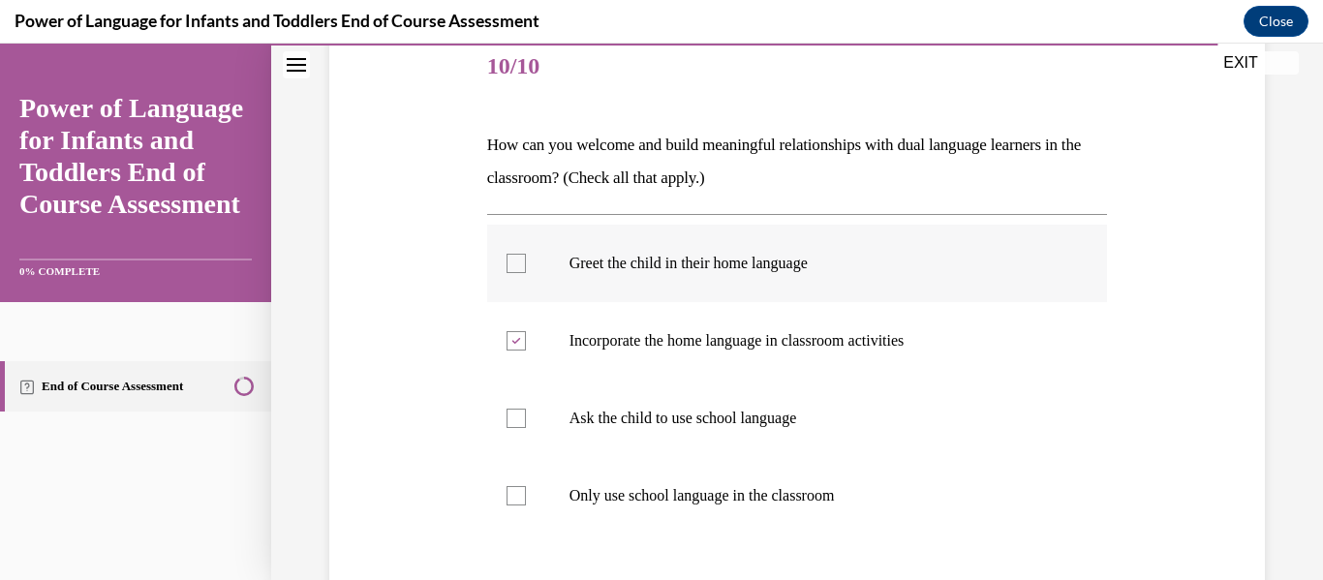
click at [517, 269] on input "Greet the child in their home language" at bounding box center [516, 263] width 19 height 19
checkbox input "true"
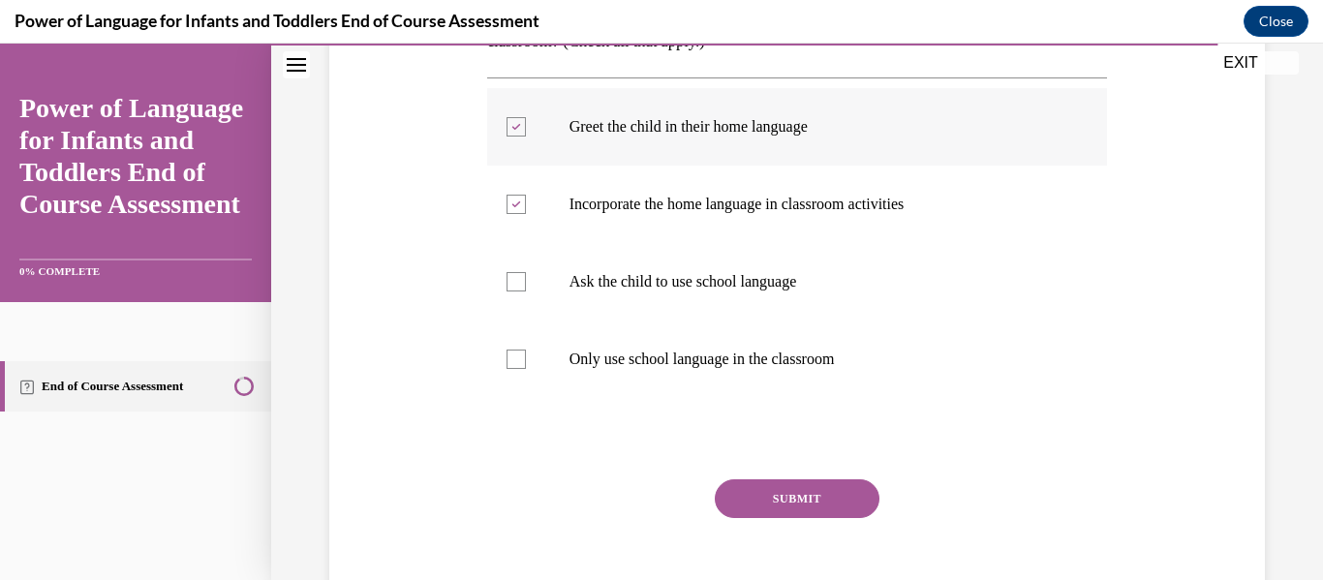
scroll to position [474, 0]
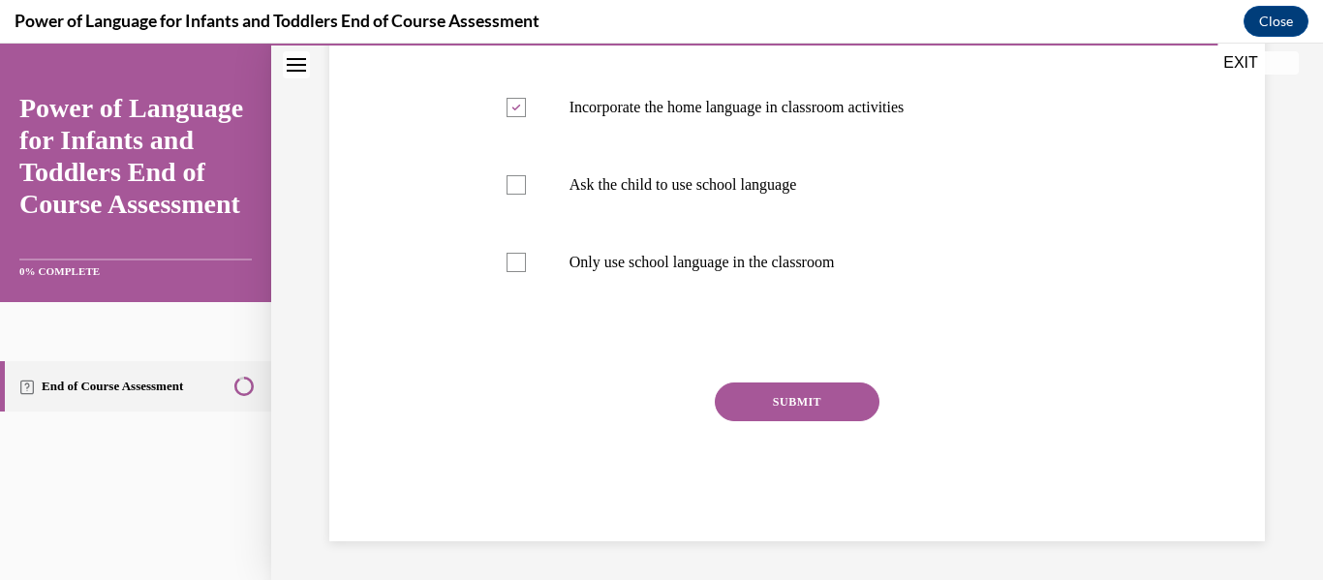
click at [815, 396] on button "SUBMIT" at bounding box center [797, 402] width 165 height 39
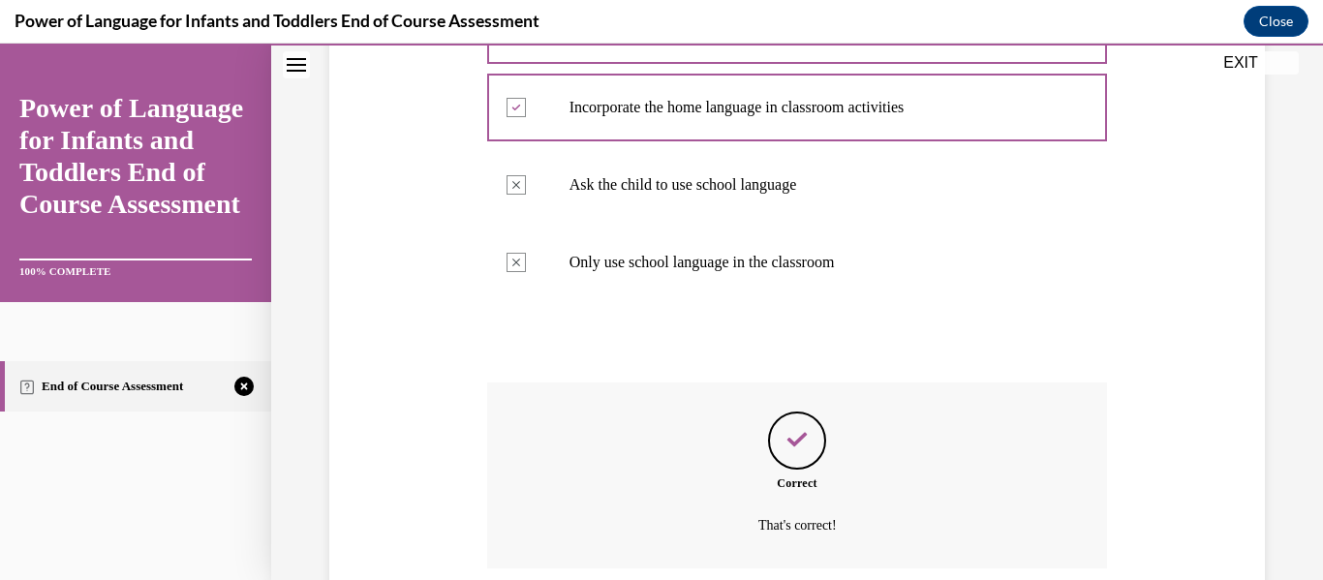
scroll to position [631, 0]
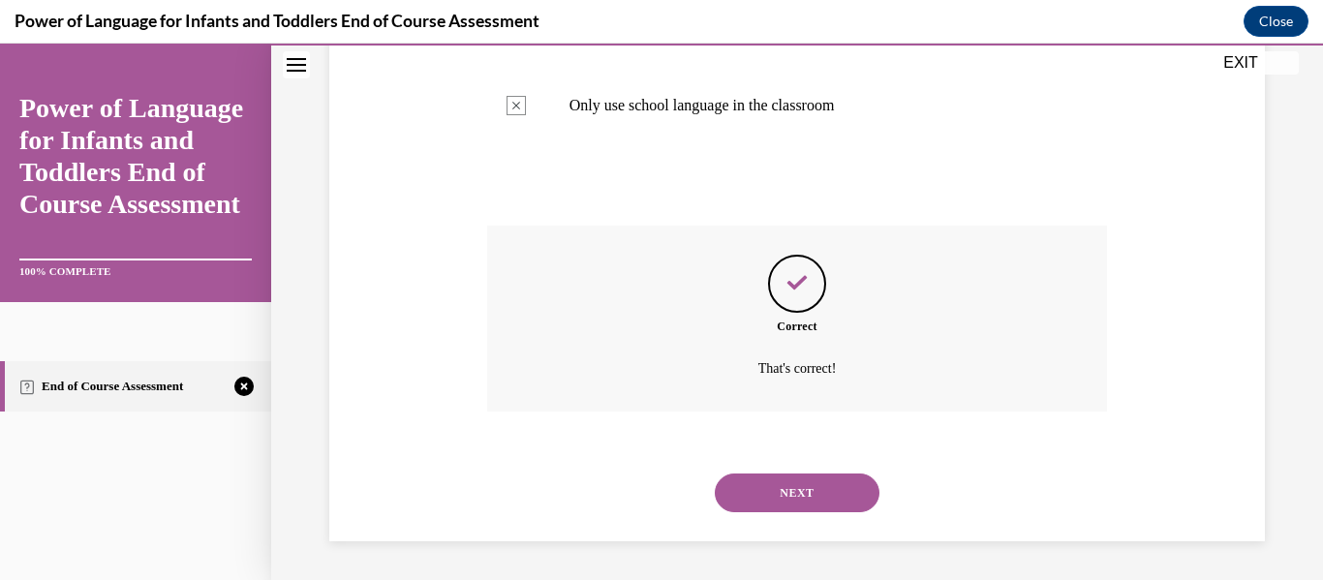
click at [827, 488] on button "NEXT" at bounding box center [797, 493] width 165 height 39
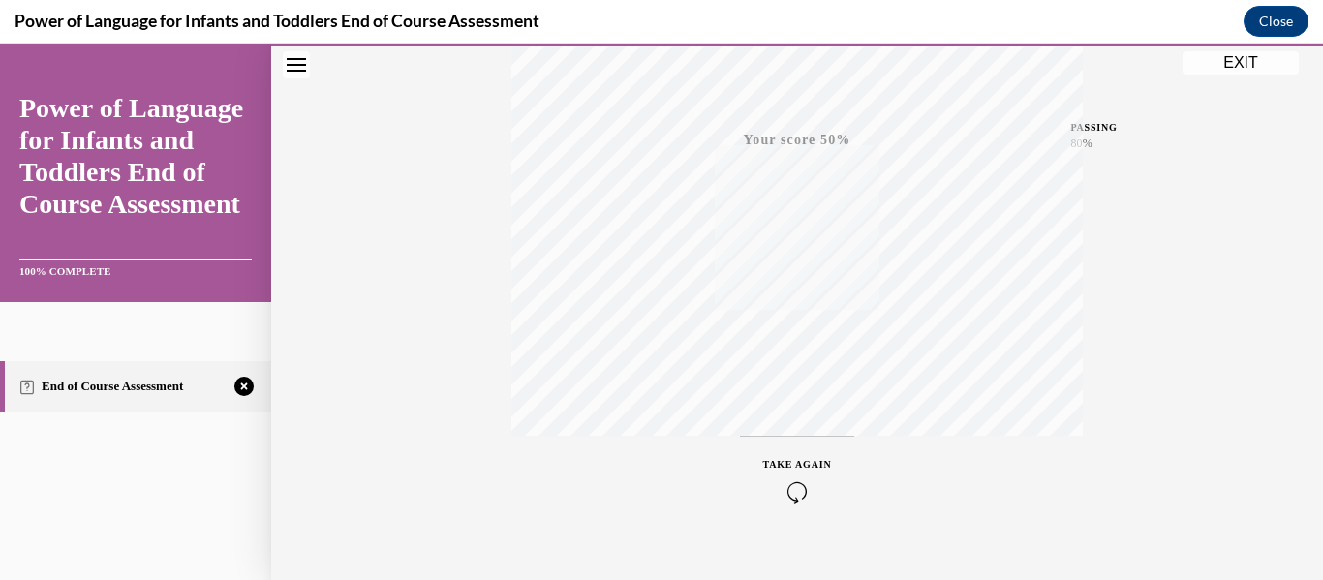
scroll to position [456, 0]
click at [798, 462] on icon "button" at bounding box center [797, 461] width 69 height 21
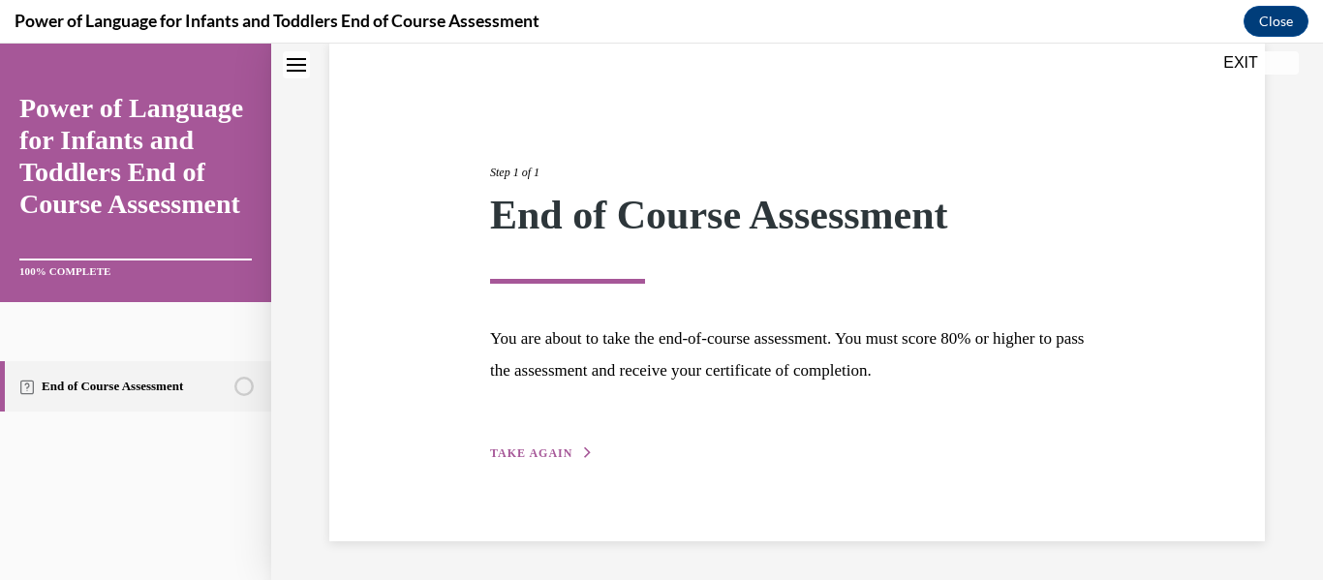
scroll to position [150, 0]
click at [552, 449] on span "TAKE AGAIN" at bounding box center [531, 454] width 82 height 14
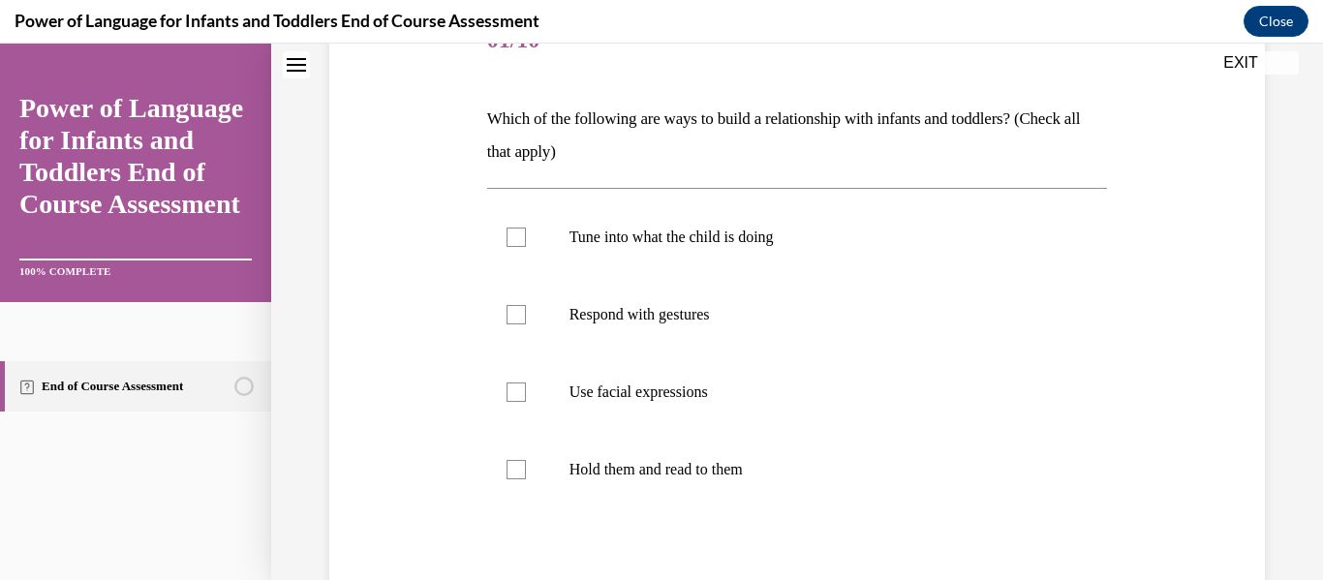
scroll to position [265, 0]
click at [509, 382] on label "Use facial expressions" at bounding box center [797, 392] width 621 height 77
click at [509, 384] on input "Use facial expressions" at bounding box center [516, 393] width 19 height 19
checkbox input "true"
click at [522, 317] on div at bounding box center [516, 315] width 19 height 19
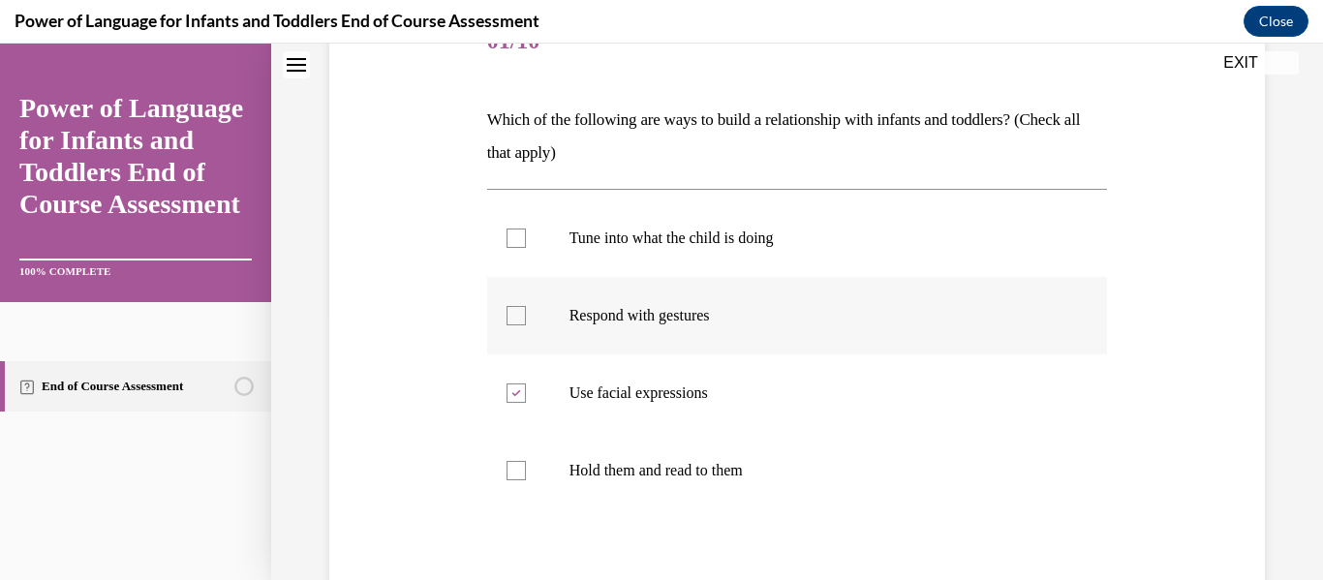
click at [522, 317] on input "Respond with gestures" at bounding box center [516, 315] width 19 height 19
checkbox input "true"
click at [519, 238] on div at bounding box center [516, 238] width 19 height 19
click at [519, 238] on input "Tune into what the child is doing" at bounding box center [516, 238] width 19 height 19
checkbox input "true"
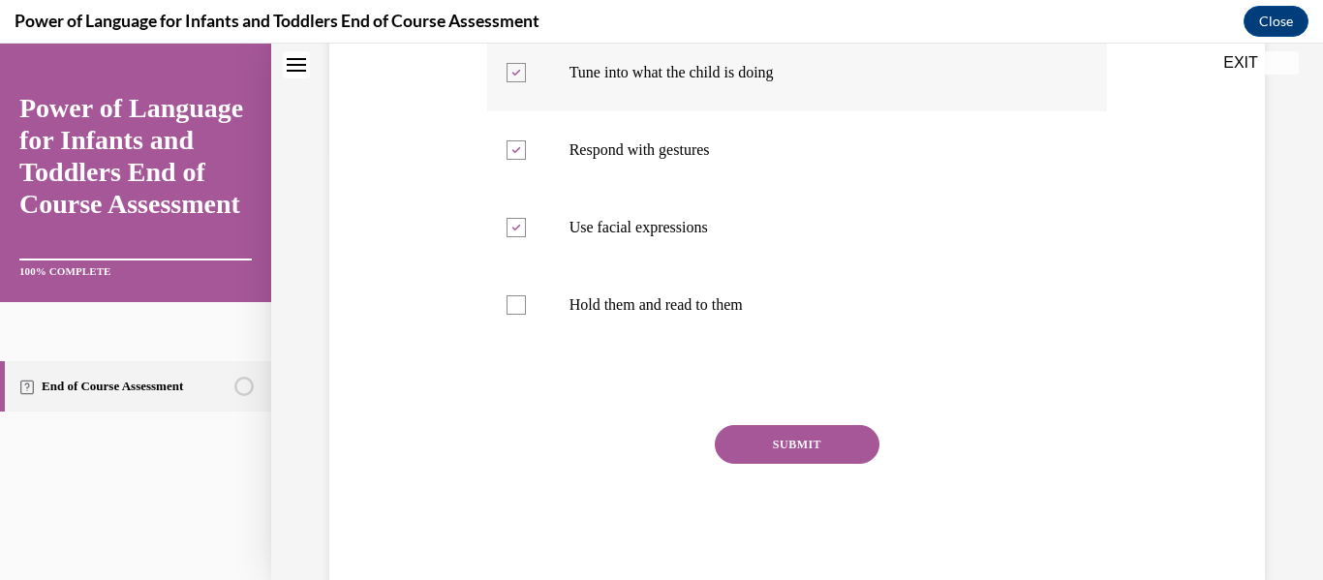
scroll to position [437, 0]
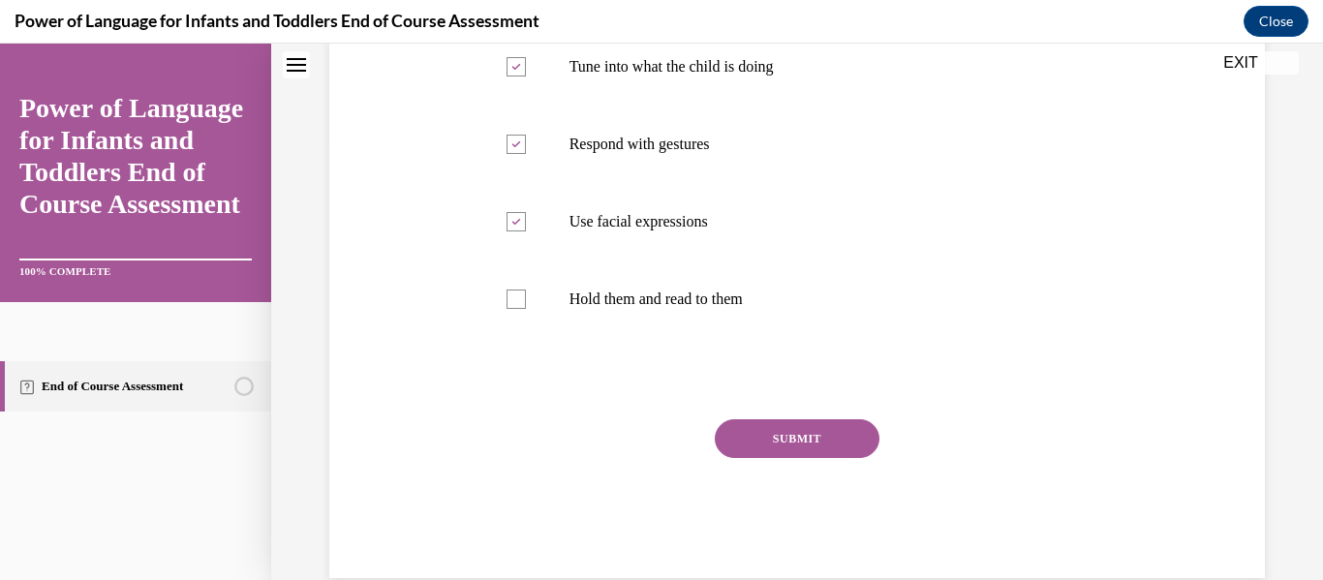
click at [831, 428] on button "SUBMIT" at bounding box center [797, 438] width 165 height 39
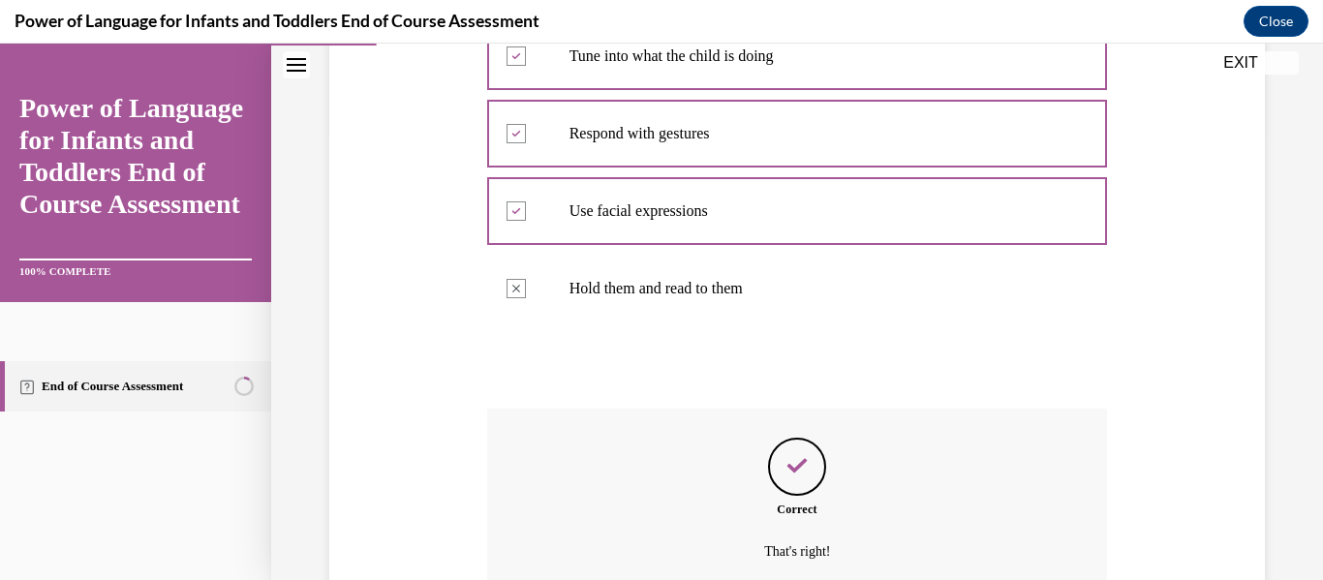
click at [831, 428] on div "Question 01/10 Which of the following are ways to build a relationship with inf…" at bounding box center [797, 273] width 621 height 903
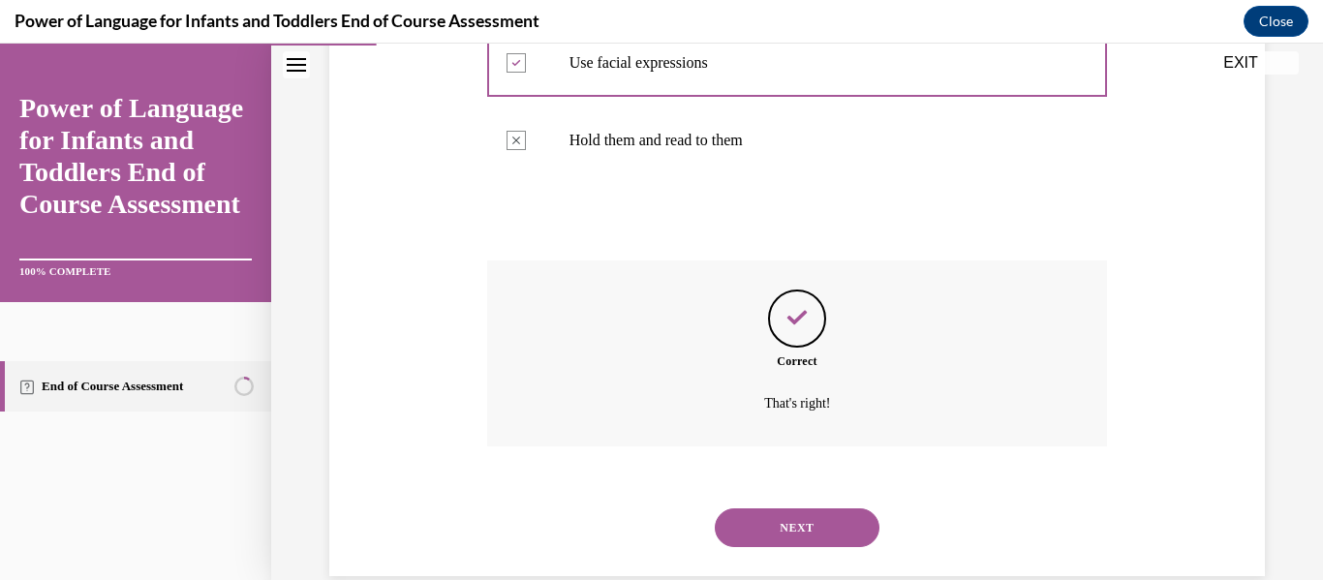
scroll to position [631, 0]
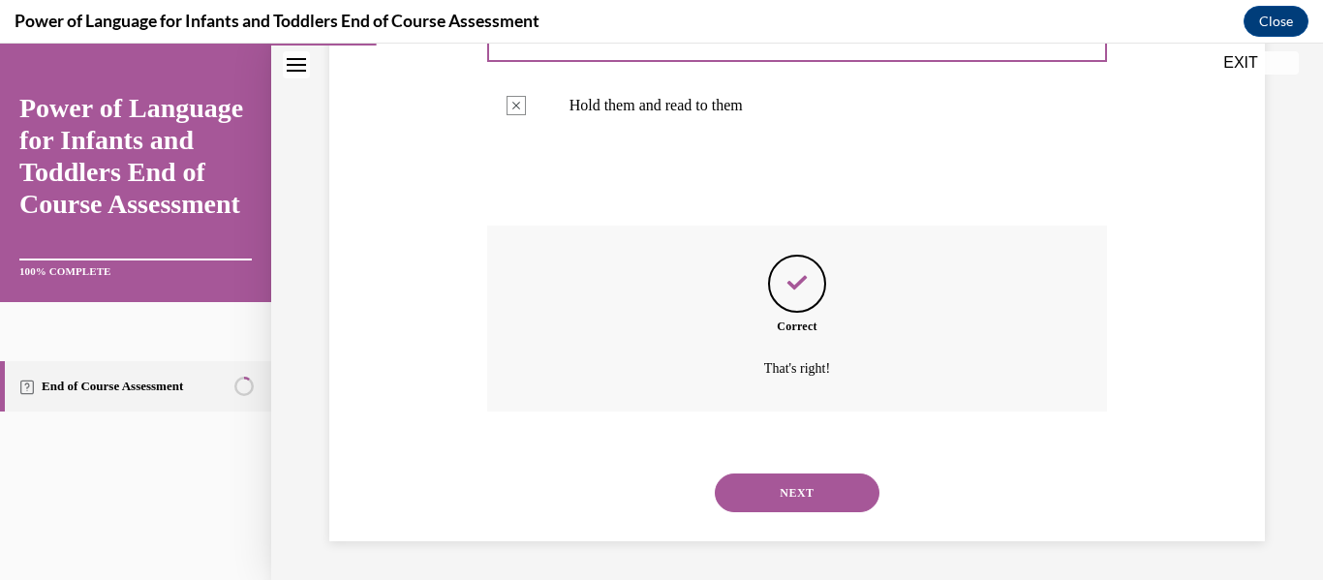
click at [798, 492] on button "NEXT" at bounding box center [797, 493] width 165 height 39
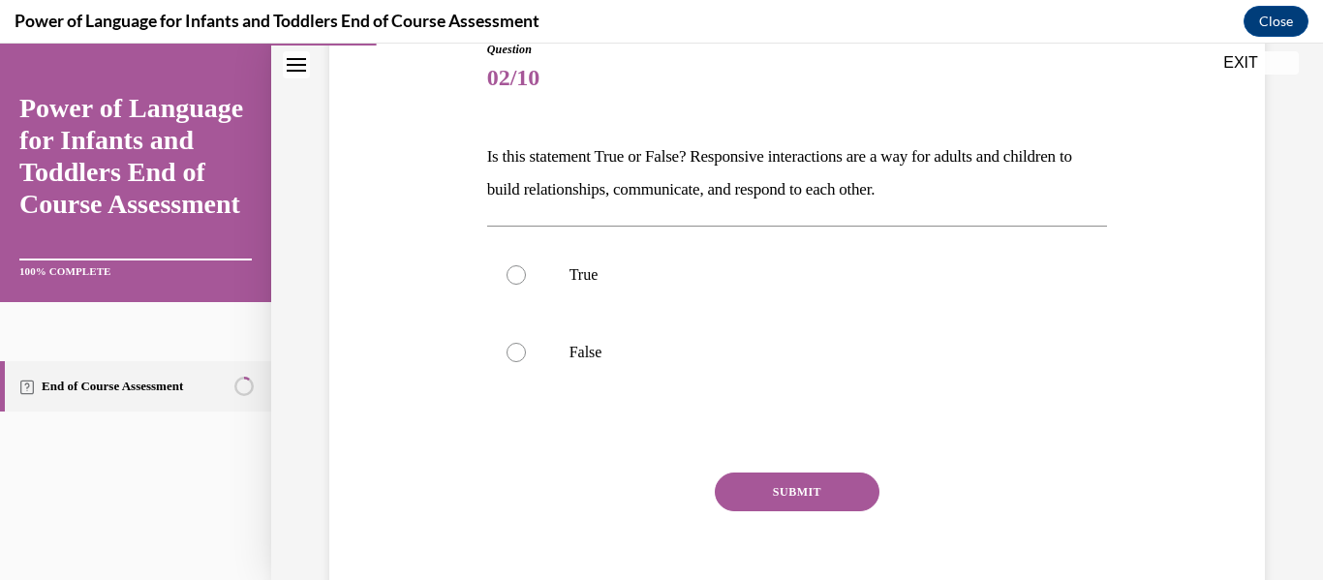
scroll to position [239, 0]
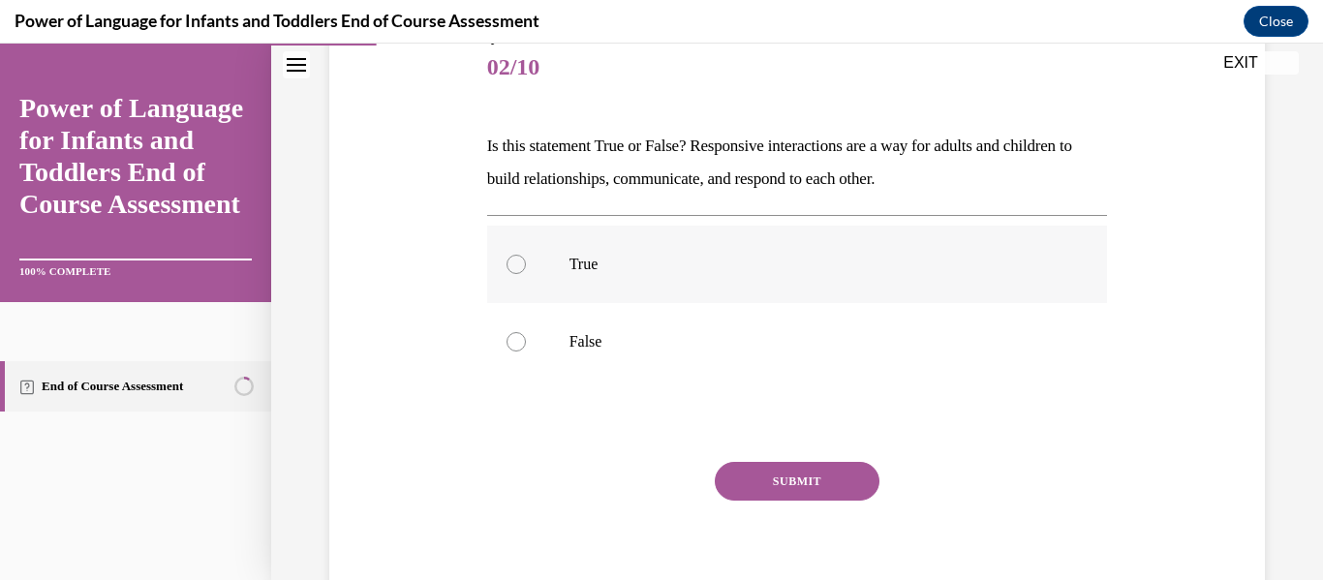
click at [518, 267] on div at bounding box center [516, 264] width 19 height 19
click at [518, 267] on input "True" at bounding box center [516, 264] width 19 height 19
radio input "true"
click at [858, 494] on button "SUBMIT" at bounding box center [797, 481] width 165 height 39
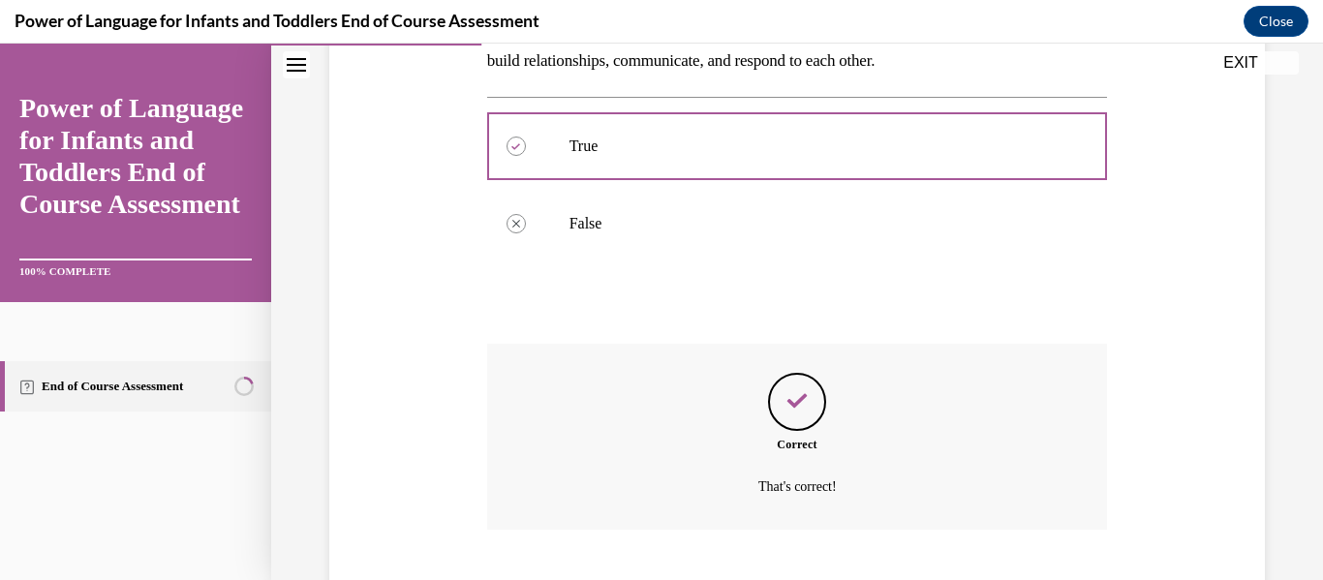
scroll to position [476, 0]
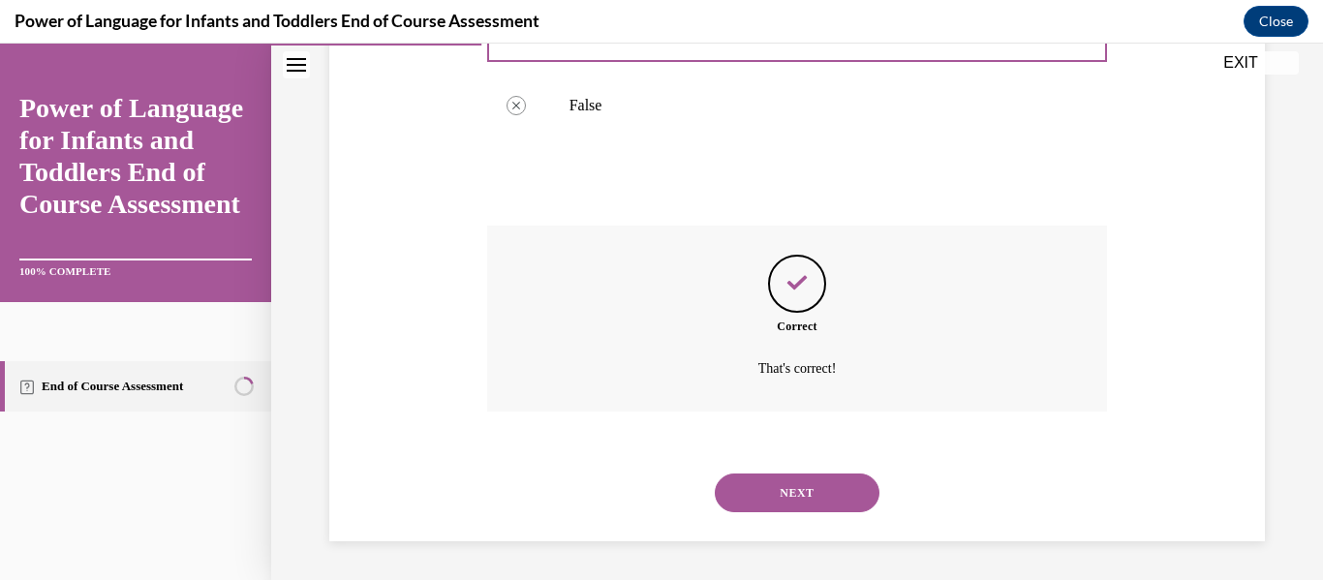
click at [800, 483] on button "NEXT" at bounding box center [797, 493] width 165 height 39
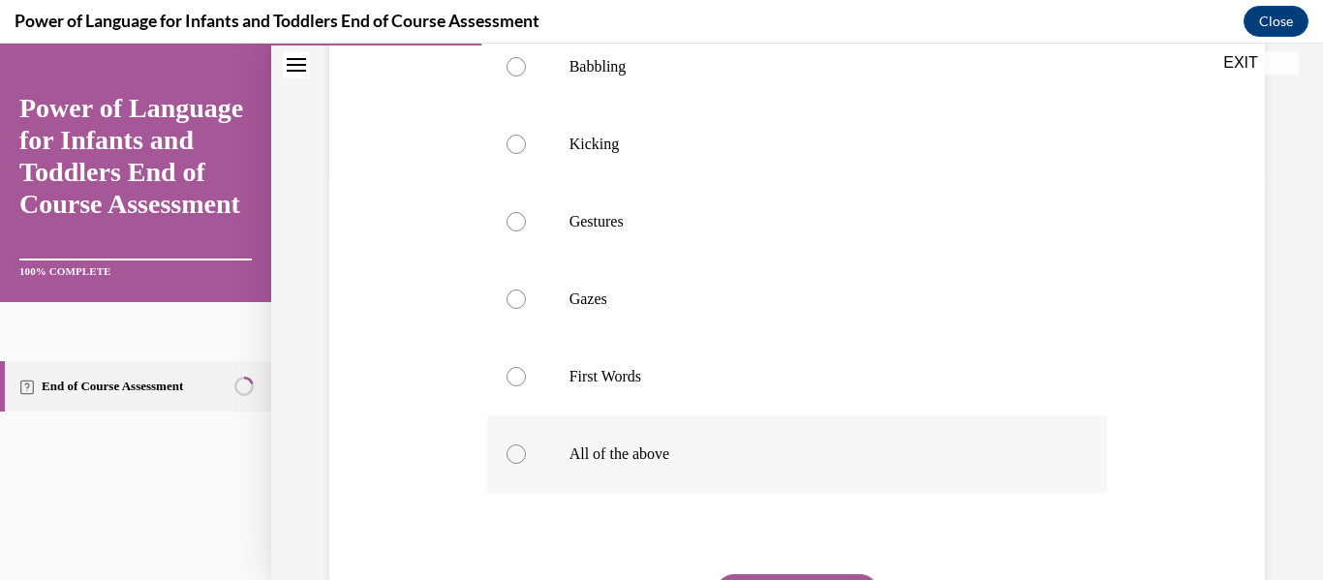
scroll to position [408, 0]
click at [513, 460] on div at bounding box center [516, 450] width 19 height 19
click at [513, 460] on input "All of the above" at bounding box center [516, 450] width 19 height 19
radio input "true"
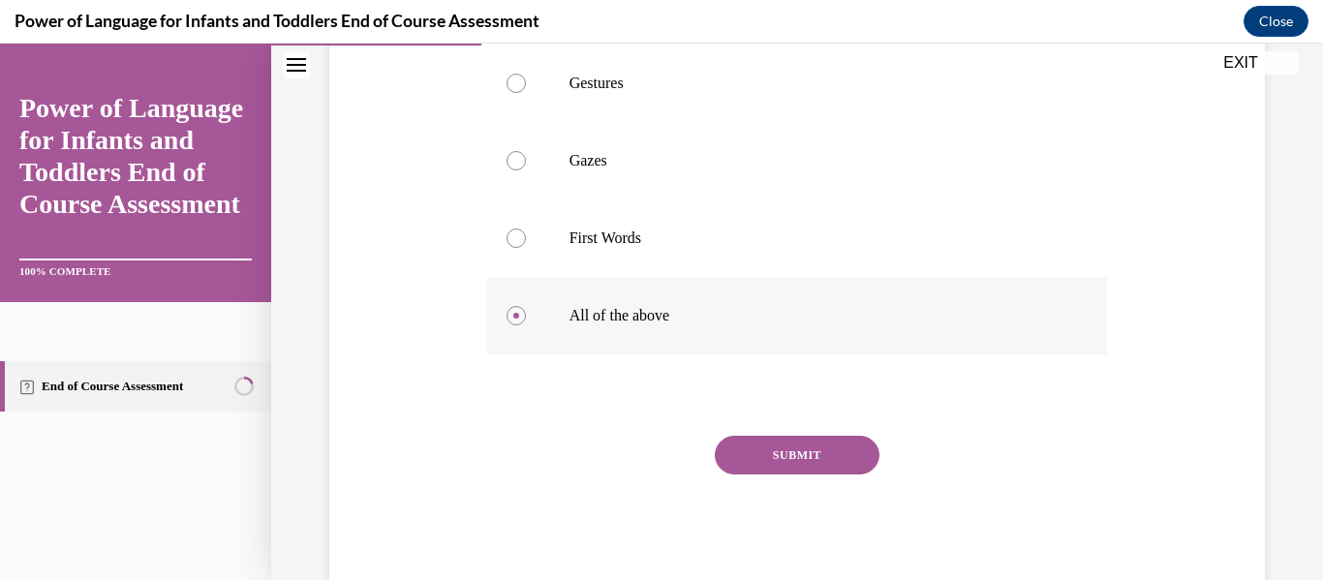
scroll to position [629, 0]
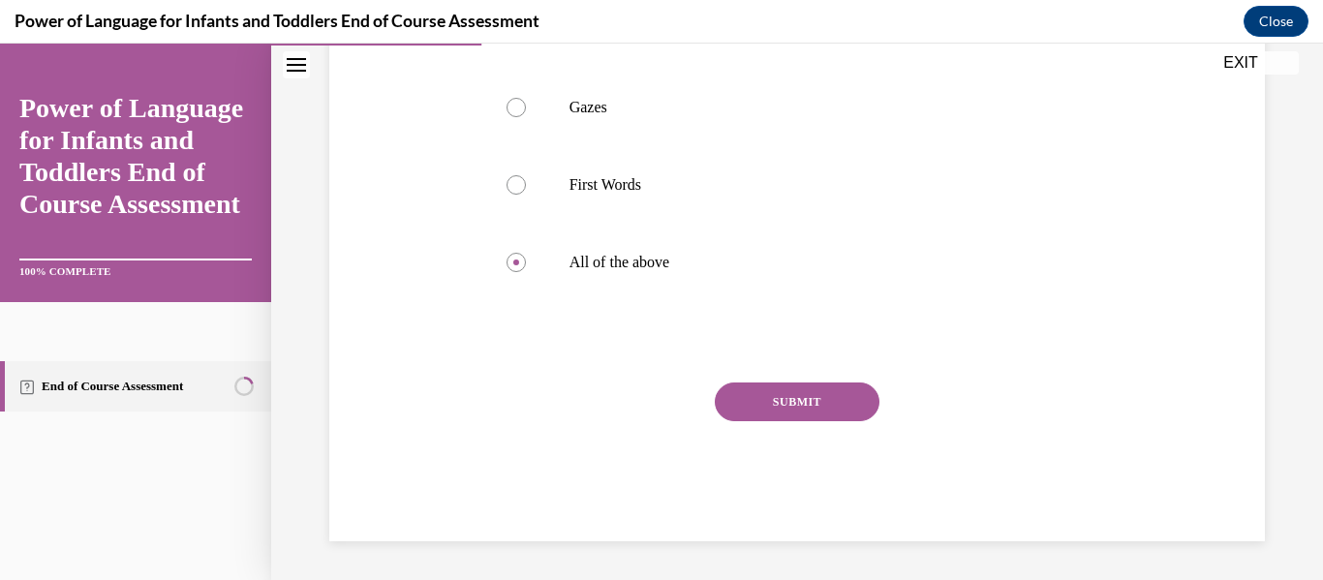
click at [752, 389] on button "SUBMIT" at bounding box center [797, 402] width 165 height 39
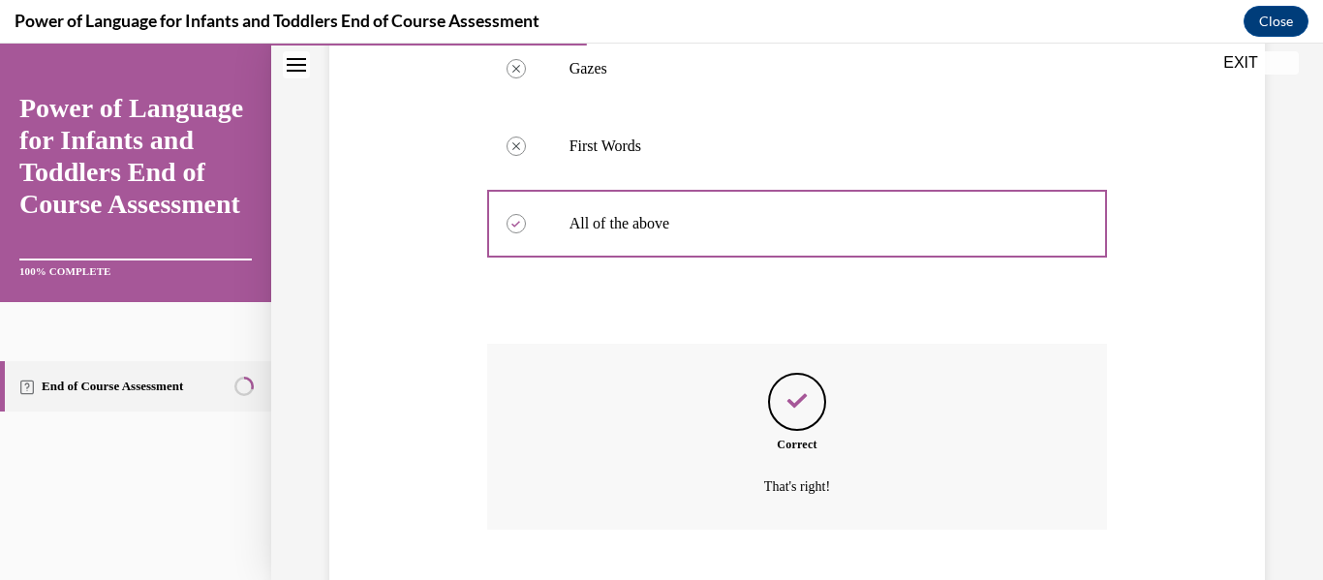
scroll to position [785, 0]
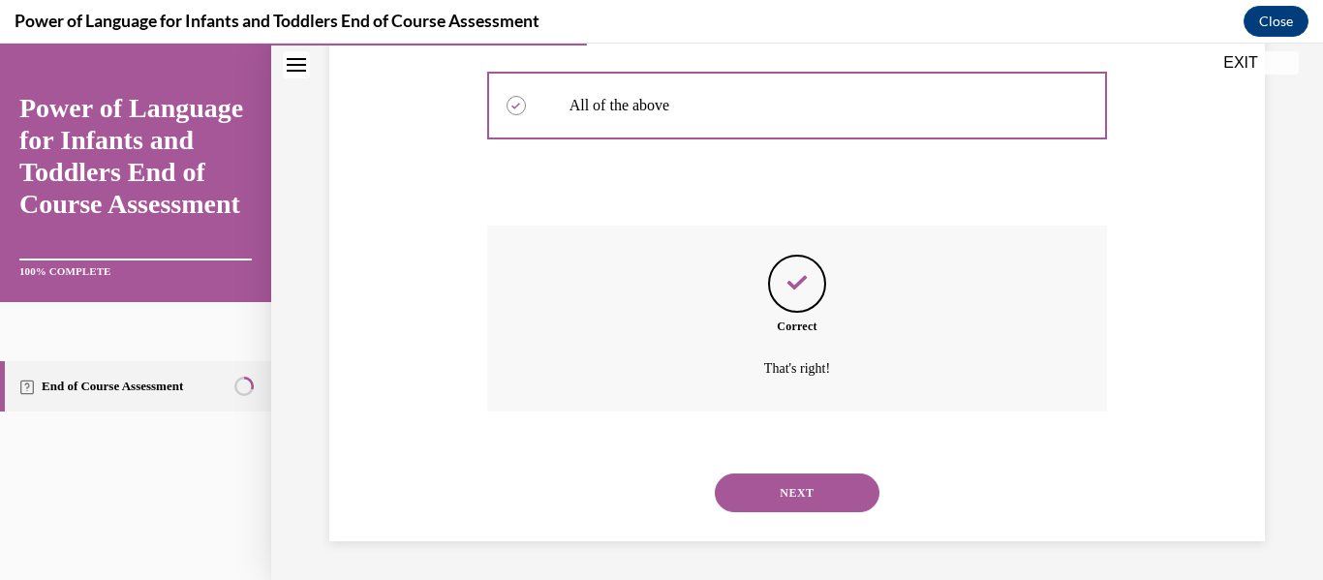
click at [805, 488] on button "NEXT" at bounding box center [797, 493] width 165 height 39
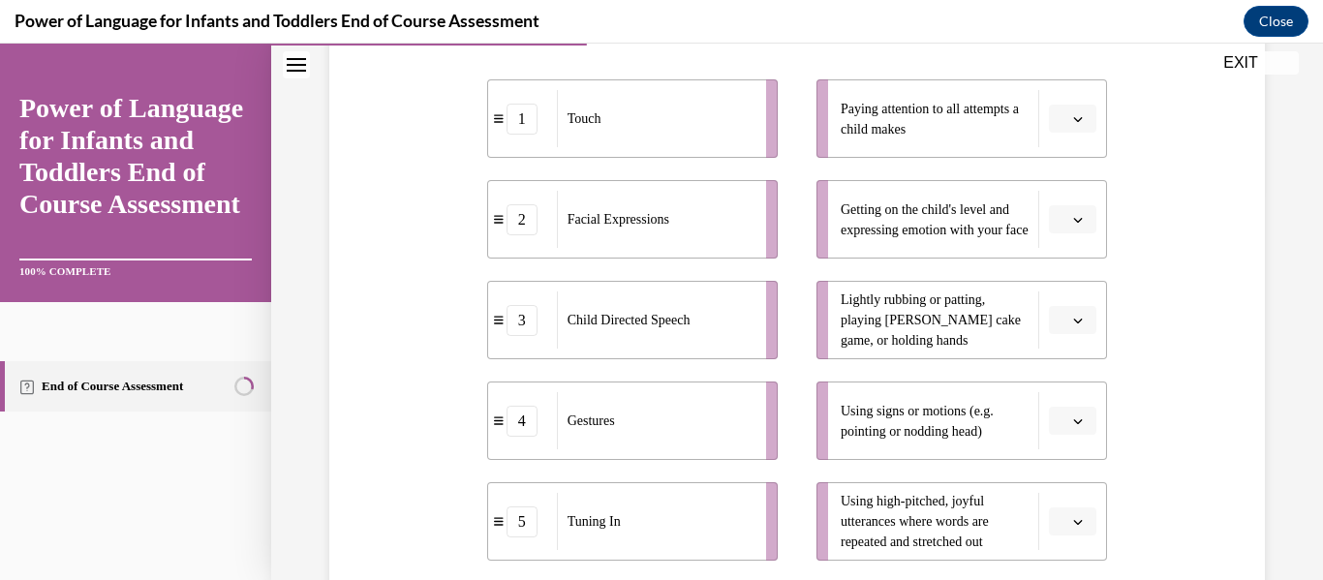
scroll to position [384, 0]
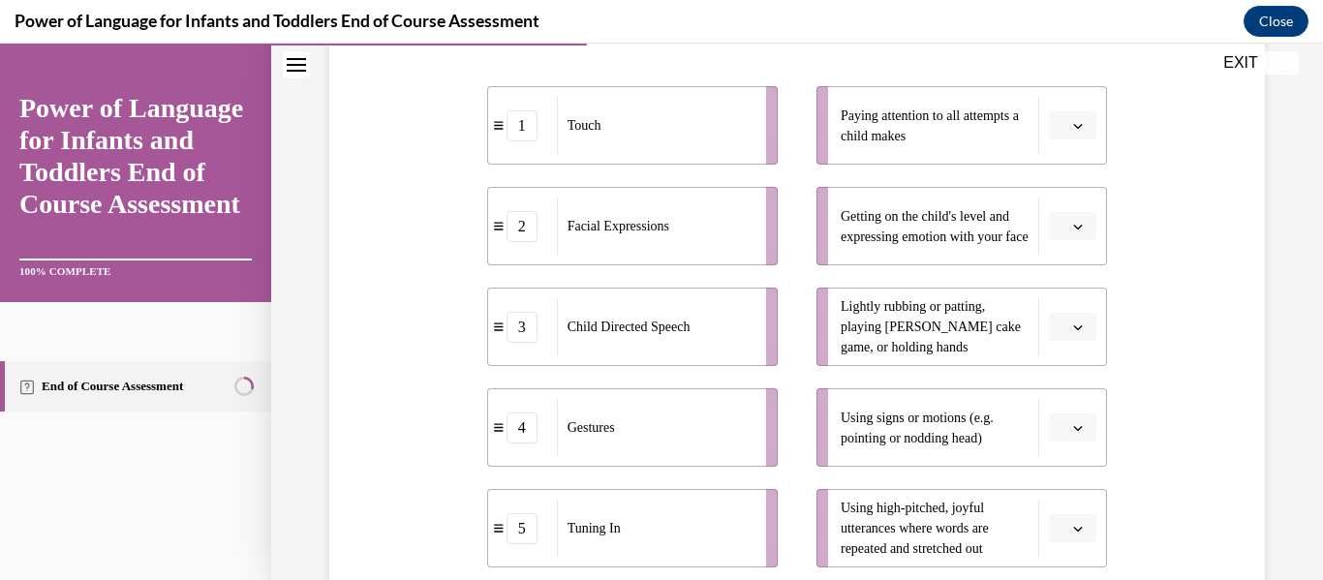
click at [1079, 325] on icon "button" at bounding box center [1078, 328] width 10 height 10
click at [1050, 144] on div "1" at bounding box center [1070, 128] width 48 height 39
click at [1050, 144] on li "Paying attention to all attempts a child makes" at bounding box center [961, 125] width 291 height 78
click at [1081, 124] on icon "button" at bounding box center [1078, 126] width 9 height 5
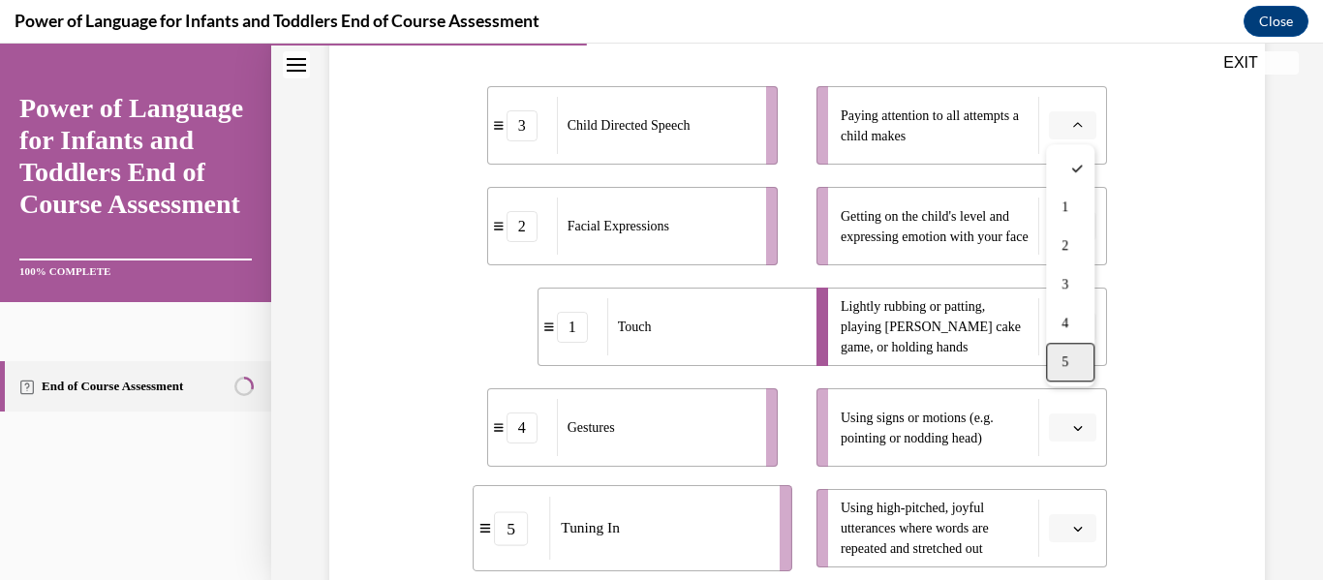
click at [1073, 351] on div "5" at bounding box center [1070, 362] width 48 height 39
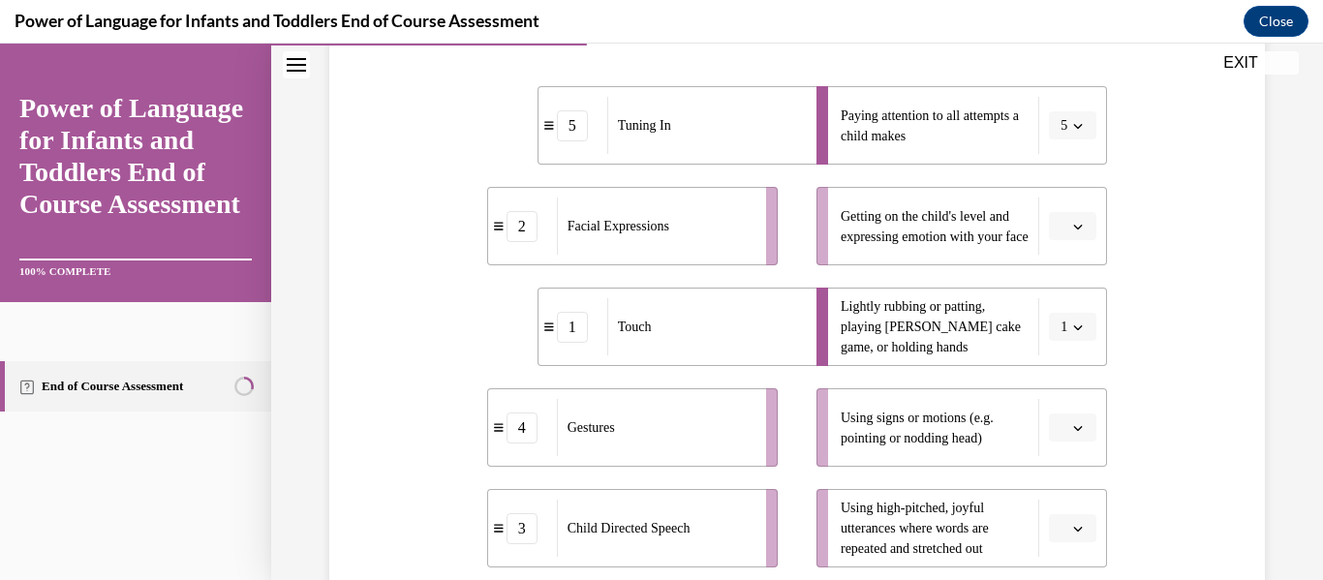
click at [1072, 225] on span "button" at bounding box center [1078, 227] width 14 height 14
click at [1074, 338] on div "2" at bounding box center [1070, 346] width 48 height 39
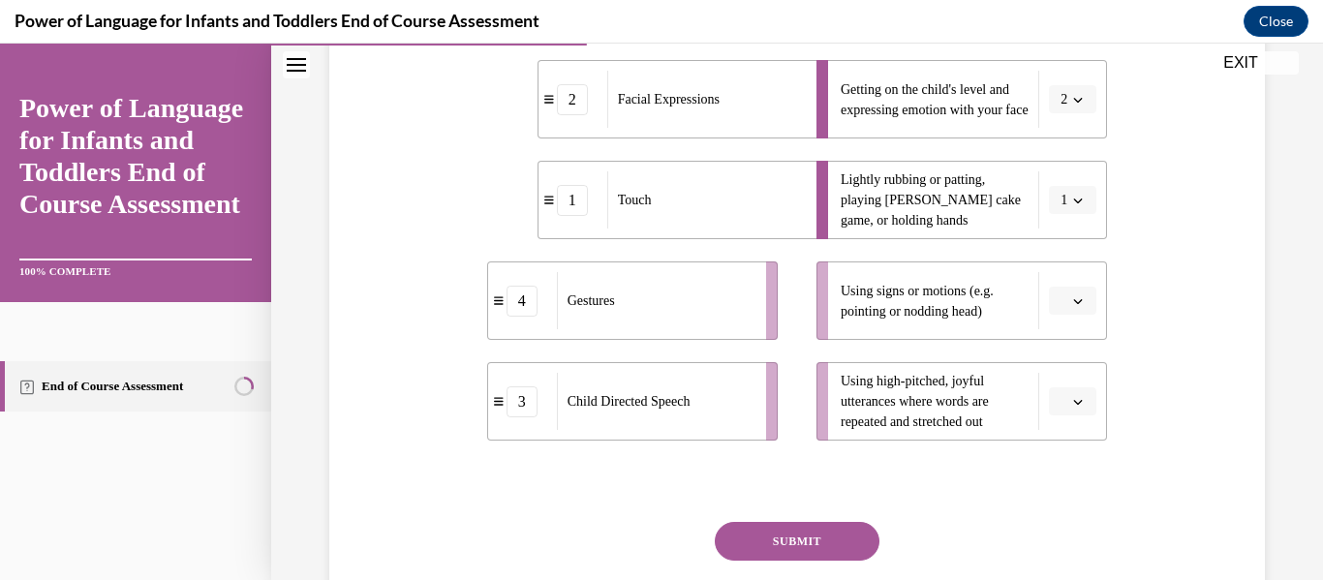
scroll to position [525, 0]
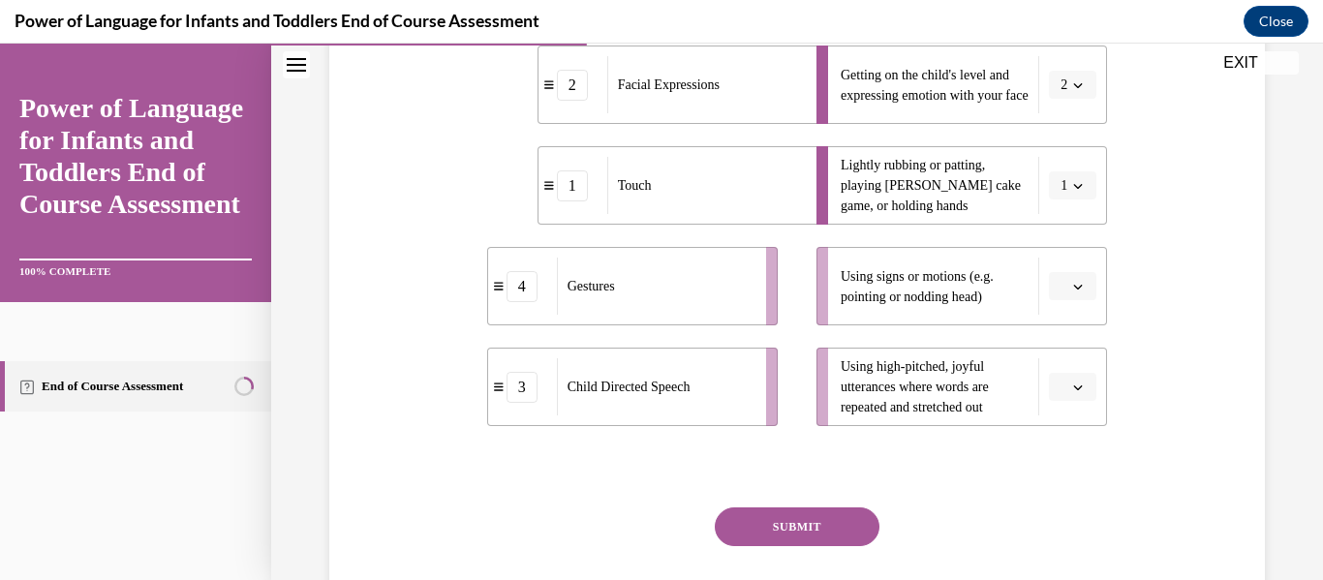
click at [1074, 338] on ul "Paying attention to all attempts a child makes 5 Getting on the child's level a…" at bounding box center [952, 185] width 310 height 481
click at [1079, 375] on button "button" at bounding box center [1072, 387] width 47 height 29
click at [1057, 270] on div "3" at bounding box center [1070, 266] width 48 height 39
click at [1083, 290] on icon "button" at bounding box center [1078, 287] width 10 height 10
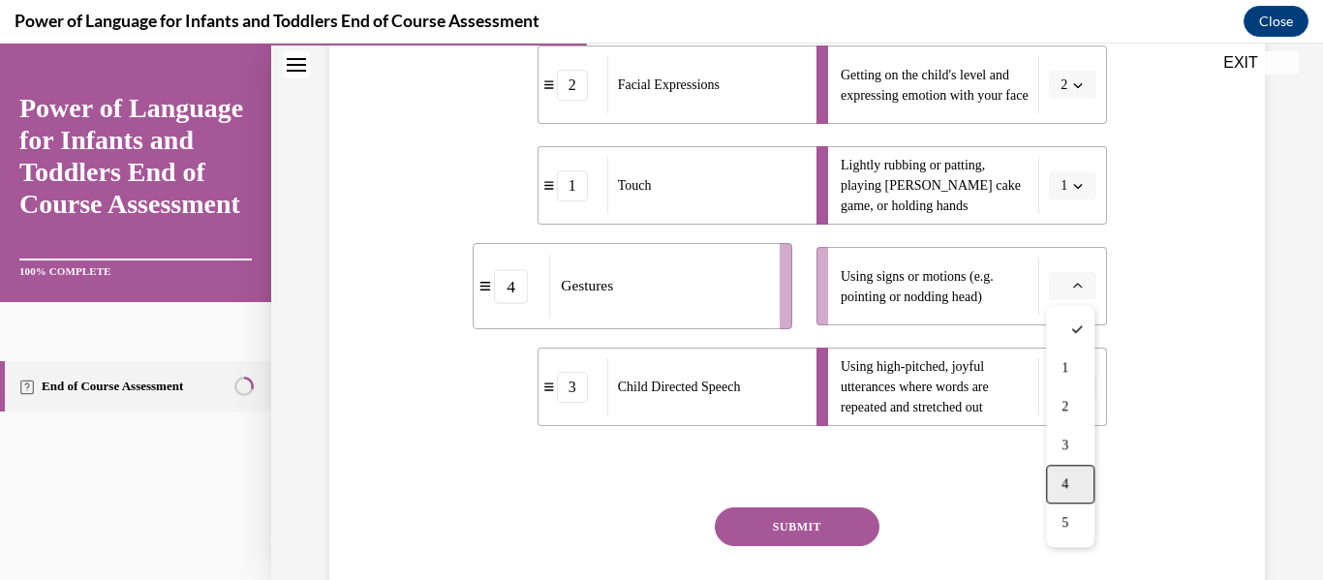
click at [1068, 482] on span "4" at bounding box center [1065, 484] width 7 height 15
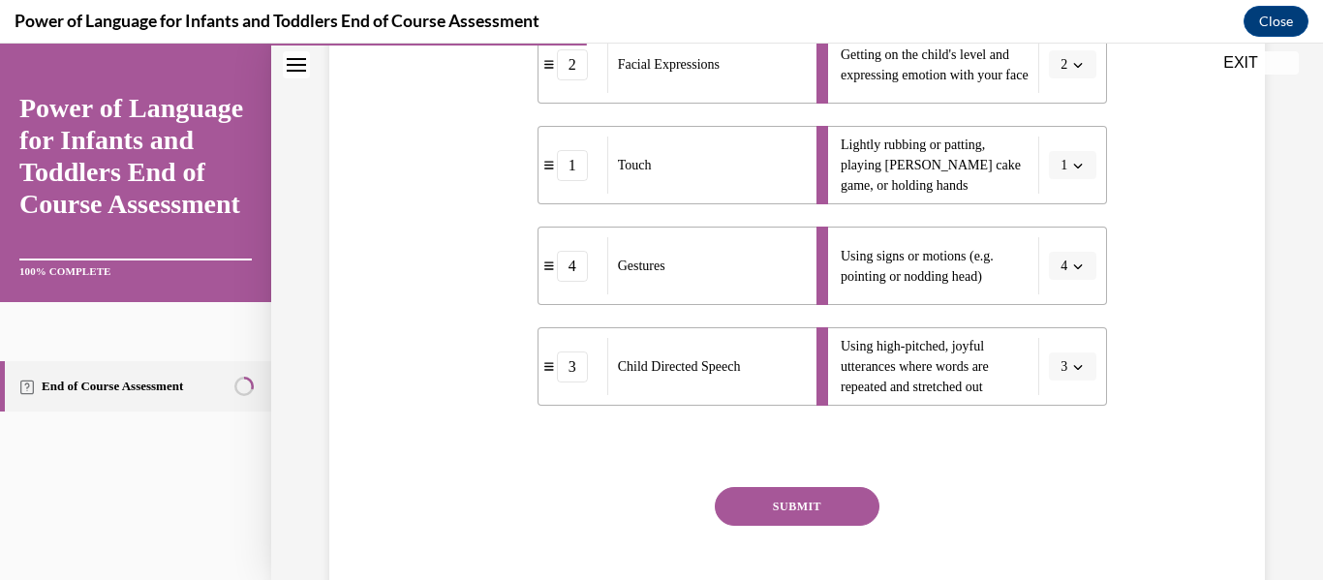
scroll to position [650, 0]
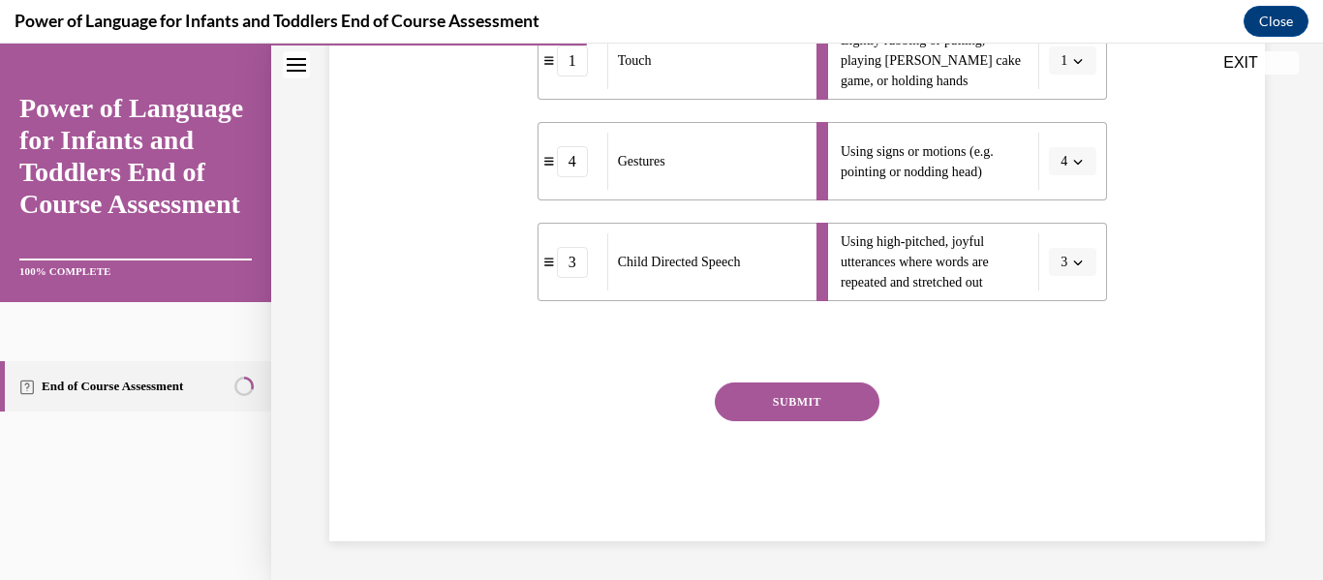
click at [811, 404] on button "SUBMIT" at bounding box center [797, 402] width 165 height 39
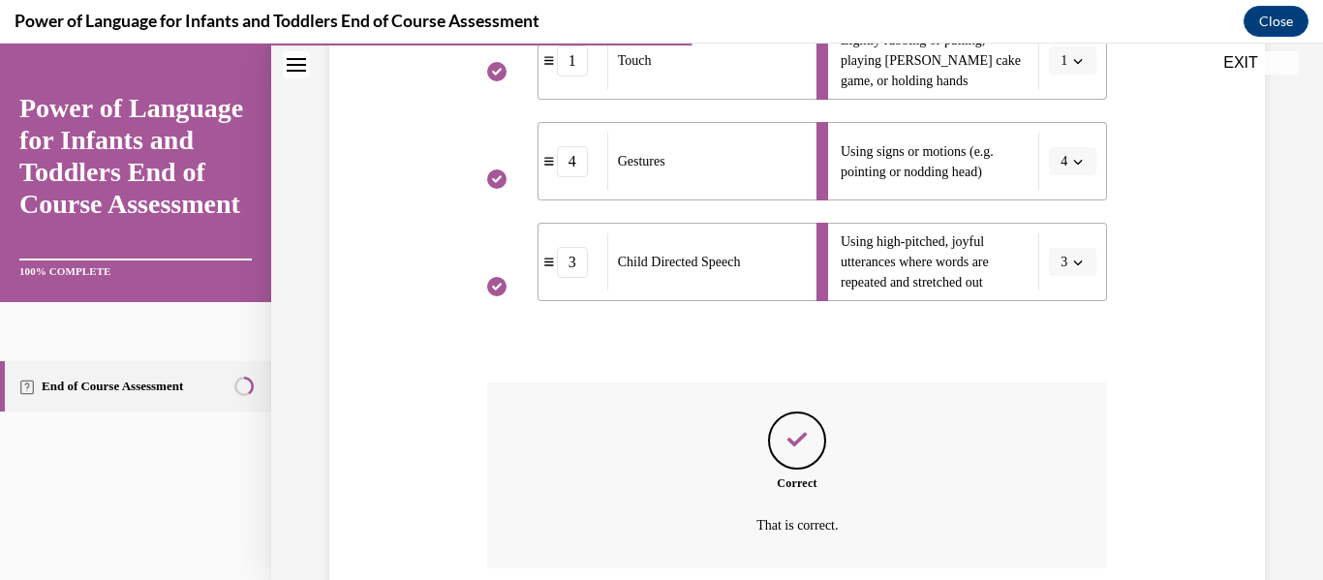
scroll to position [807, 0]
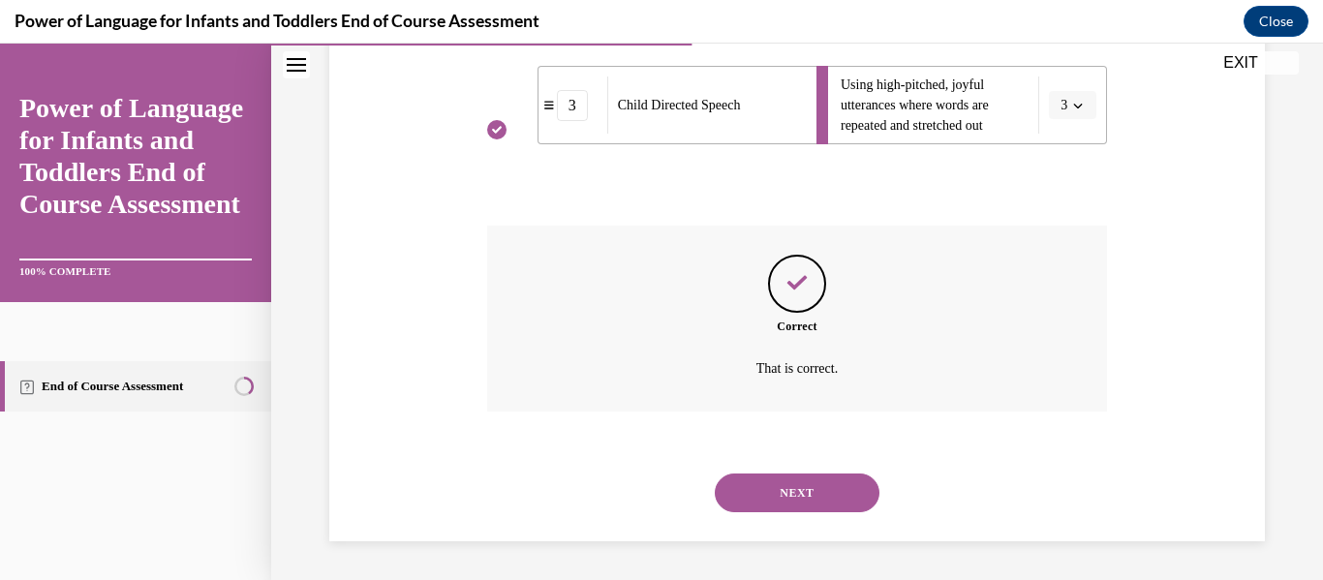
click at [815, 481] on button "NEXT" at bounding box center [797, 493] width 165 height 39
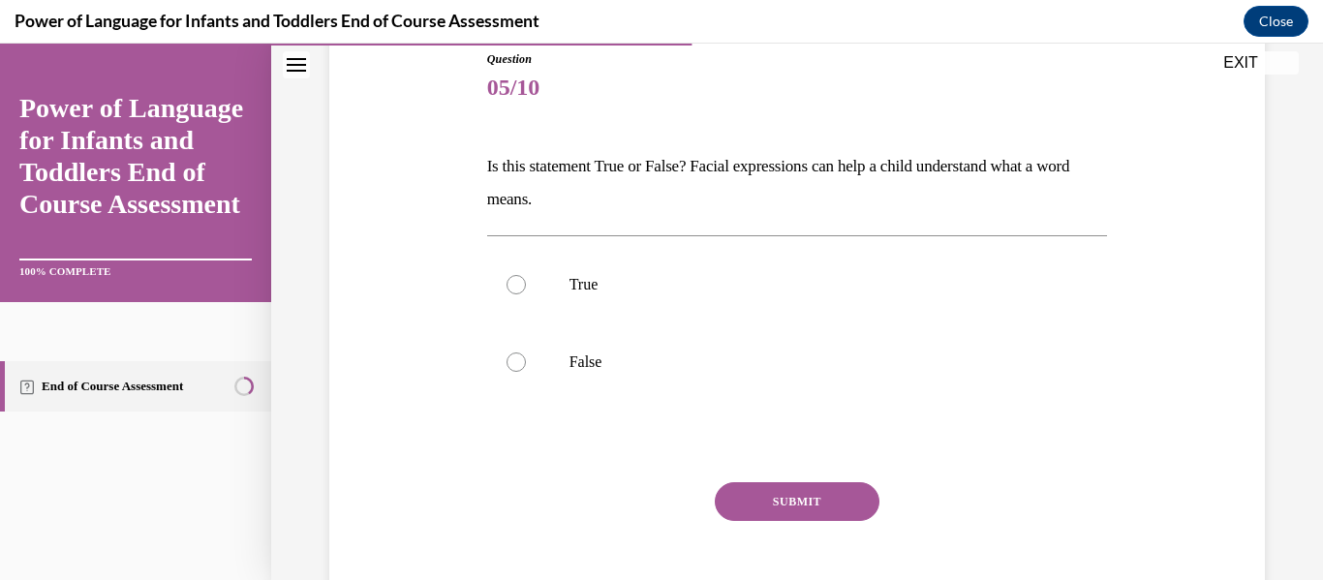
scroll to position [220, 0]
click at [515, 365] on div at bounding box center [516, 361] width 19 height 19
click at [515, 365] on input "False" at bounding box center [516, 361] width 19 height 19
radio input "true"
click at [815, 490] on button "SUBMIT" at bounding box center [797, 500] width 165 height 39
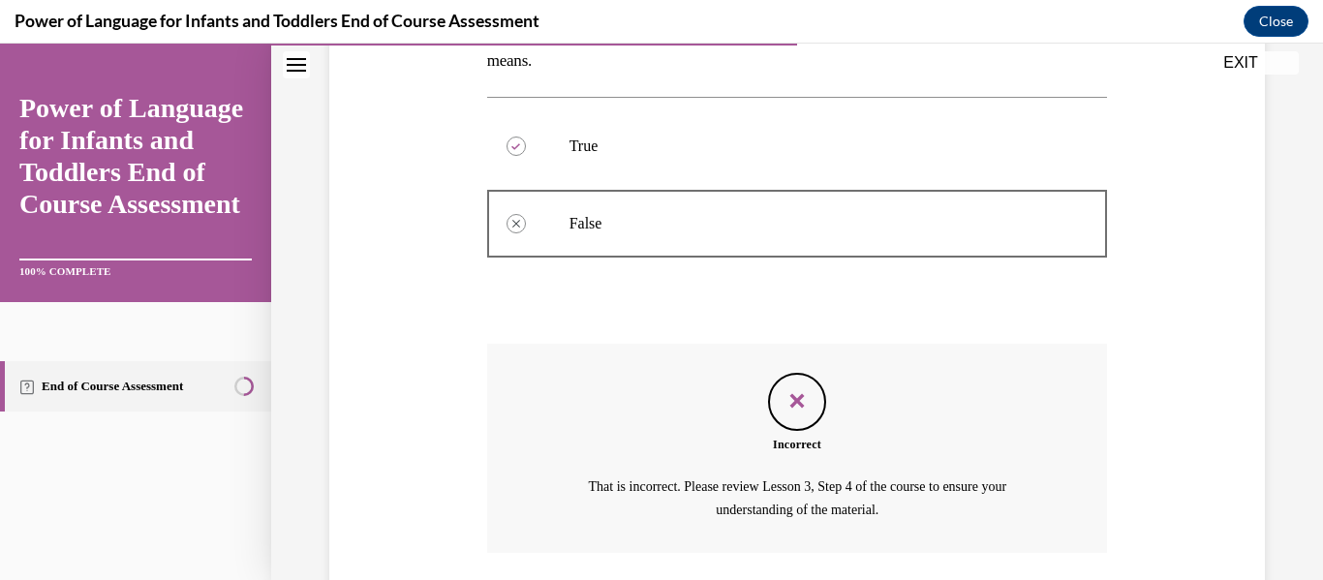
scroll to position [499, 0]
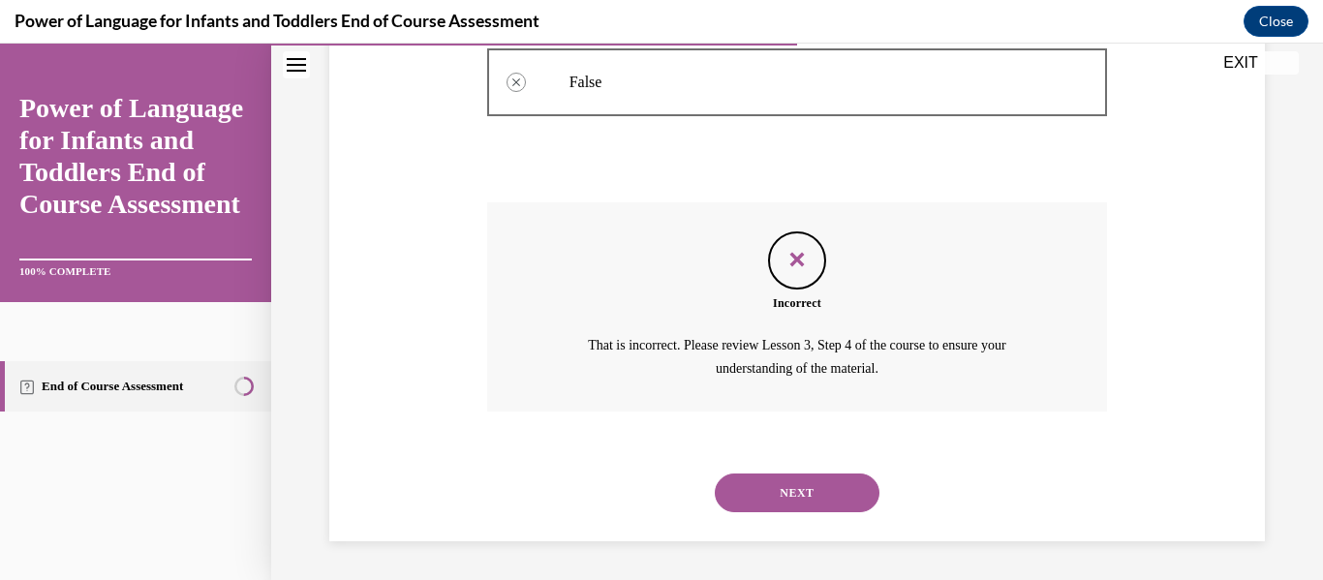
click at [789, 494] on button "NEXT" at bounding box center [797, 493] width 165 height 39
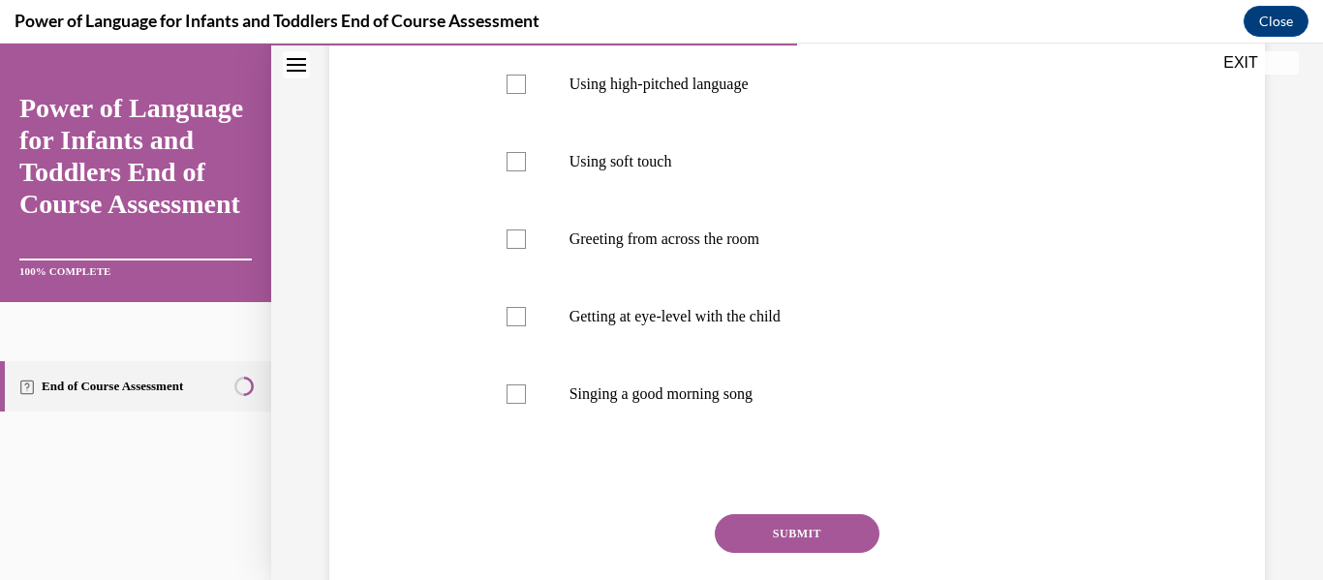
scroll to position [391, 0]
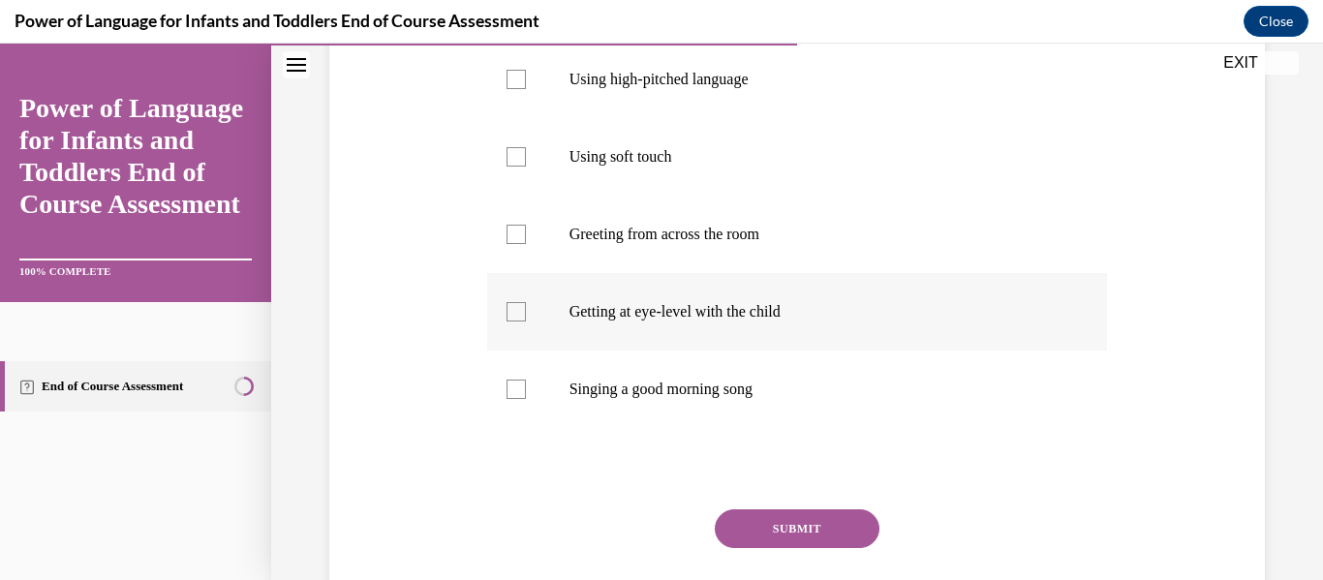
click at [510, 306] on div at bounding box center [516, 311] width 19 height 19
click at [510, 306] on input "Getting at eye-level with the child" at bounding box center [516, 311] width 19 height 19
checkbox input "true"
click at [512, 152] on div at bounding box center [516, 156] width 19 height 19
click at [512, 152] on input "Using soft touch" at bounding box center [516, 156] width 19 height 19
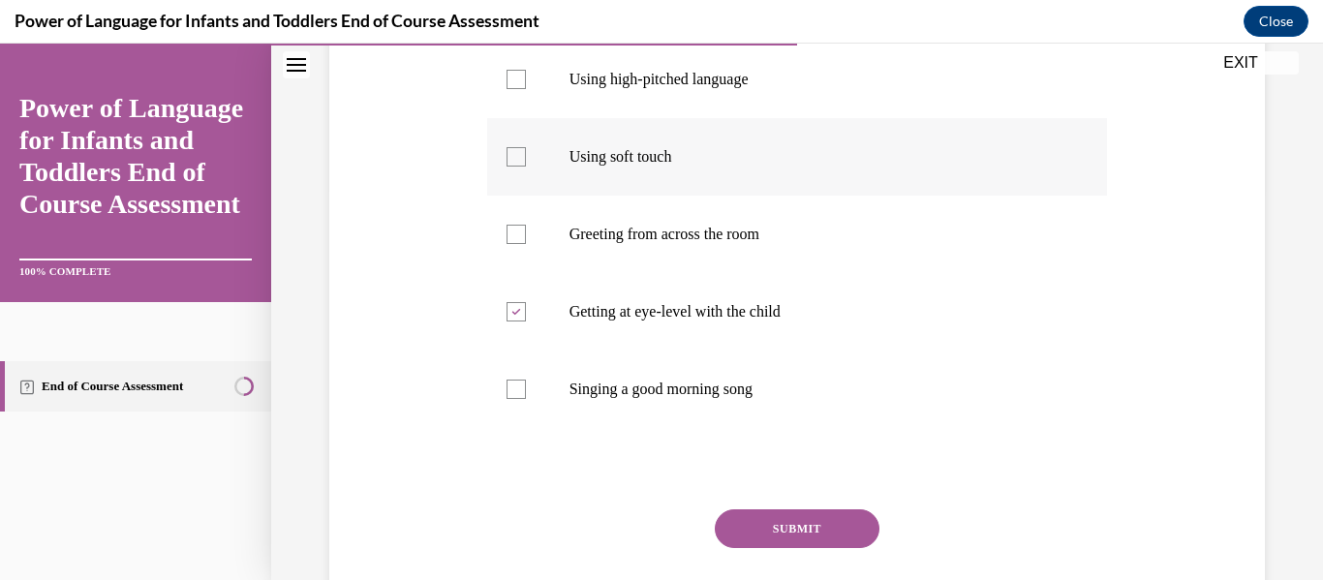
checkbox input "true"
click at [519, 388] on div at bounding box center [516, 389] width 19 height 19
click at [519, 388] on input "Singing a good morning song" at bounding box center [516, 389] width 19 height 19
checkbox input "true"
click at [815, 510] on button "SUBMIT" at bounding box center [797, 528] width 165 height 39
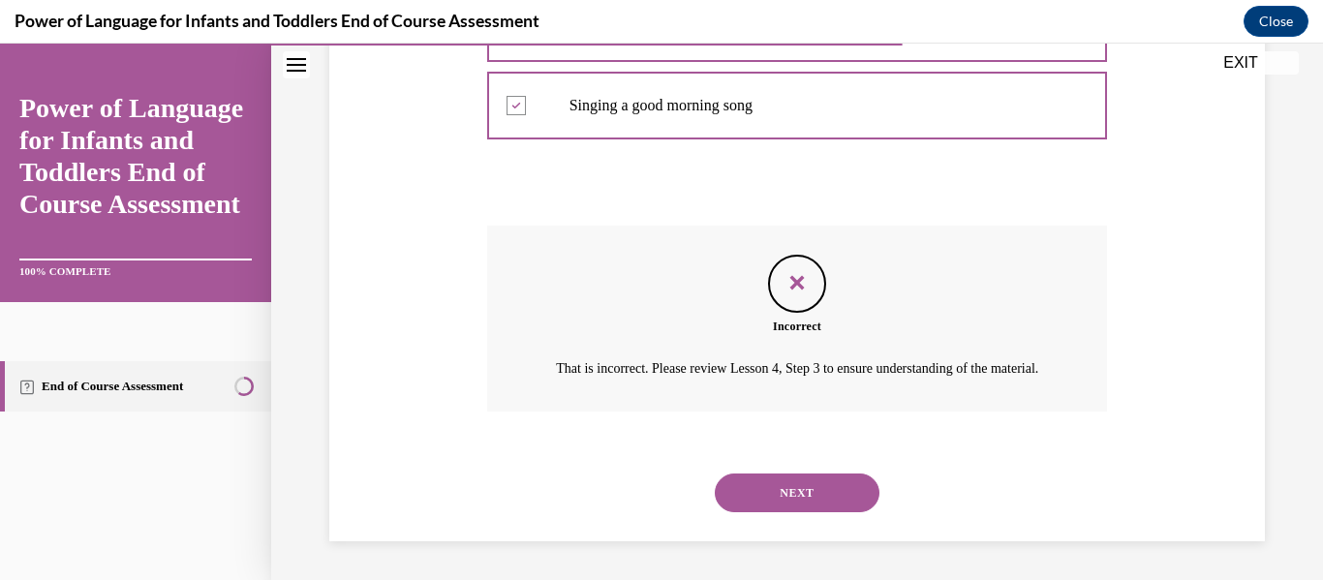
scroll to position [698, 0]
click at [804, 487] on button "NEXT" at bounding box center [797, 493] width 165 height 39
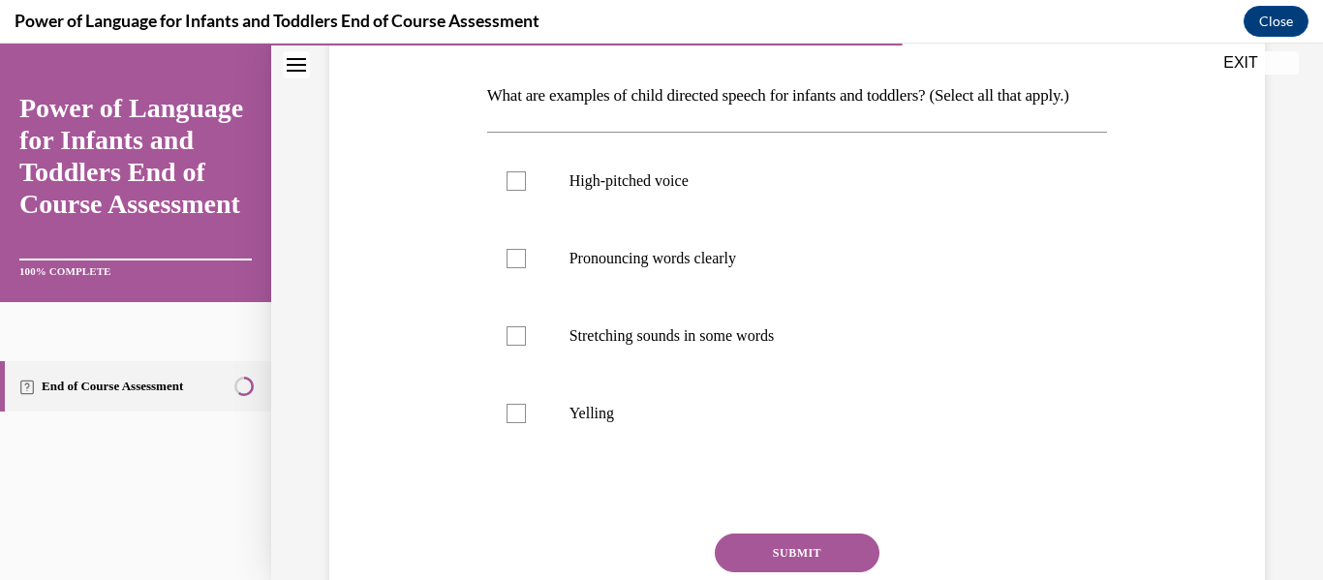
scroll to position [292, 0]
click at [521, 344] on div at bounding box center [516, 333] width 19 height 19
click at [521, 344] on input "Stretching sounds in some words" at bounding box center [516, 333] width 19 height 19
checkbox input "true"
click at [524, 266] on div at bounding box center [516, 256] width 19 height 19
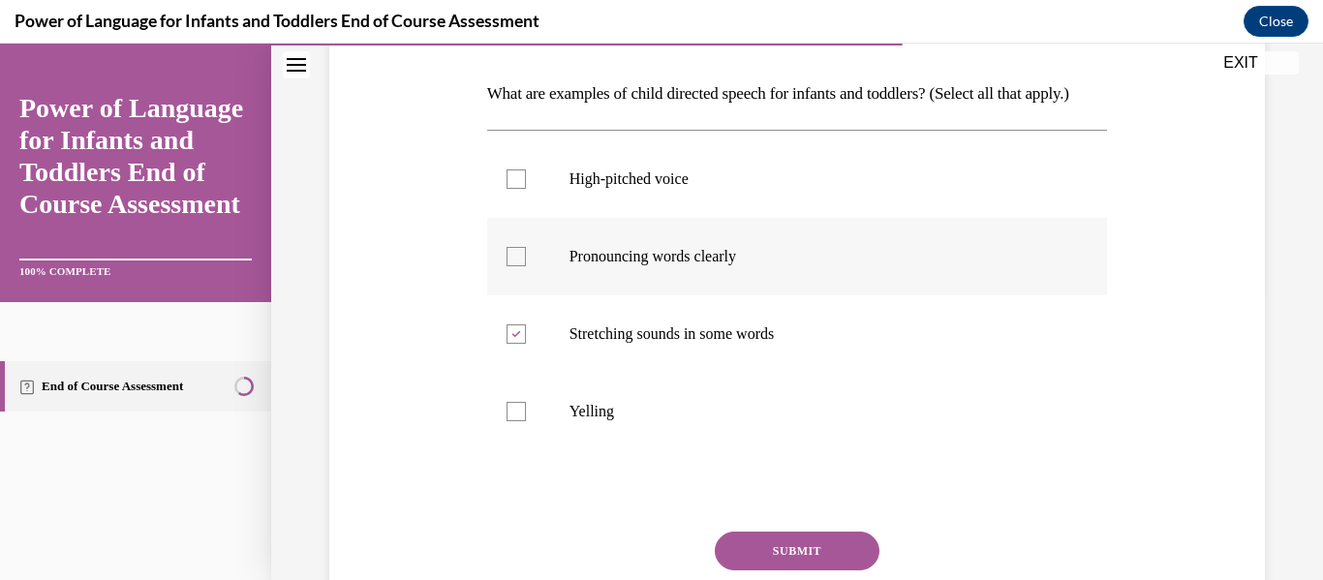
click at [524, 266] on input "Pronouncing words clearly" at bounding box center [516, 256] width 19 height 19
checkbox input "true"
click at [522, 189] on div at bounding box center [516, 178] width 19 height 19
click at [522, 189] on input "High-pitched voice" at bounding box center [516, 178] width 19 height 19
checkbox input "true"
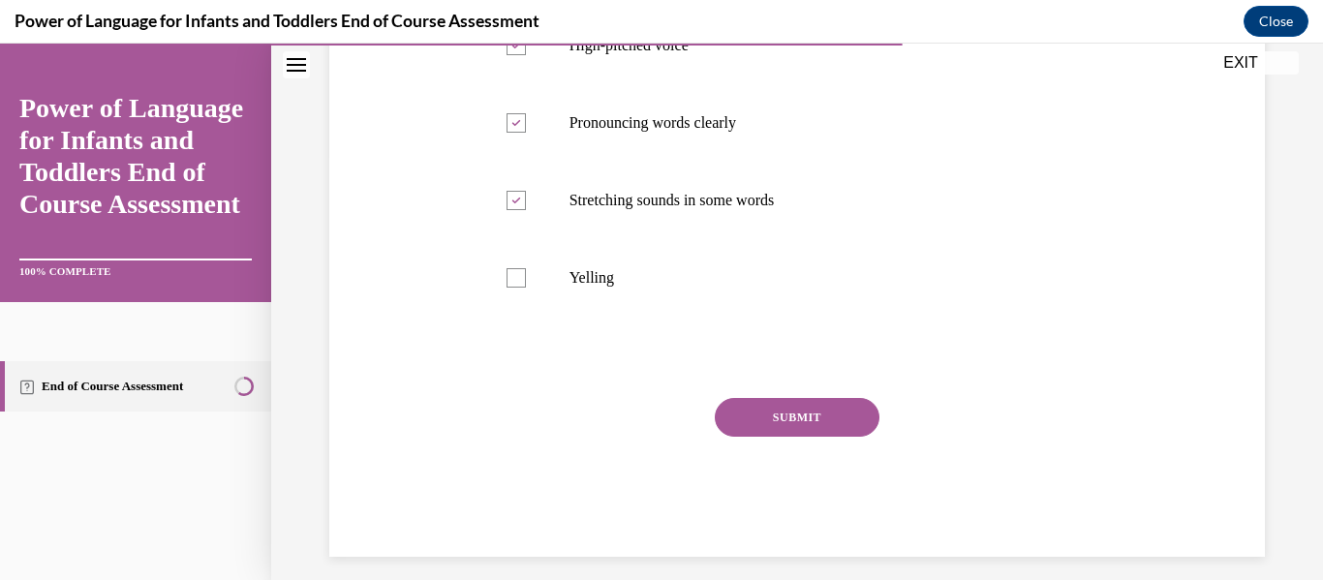
click at [831, 437] on button "SUBMIT" at bounding box center [797, 417] width 165 height 39
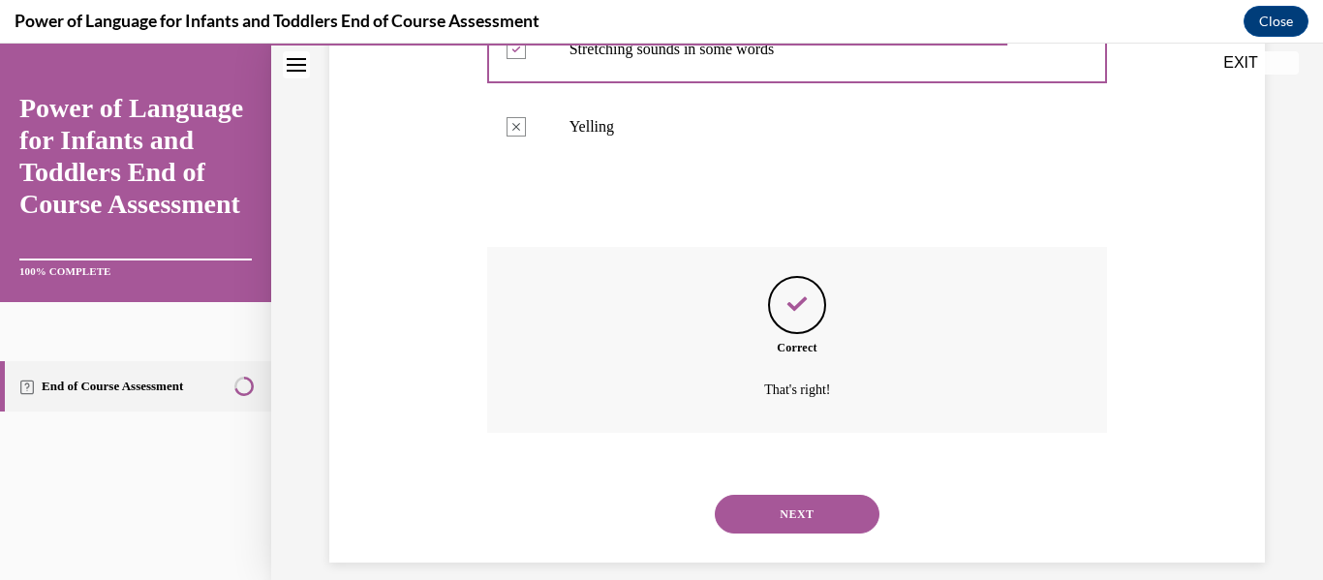
scroll to position [631, 0]
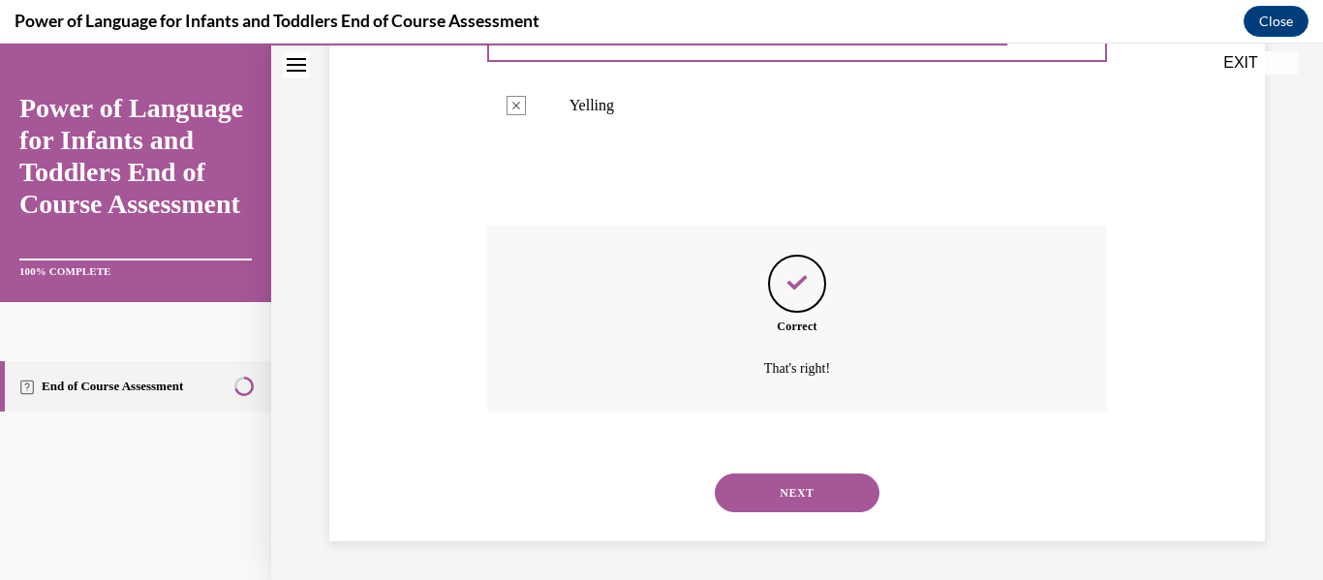
click at [814, 484] on button "NEXT" at bounding box center [797, 493] width 165 height 39
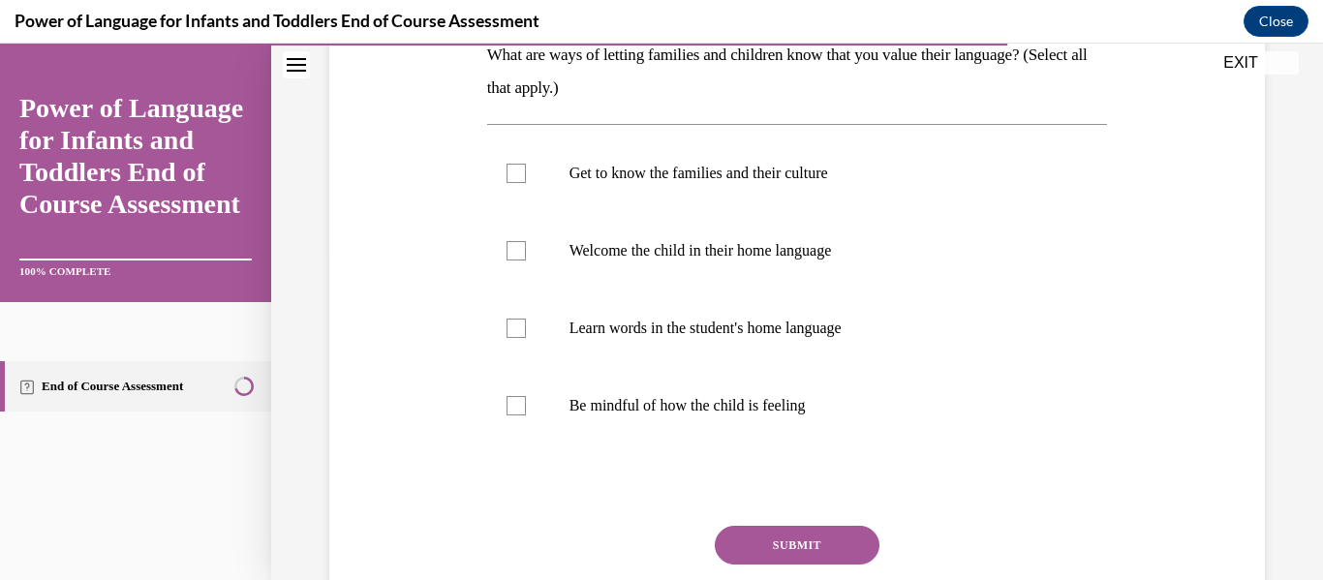
scroll to position [332, 0]
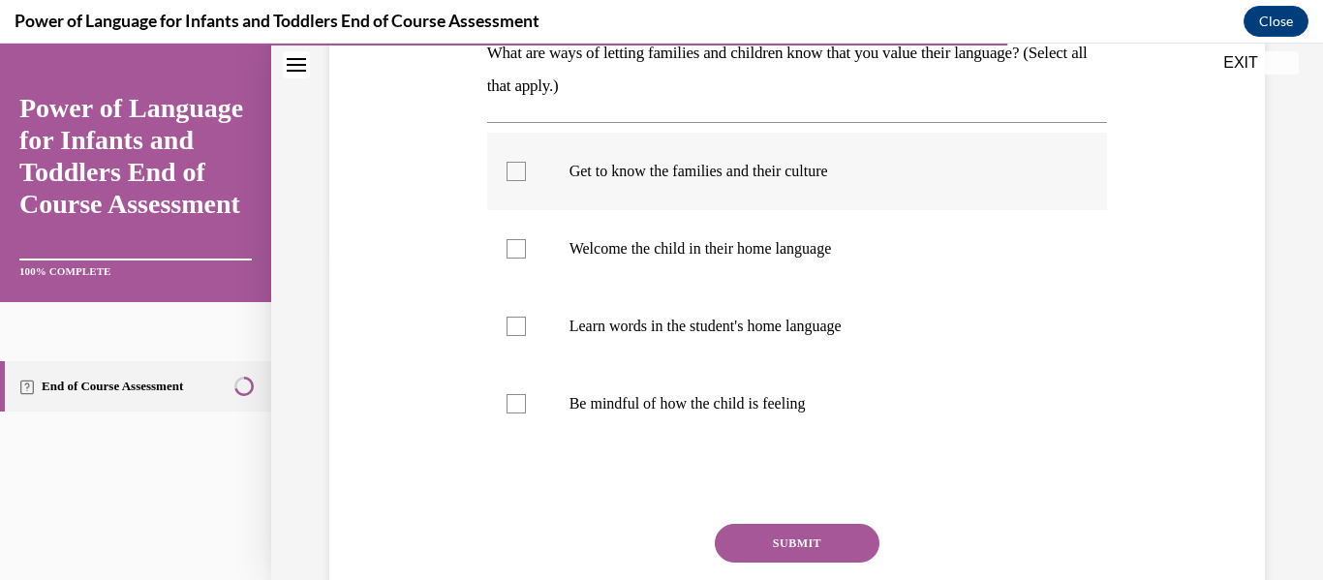
click at [504, 167] on label "Get to know the families and their culture" at bounding box center [797, 171] width 621 height 77
click at [507, 167] on input "Get to know the families and their culture" at bounding box center [516, 171] width 19 height 19
checkbox input "true"
click at [508, 323] on div at bounding box center [516, 326] width 19 height 19
click at [508, 323] on input "Learn words in the student's home language" at bounding box center [516, 326] width 19 height 19
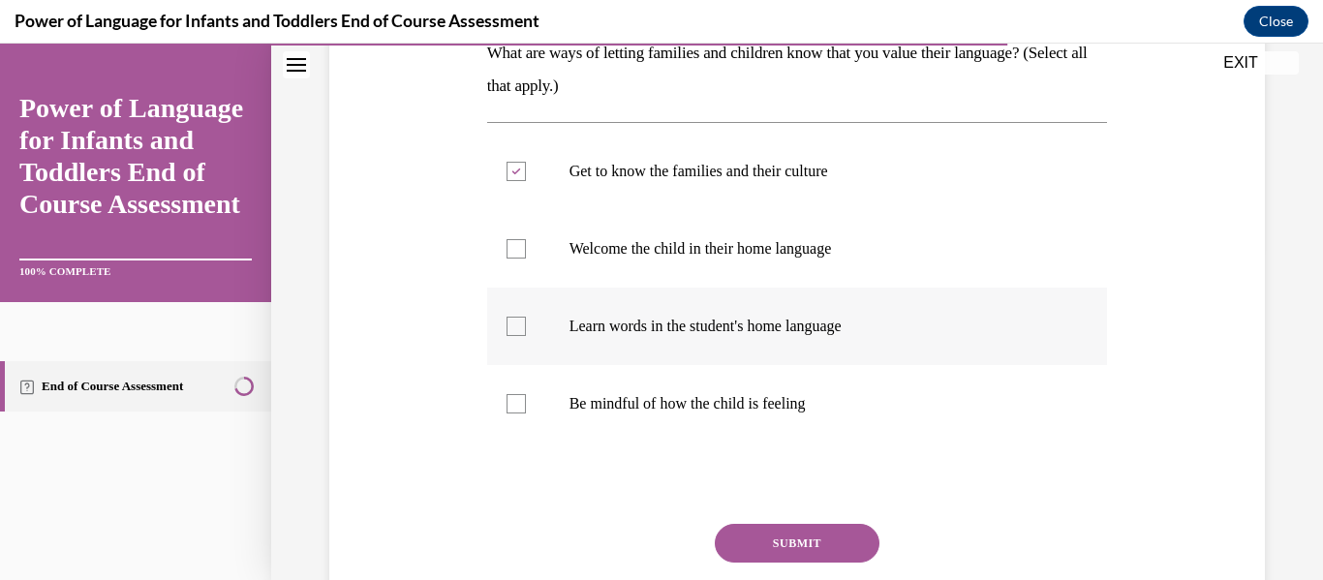
checkbox input "true"
click at [516, 250] on div at bounding box center [516, 248] width 19 height 19
click at [516, 250] on input "Welcome the child in their home language" at bounding box center [516, 248] width 19 height 19
checkbox input "true"
click at [816, 537] on button "SUBMIT" at bounding box center [797, 543] width 165 height 39
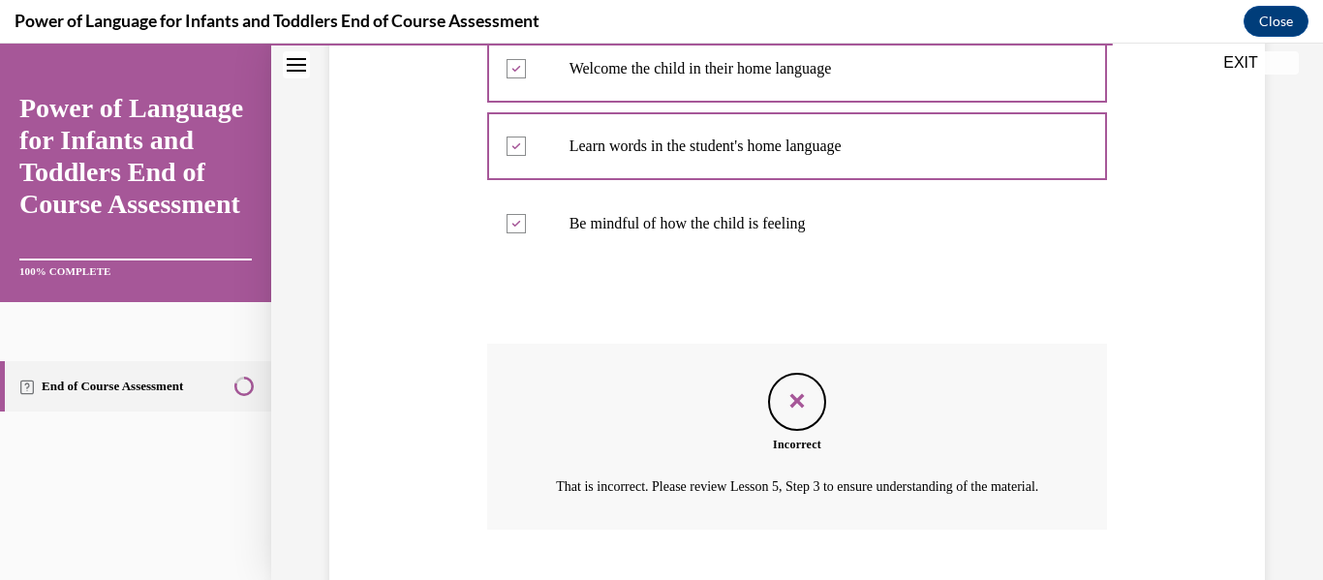
scroll to position [654, 0]
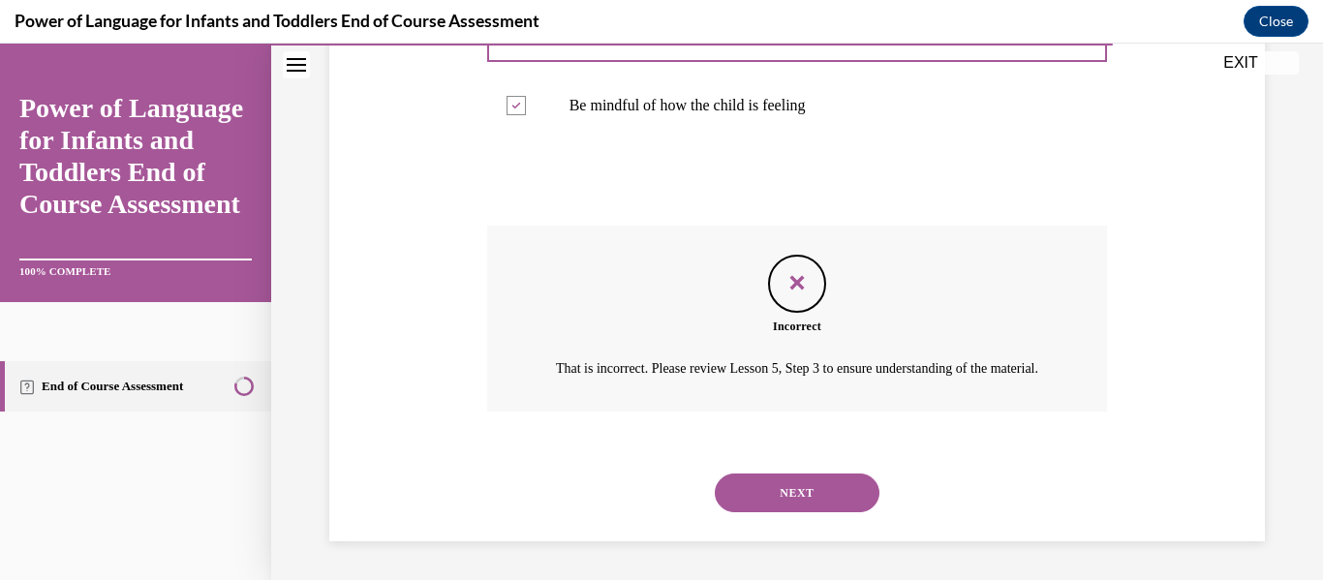
click at [779, 501] on button "NEXT" at bounding box center [797, 493] width 165 height 39
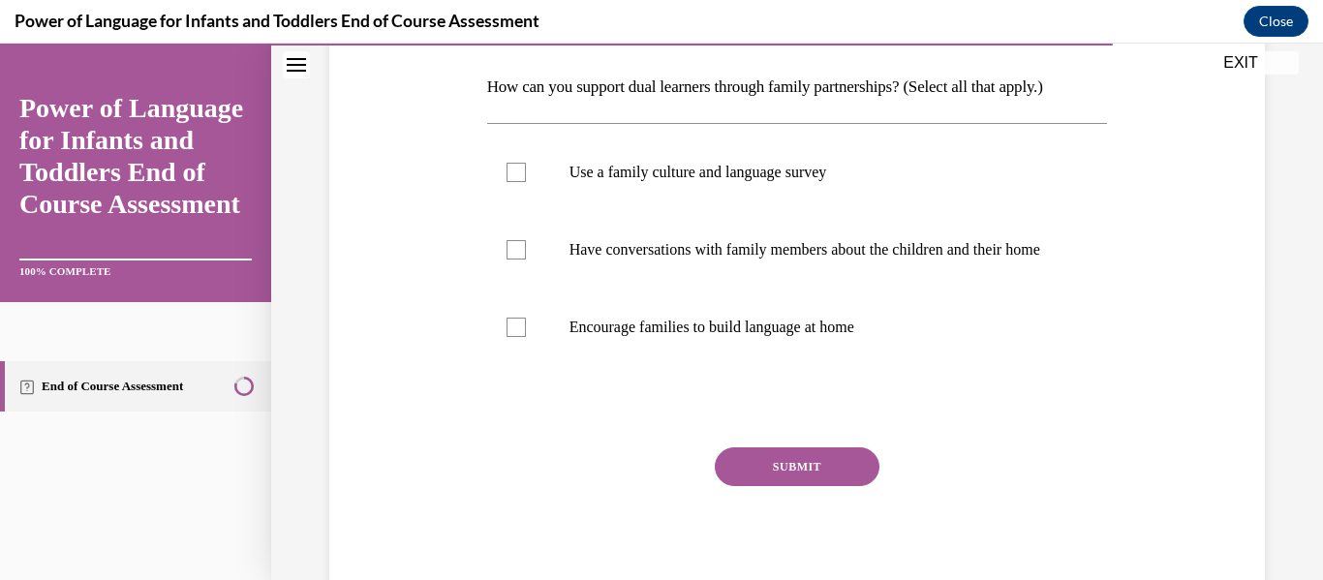
scroll to position [299, 0]
click at [517, 336] on div at bounding box center [516, 326] width 19 height 19
click at [517, 336] on input "Encourage families to build language at home" at bounding box center [516, 326] width 19 height 19
checkbox input "true"
click at [514, 259] on div at bounding box center [516, 248] width 19 height 19
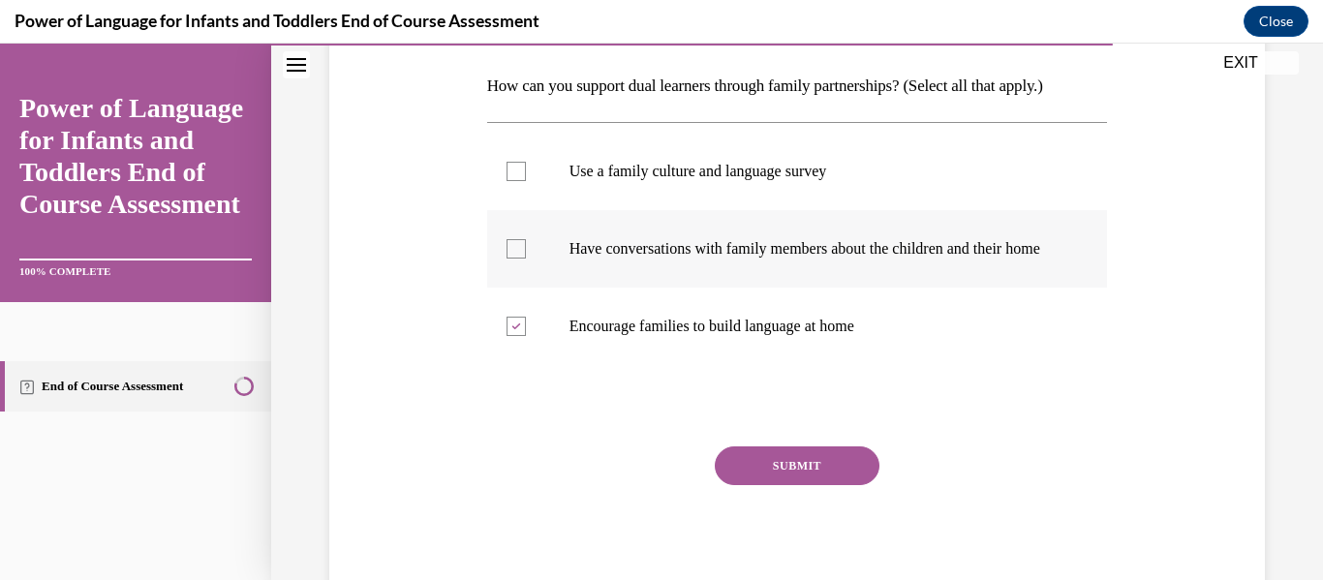
click at [514, 259] on input "Have conversations with family members about the children and their home" at bounding box center [516, 248] width 19 height 19
checkbox input "true"
click at [766, 485] on button "SUBMIT" at bounding box center [797, 466] width 165 height 39
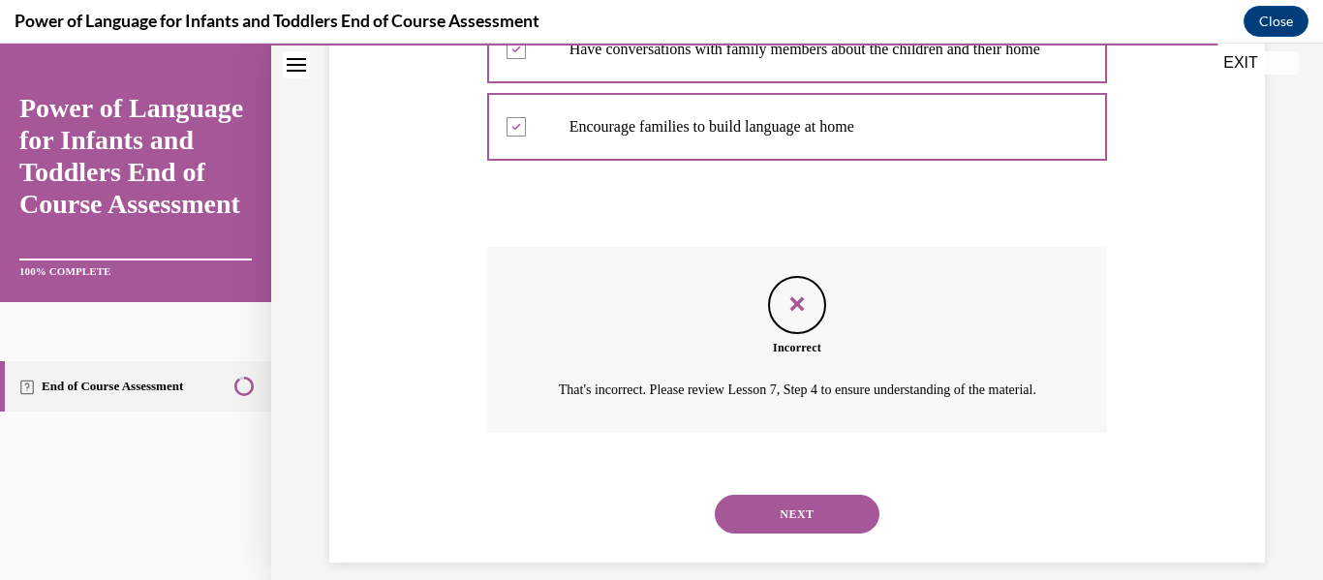
scroll to position [563, 0]
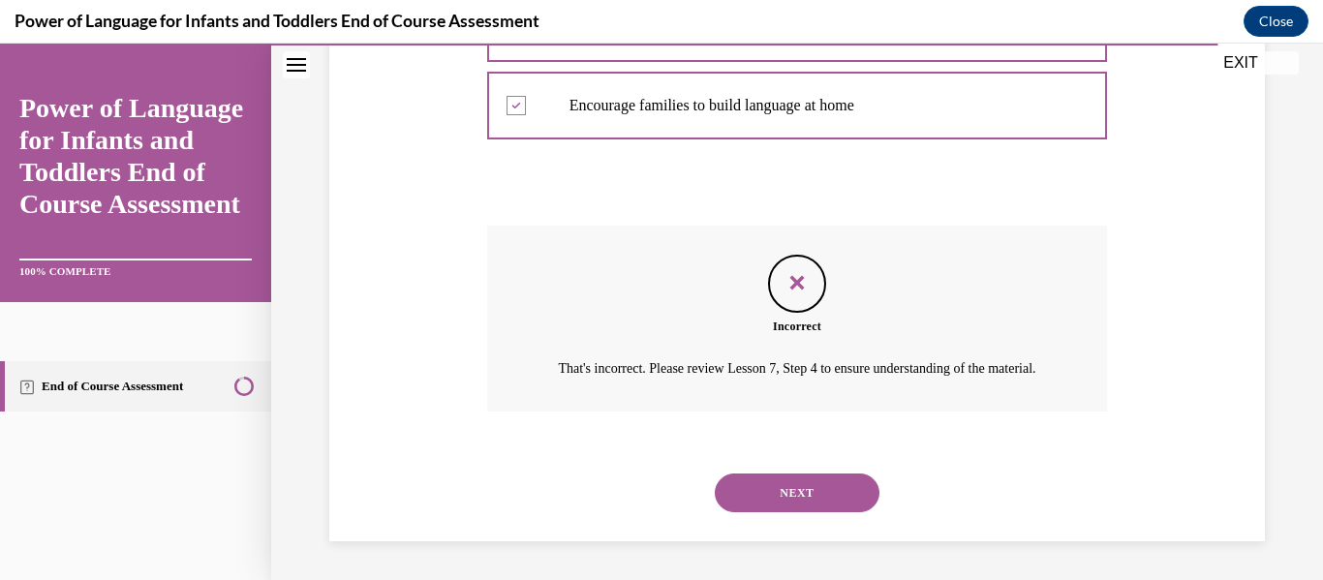
click at [805, 484] on button "NEXT" at bounding box center [797, 493] width 165 height 39
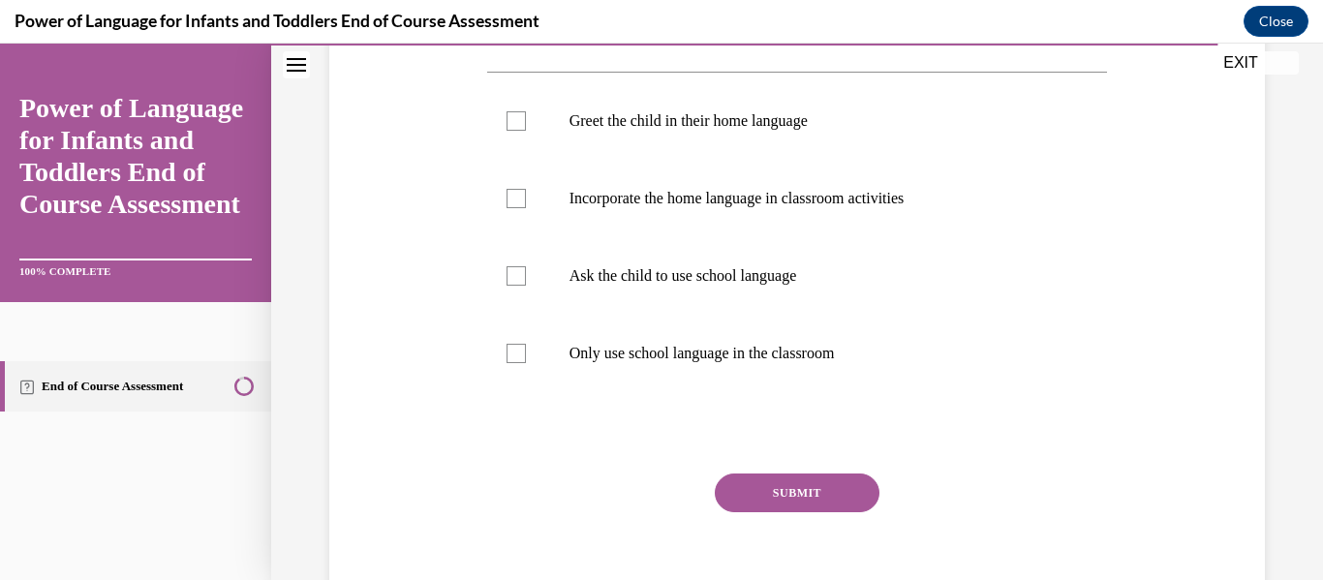
scroll to position [385, 0]
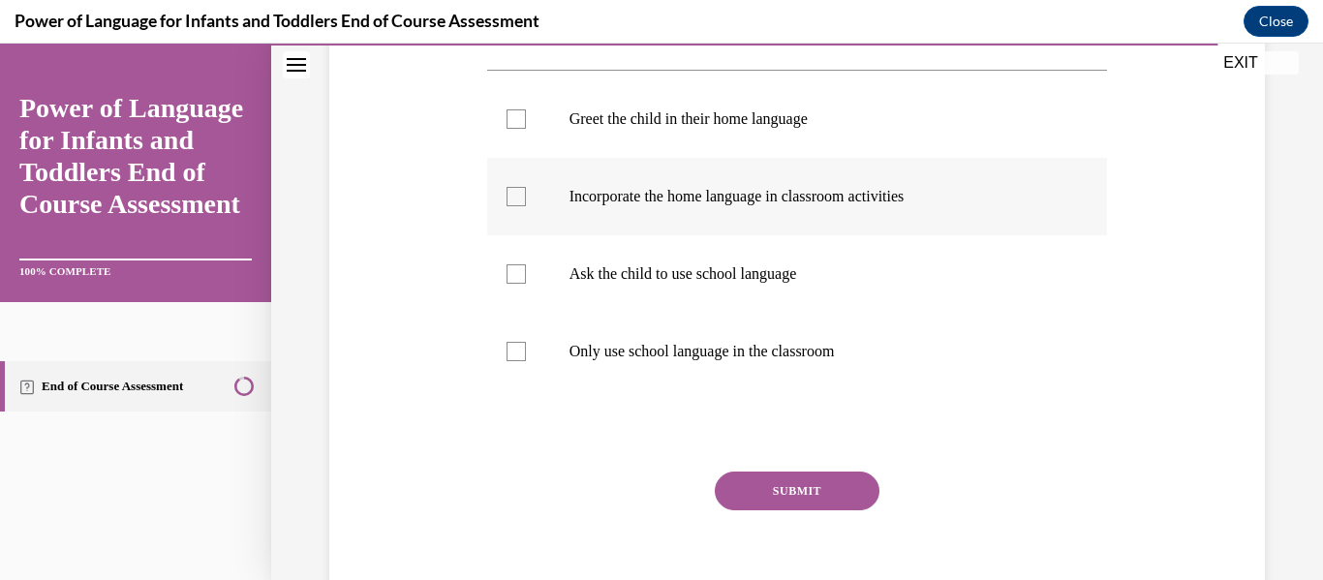
click at [517, 196] on div at bounding box center [516, 196] width 19 height 19
click at [517, 196] on input "Incorporate the home language in classroom activities" at bounding box center [516, 196] width 19 height 19
checkbox input "true"
click at [511, 112] on div at bounding box center [516, 118] width 19 height 19
click at [511, 112] on input "Greet the child in their home language" at bounding box center [516, 118] width 19 height 19
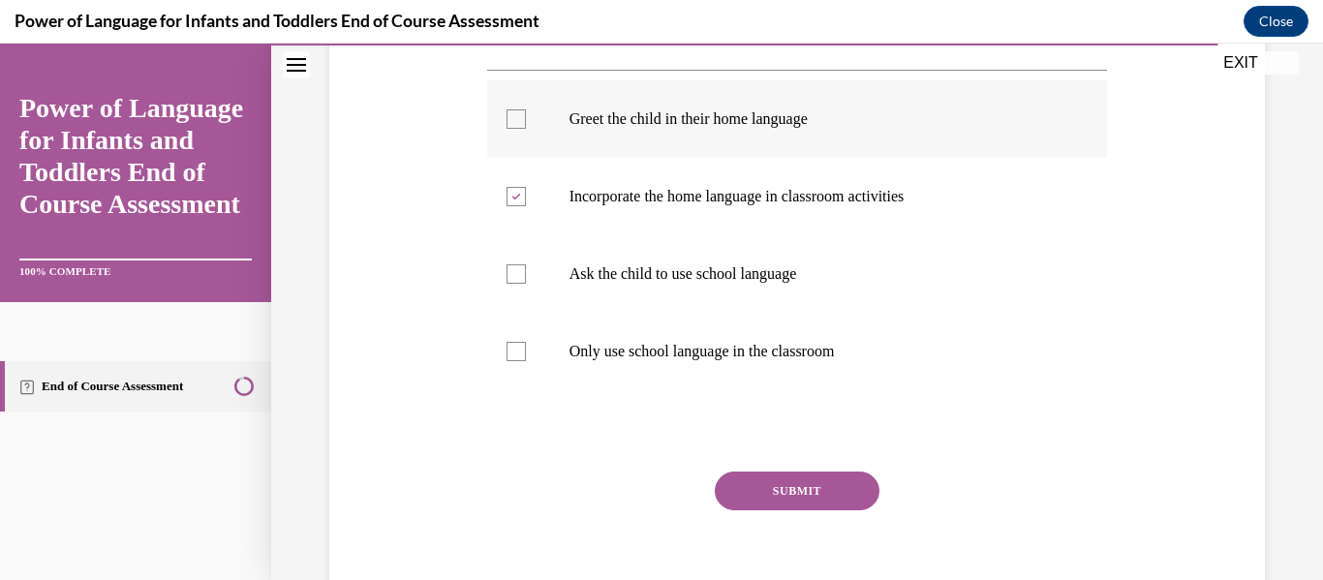
checkbox input "true"
click at [839, 482] on button "SUBMIT" at bounding box center [797, 491] width 165 height 39
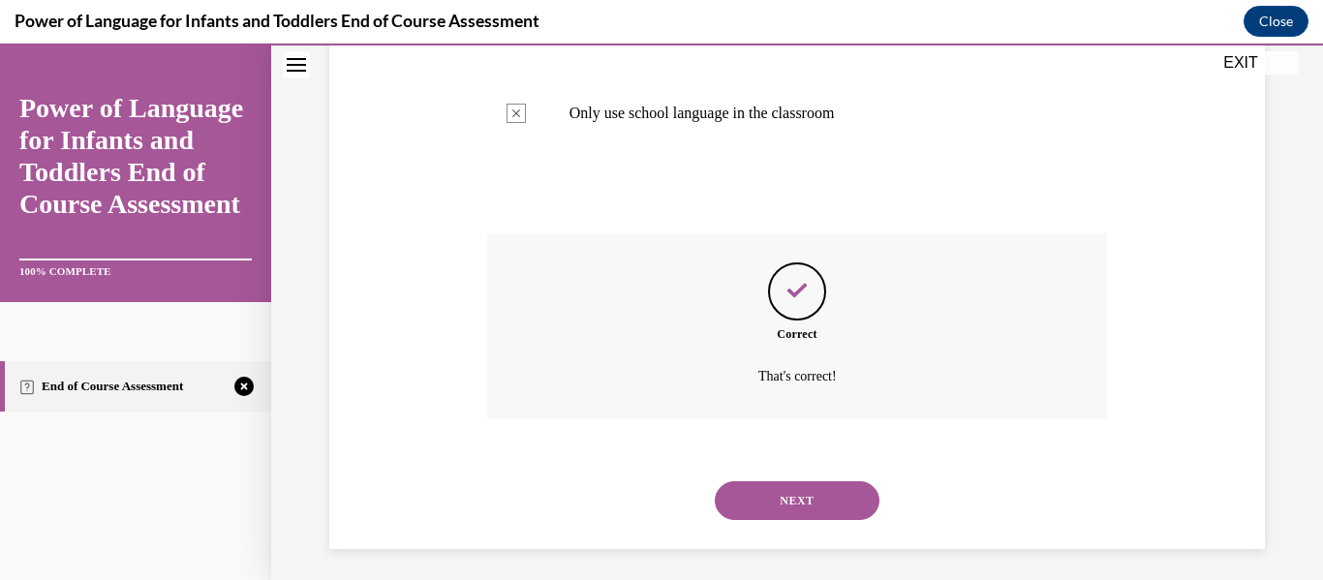
scroll to position [631, 0]
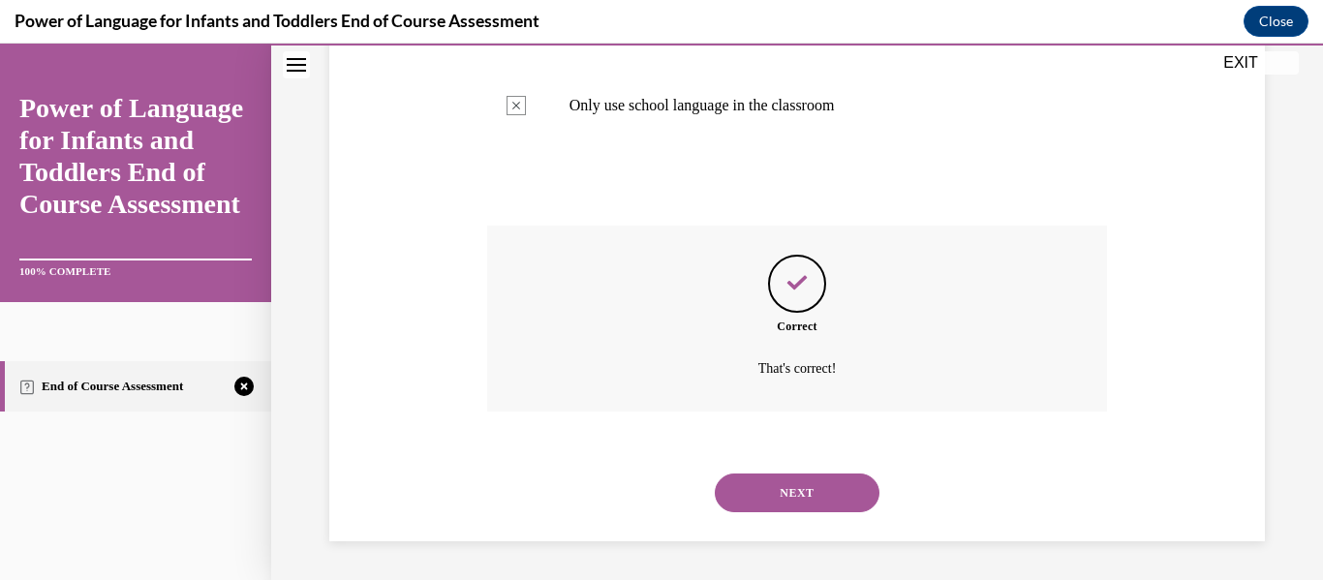
click at [835, 483] on button "NEXT" at bounding box center [797, 493] width 165 height 39
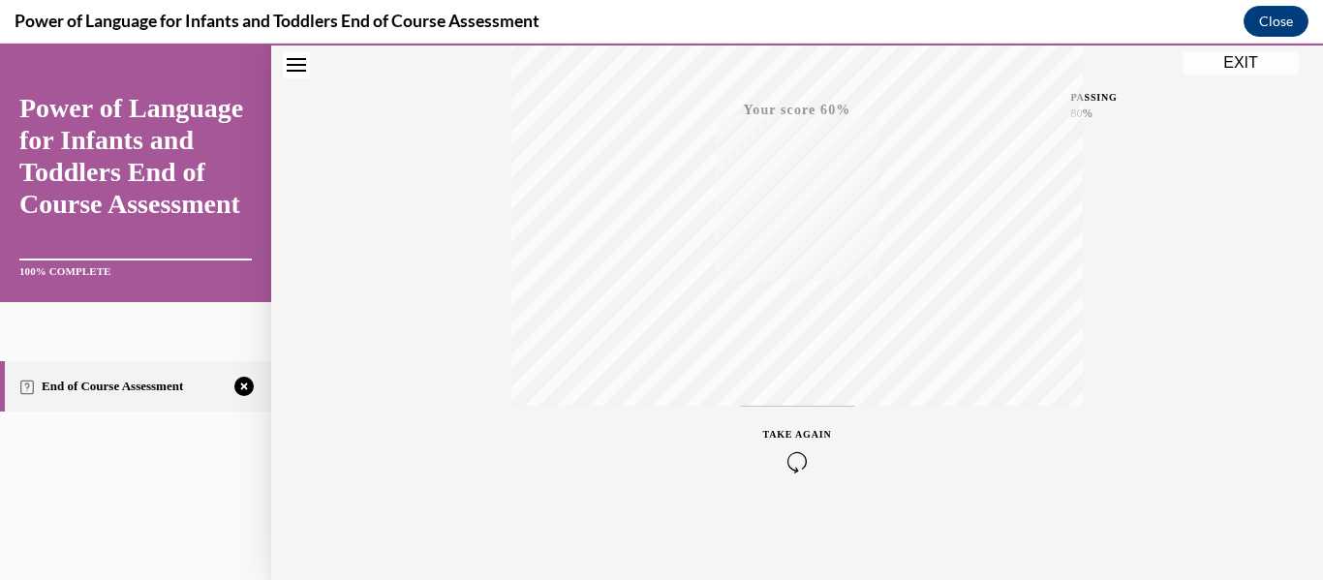
scroll to position [0, 0]
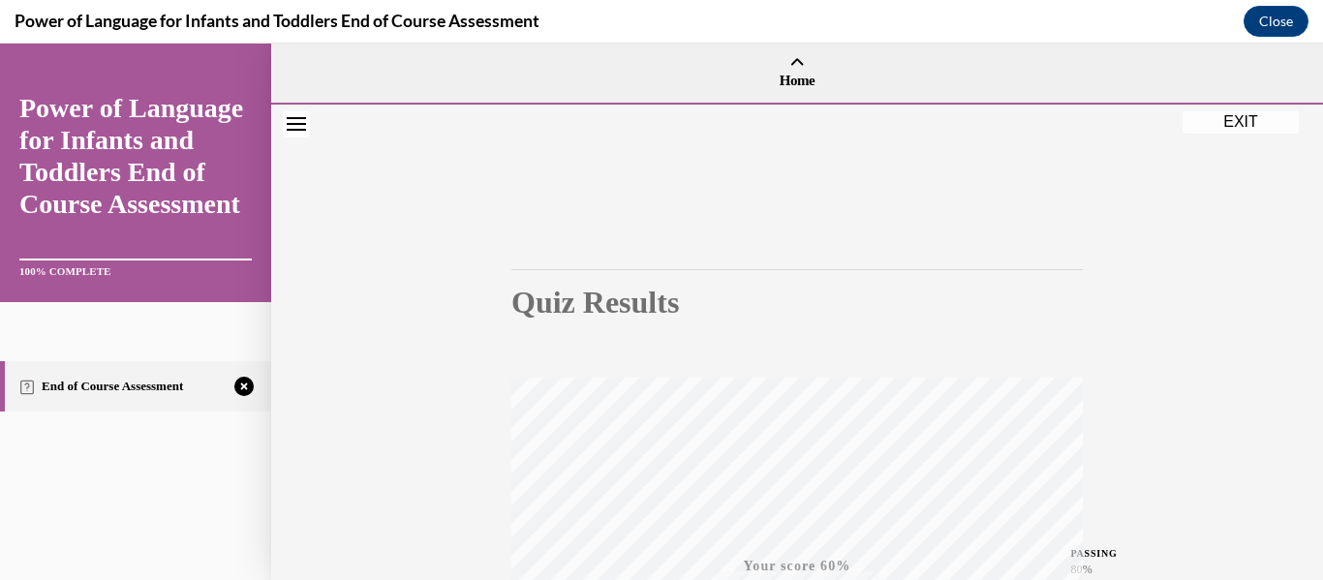
click at [1242, 114] on button "EXIT" at bounding box center [1241, 121] width 116 height 23
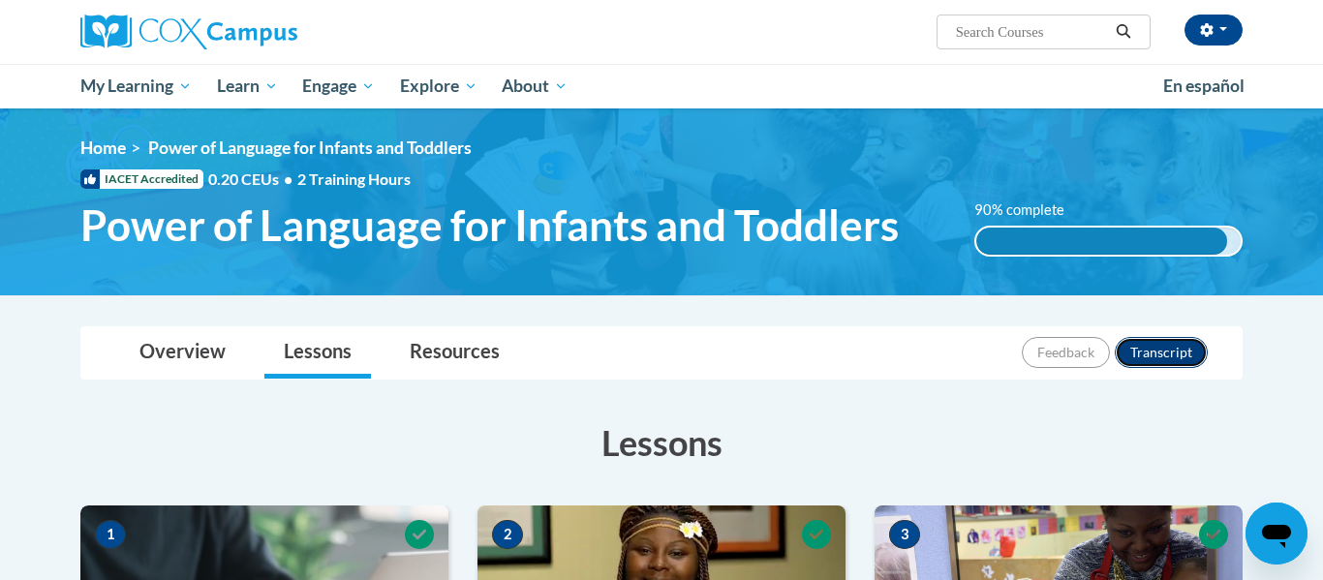
click at [1144, 347] on button "Transcript" at bounding box center [1161, 352] width 93 height 31
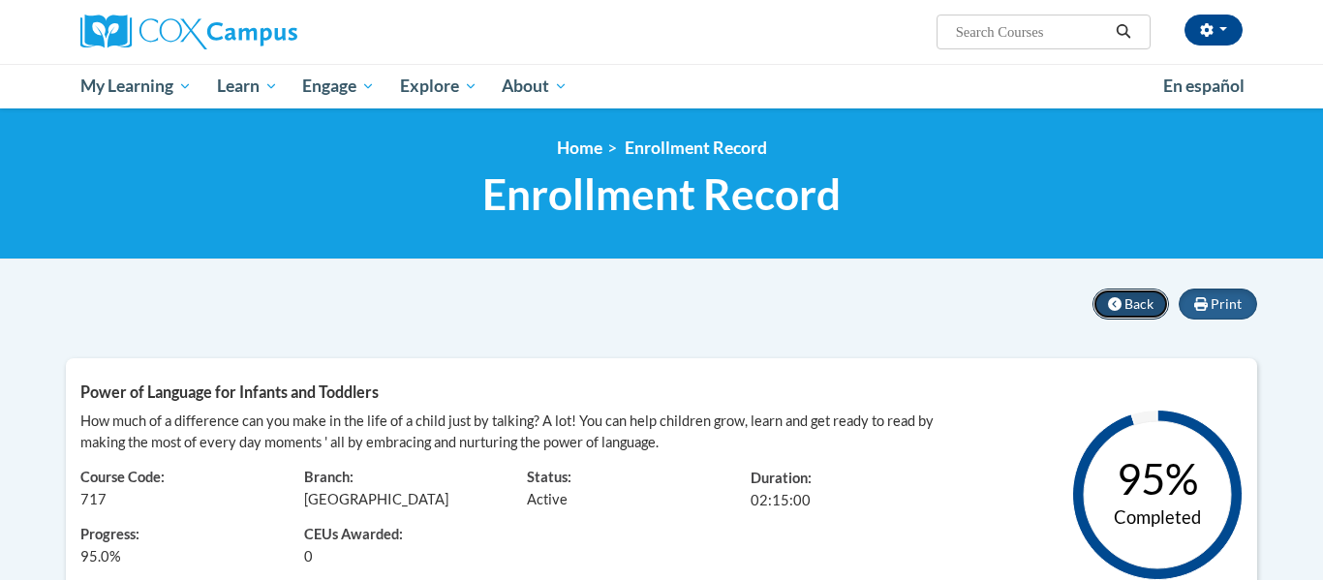
click at [1124, 295] on button "Back" at bounding box center [1131, 304] width 77 height 31
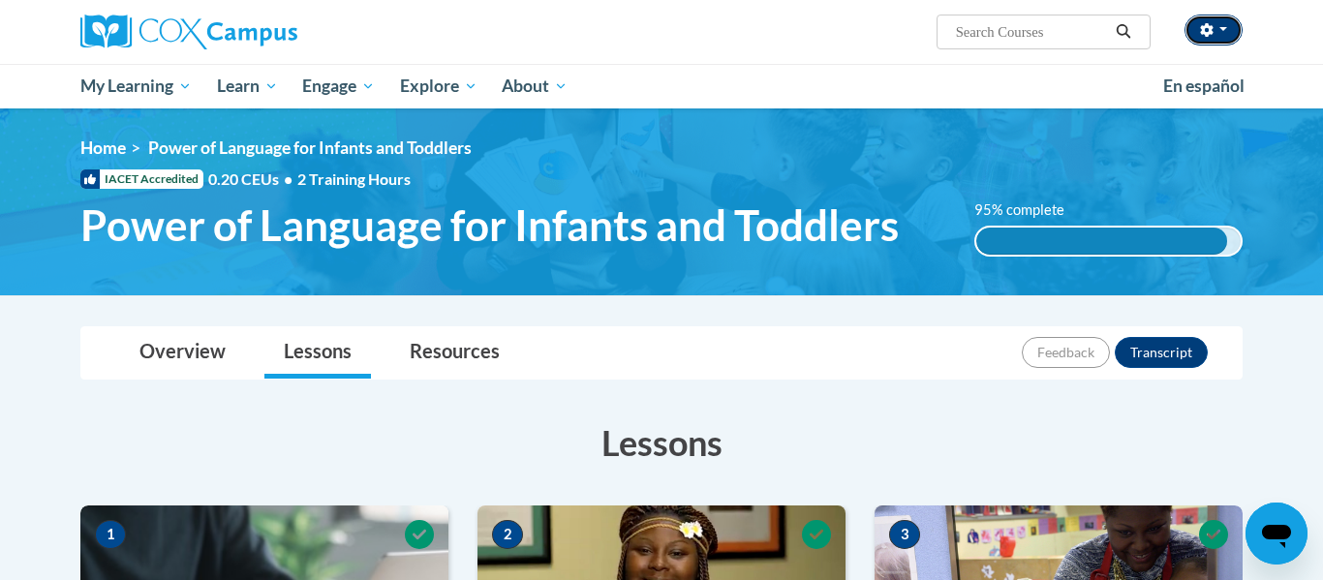
click at [1225, 29] on span "button" at bounding box center [1223, 29] width 8 height 4
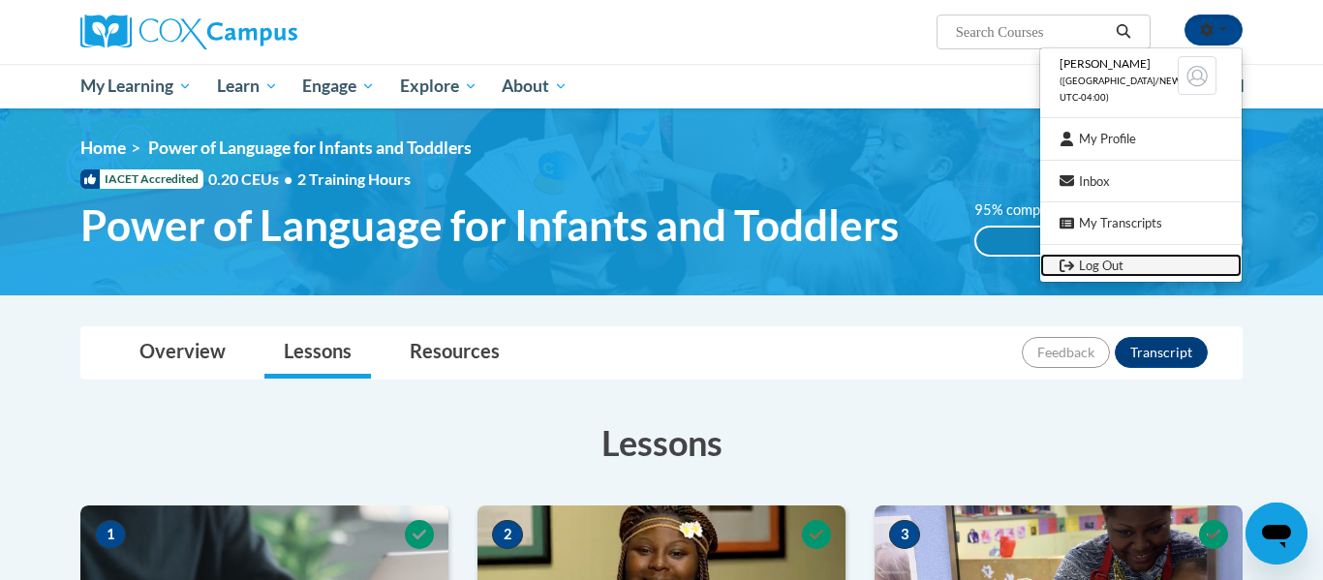
click at [1159, 264] on link "Log Out" at bounding box center [1140, 266] width 201 height 24
